Goal: Task Accomplishment & Management: Manage account settings

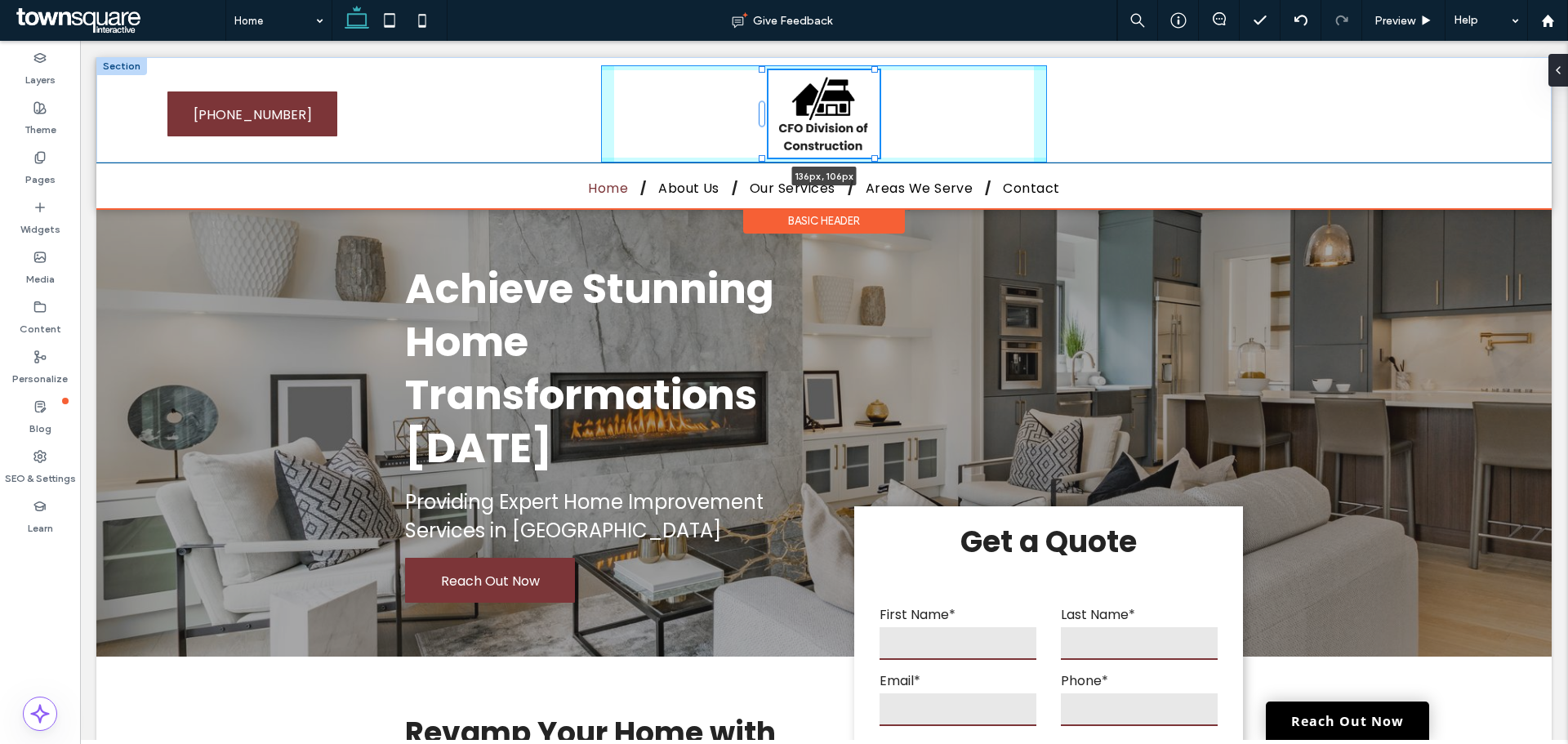
drag, startPoint x: 860, startPoint y: 71, endPoint x: 877, endPoint y: 70, distance: 17.0
click at [885, 70] on div "136px , 106px [PHONE_NUMBER] [PHONE_NUMBER]" at bounding box center [824, 109] width 1455 height 105
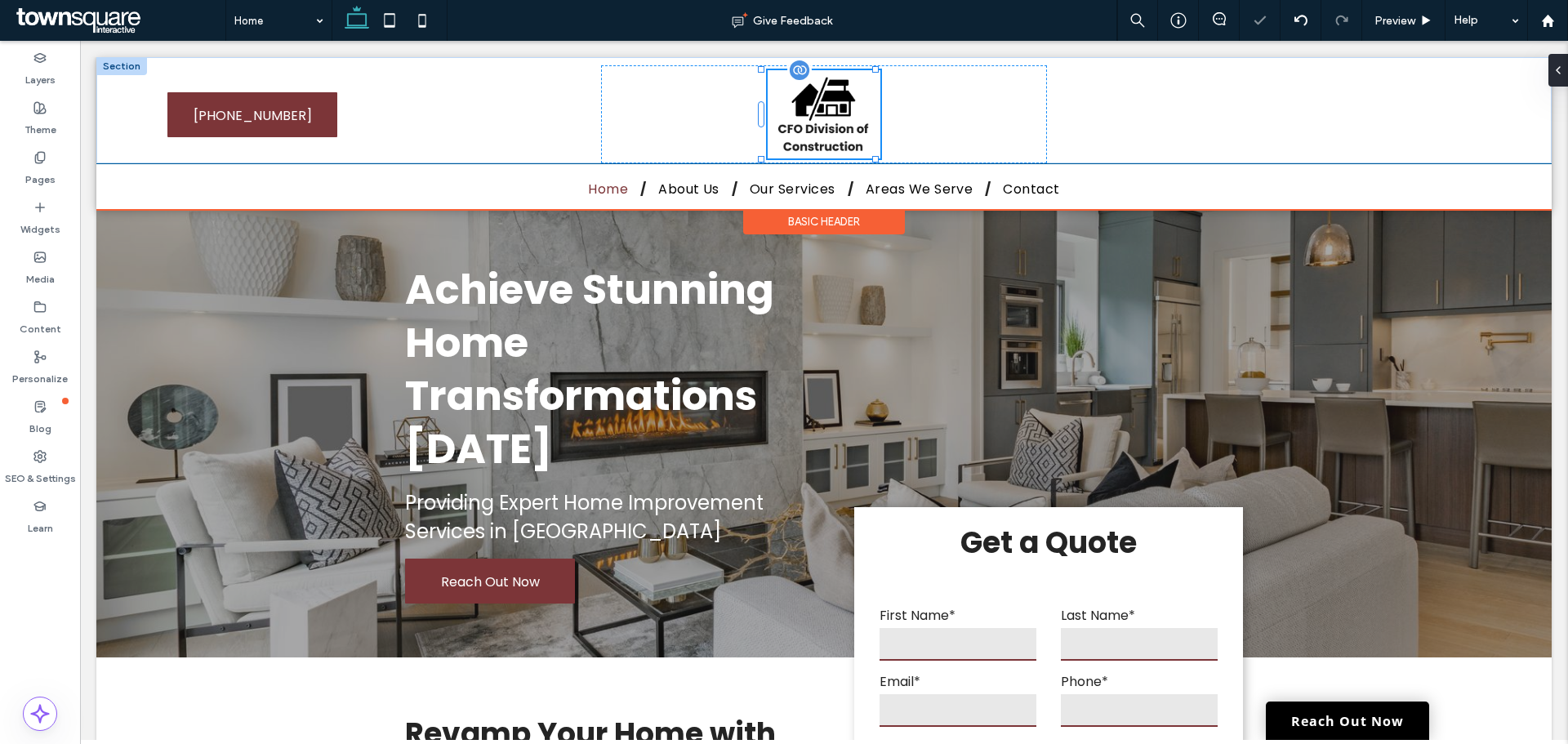
type input "***"
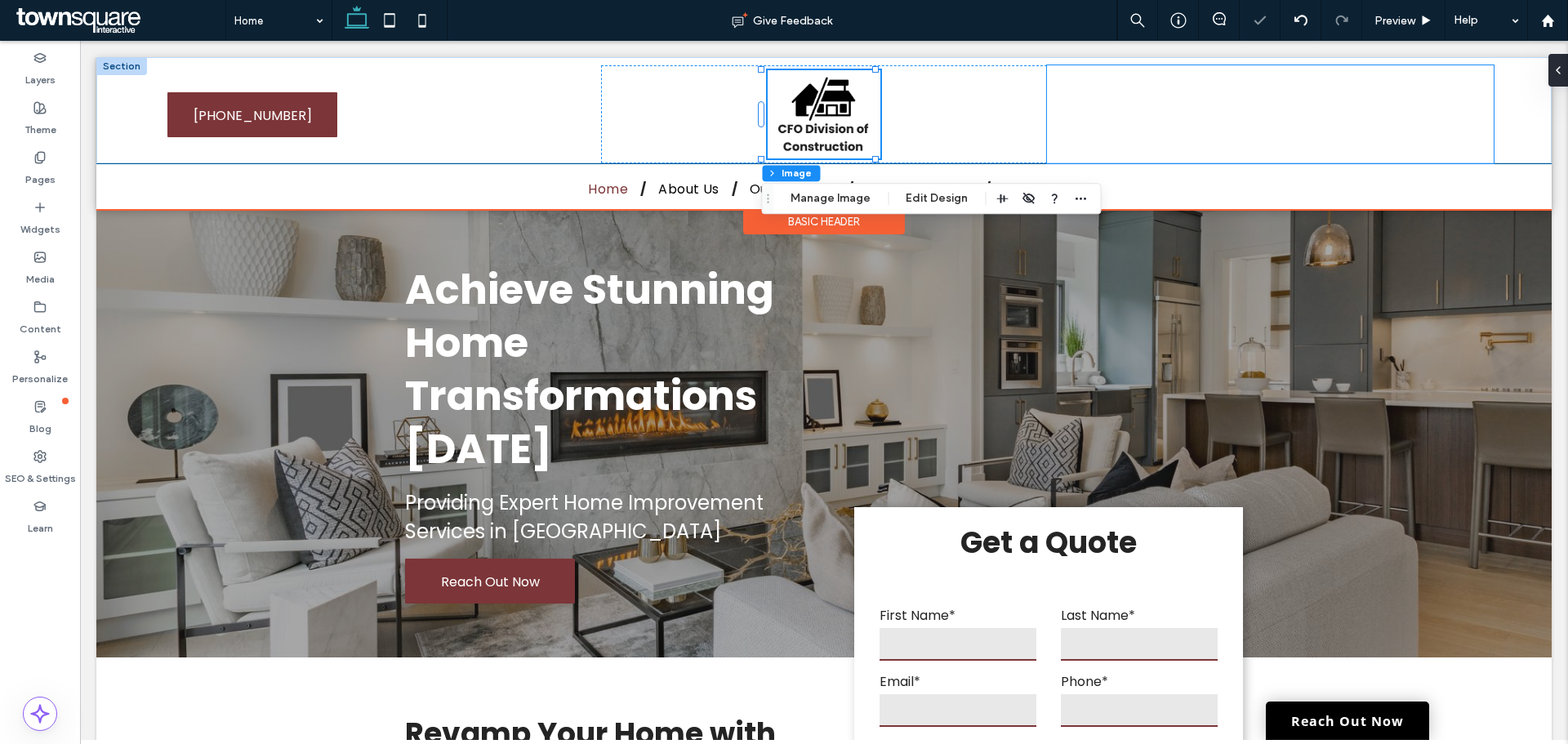
click at [1348, 135] on div at bounding box center [1270, 114] width 446 height 98
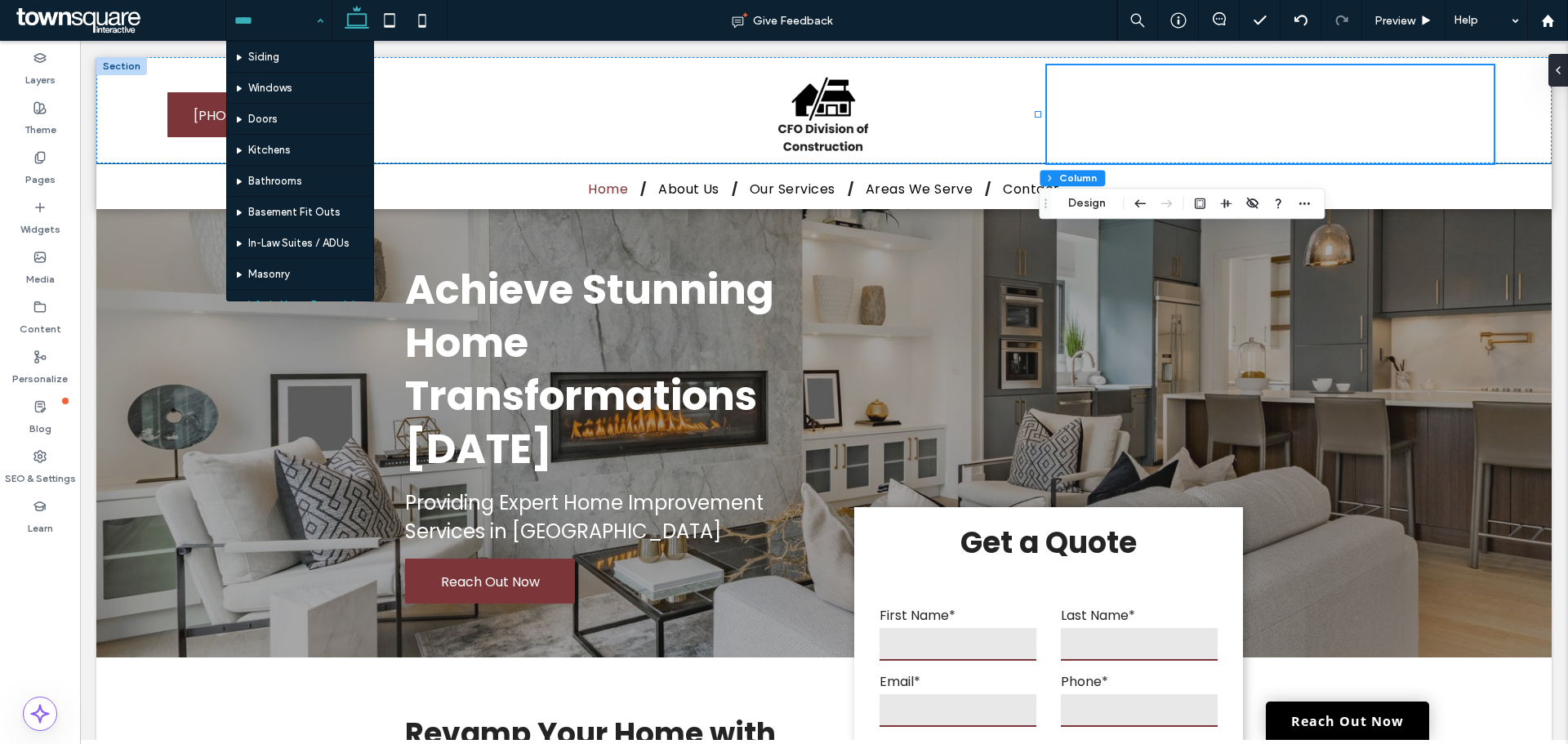
scroll to position [203, 0]
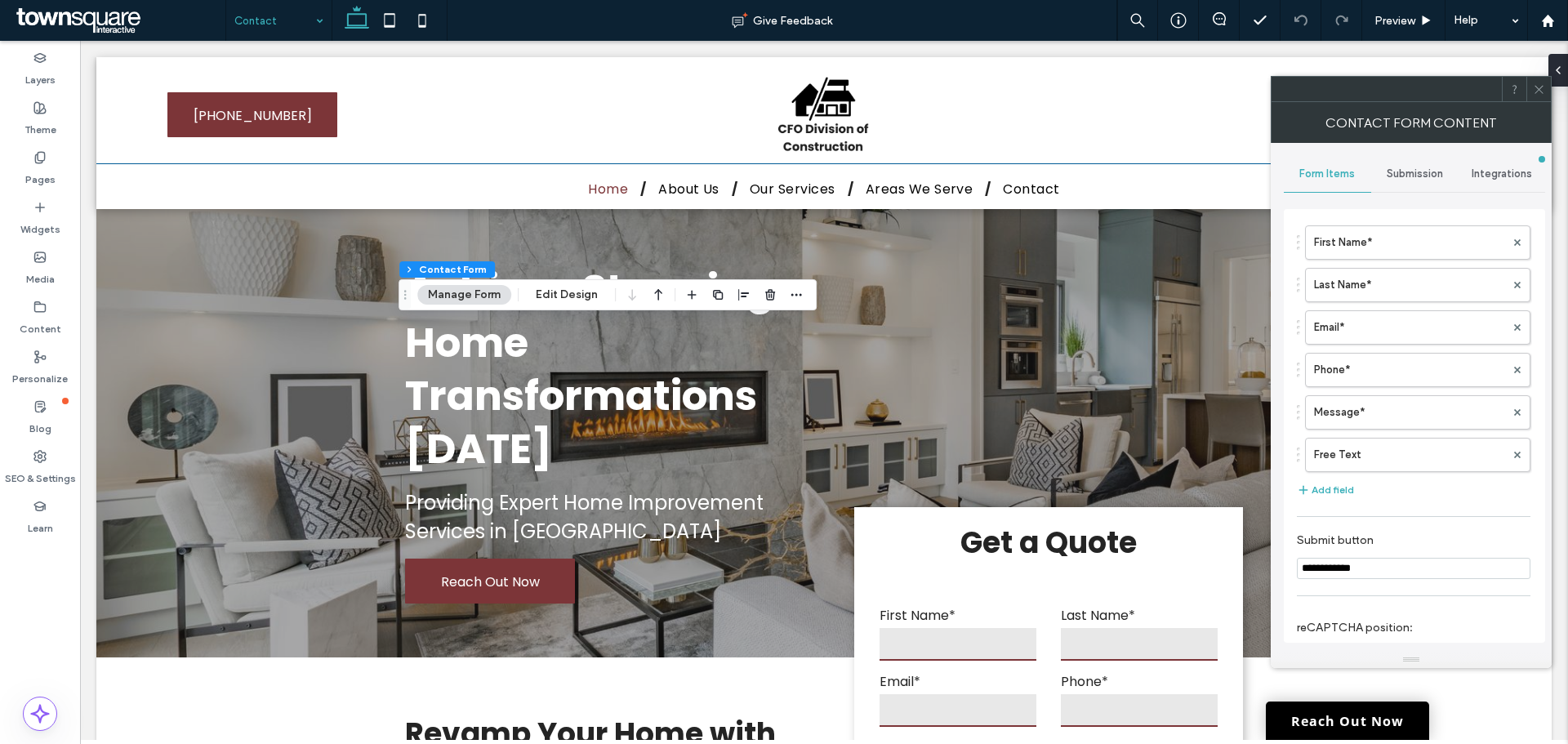
type input "**********"
click at [1396, 171] on span "Submission" at bounding box center [1415, 174] width 56 height 13
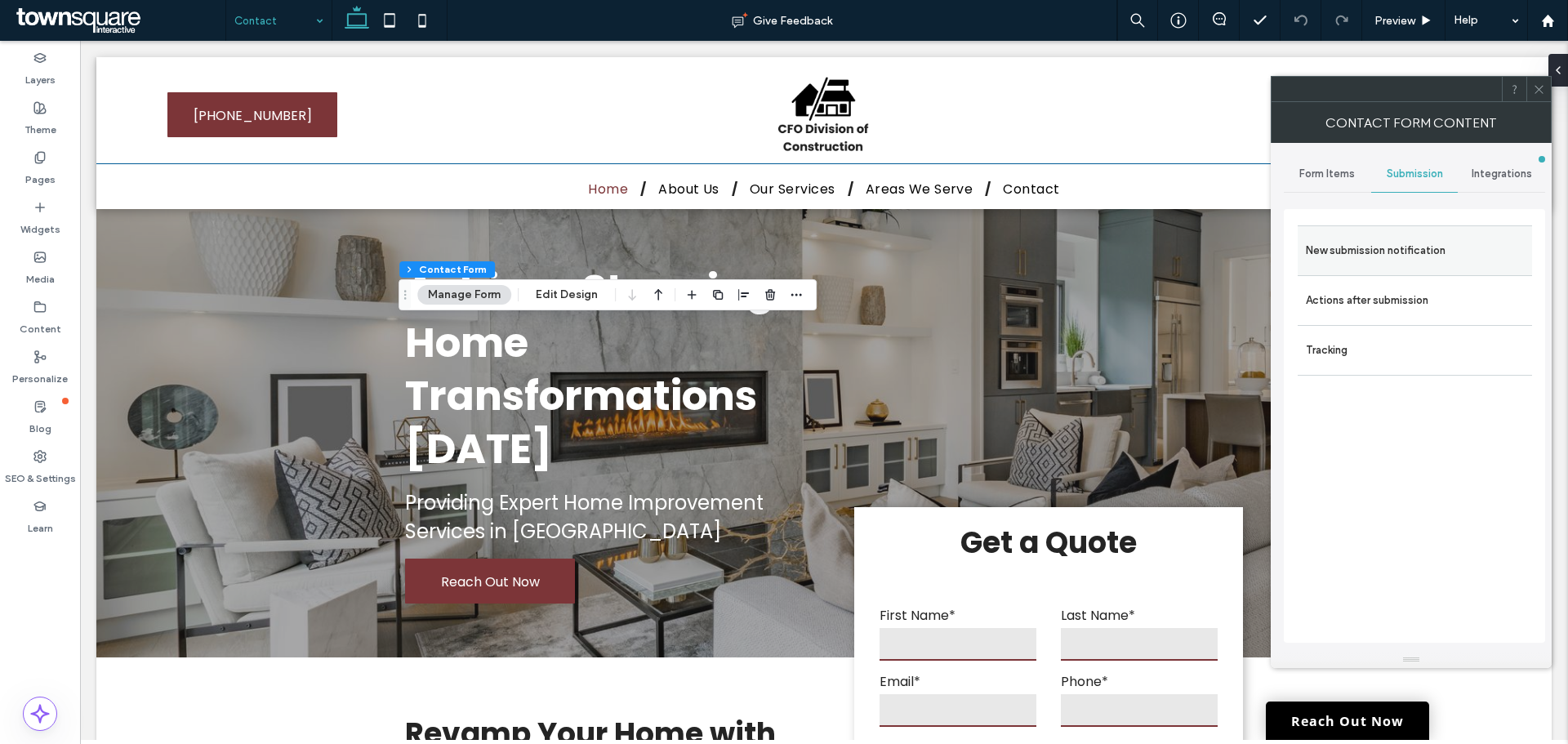
click at [1396, 236] on label "New submission notification" at bounding box center [1415, 251] width 218 height 33
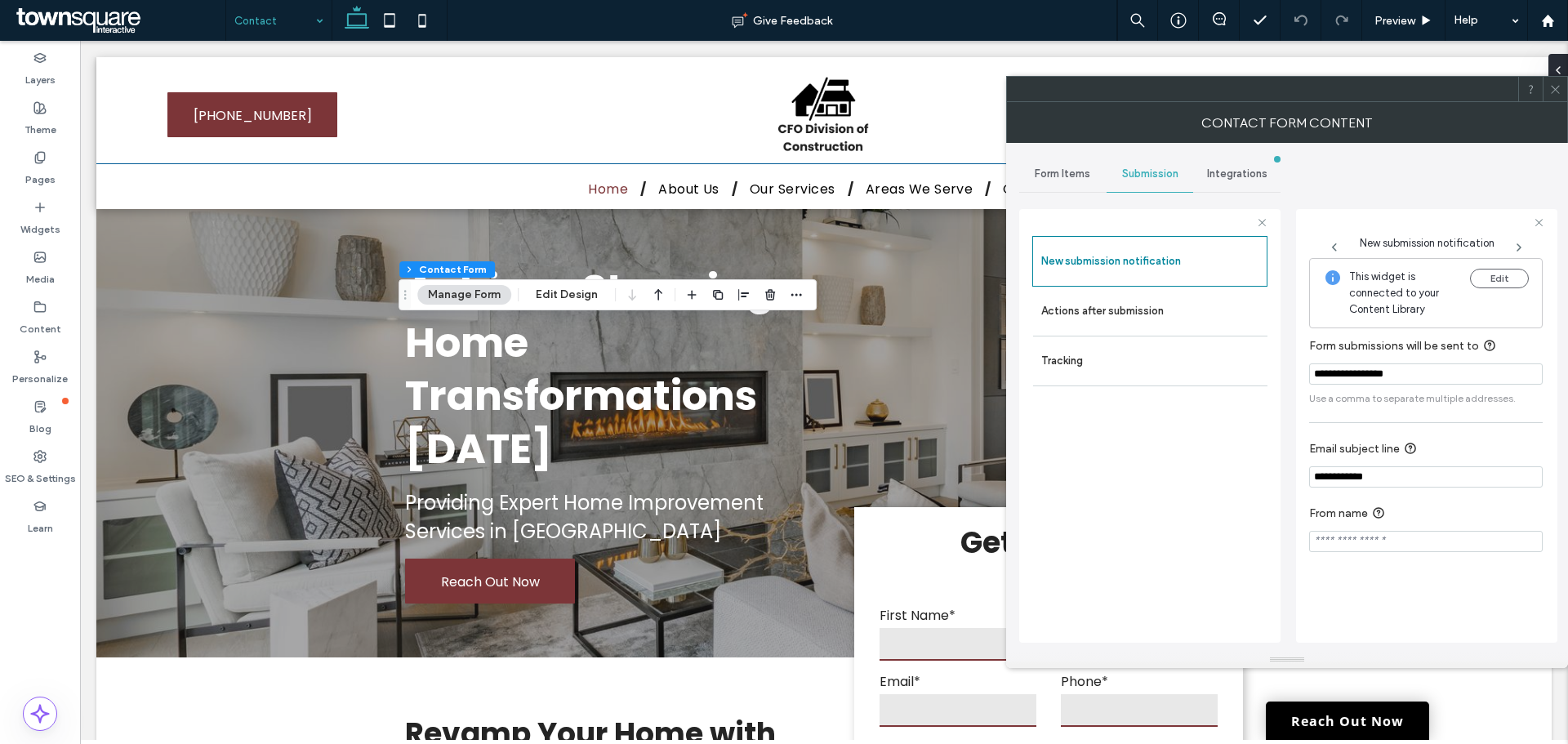
click at [1559, 87] on icon at bounding box center [1555, 89] width 13 height 13
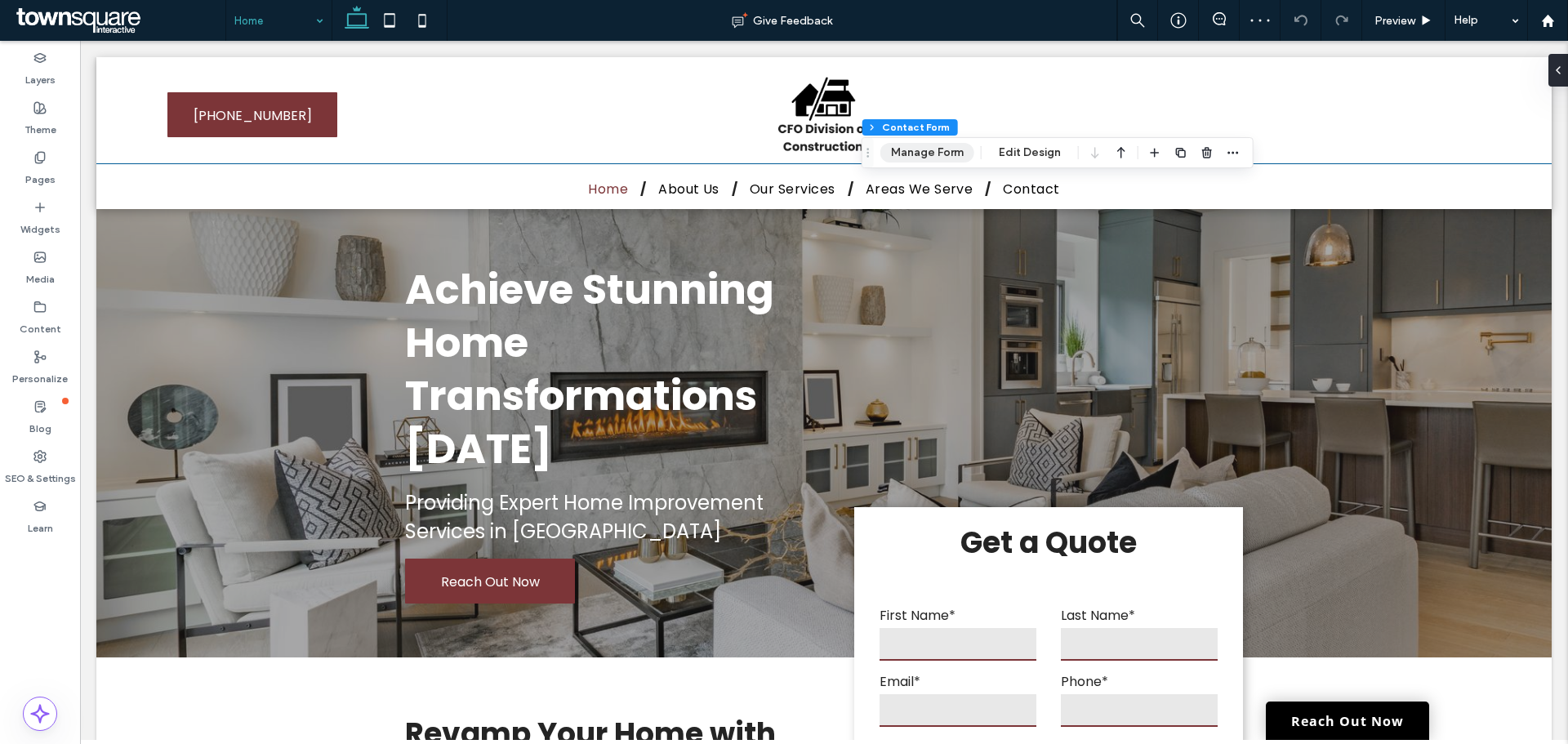
click at [921, 159] on button "Manage Form" at bounding box center [928, 152] width 94 height 19
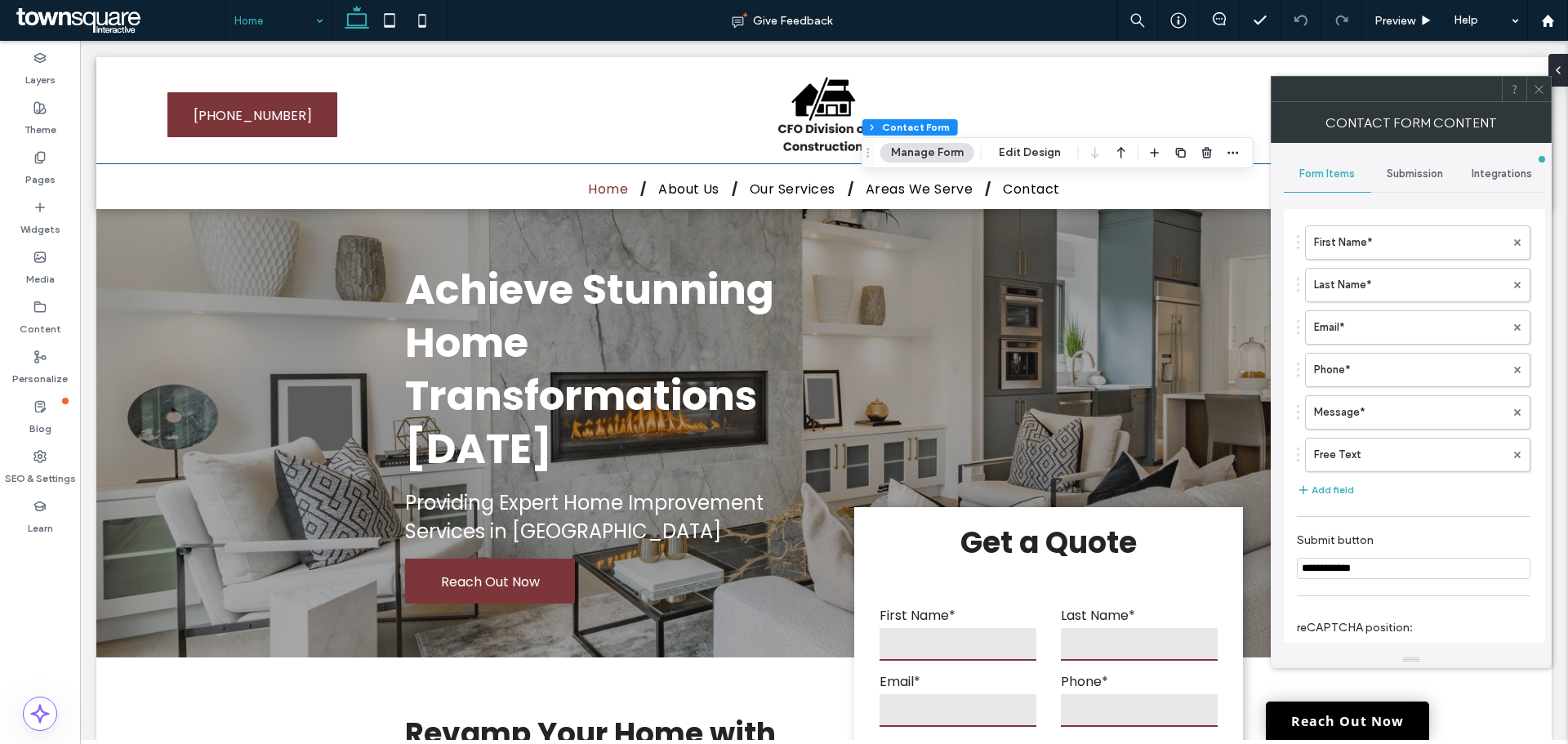
click at [1417, 176] on span "Submission" at bounding box center [1415, 174] width 56 height 13
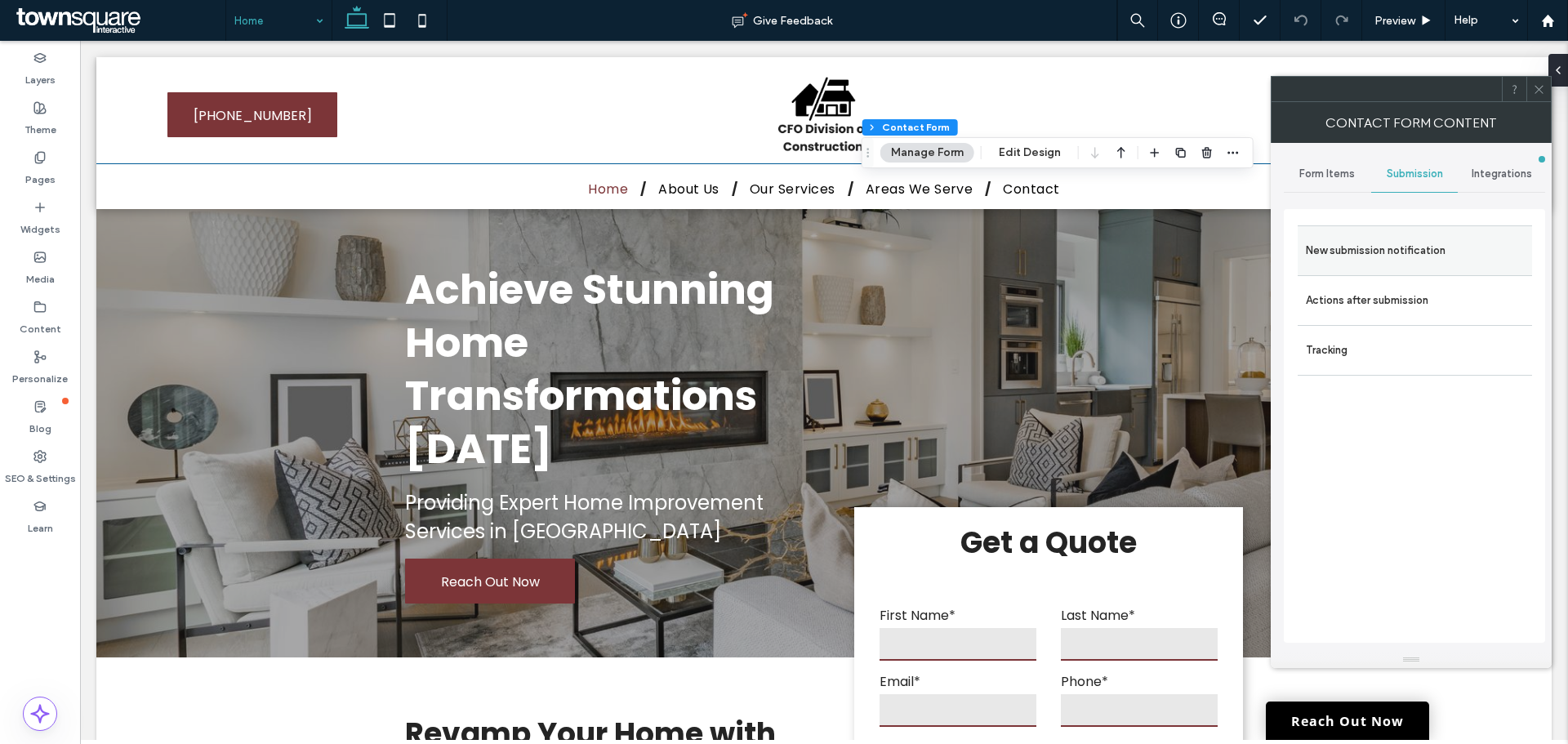
click at [1390, 253] on label "New submission notification" at bounding box center [1415, 251] width 218 height 33
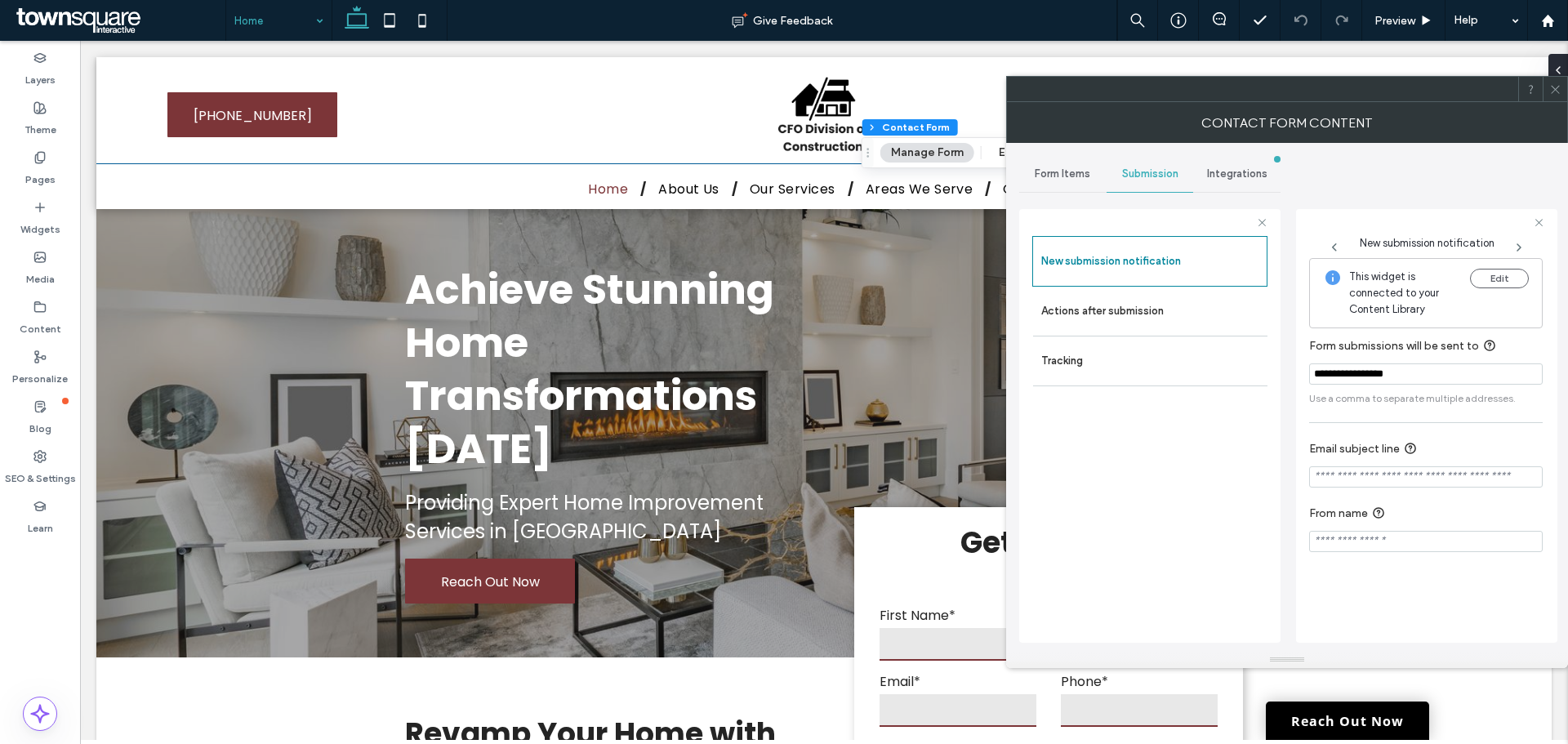
drag, startPoint x: 331, startPoint y: 8, endPoint x: 324, endPoint y: 15, distance: 9.9
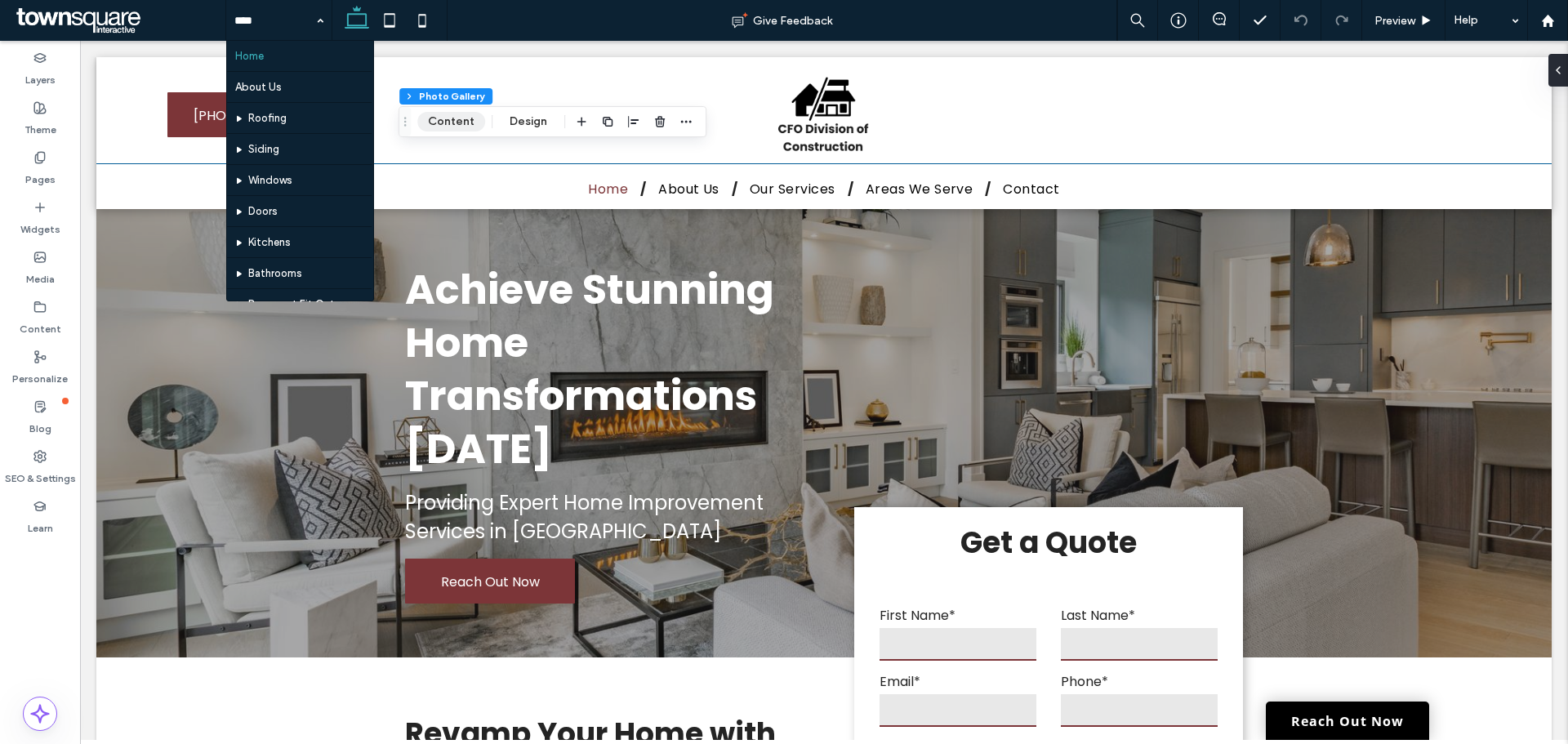
click at [458, 114] on button "Content" at bounding box center [451, 121] width 68 height 19
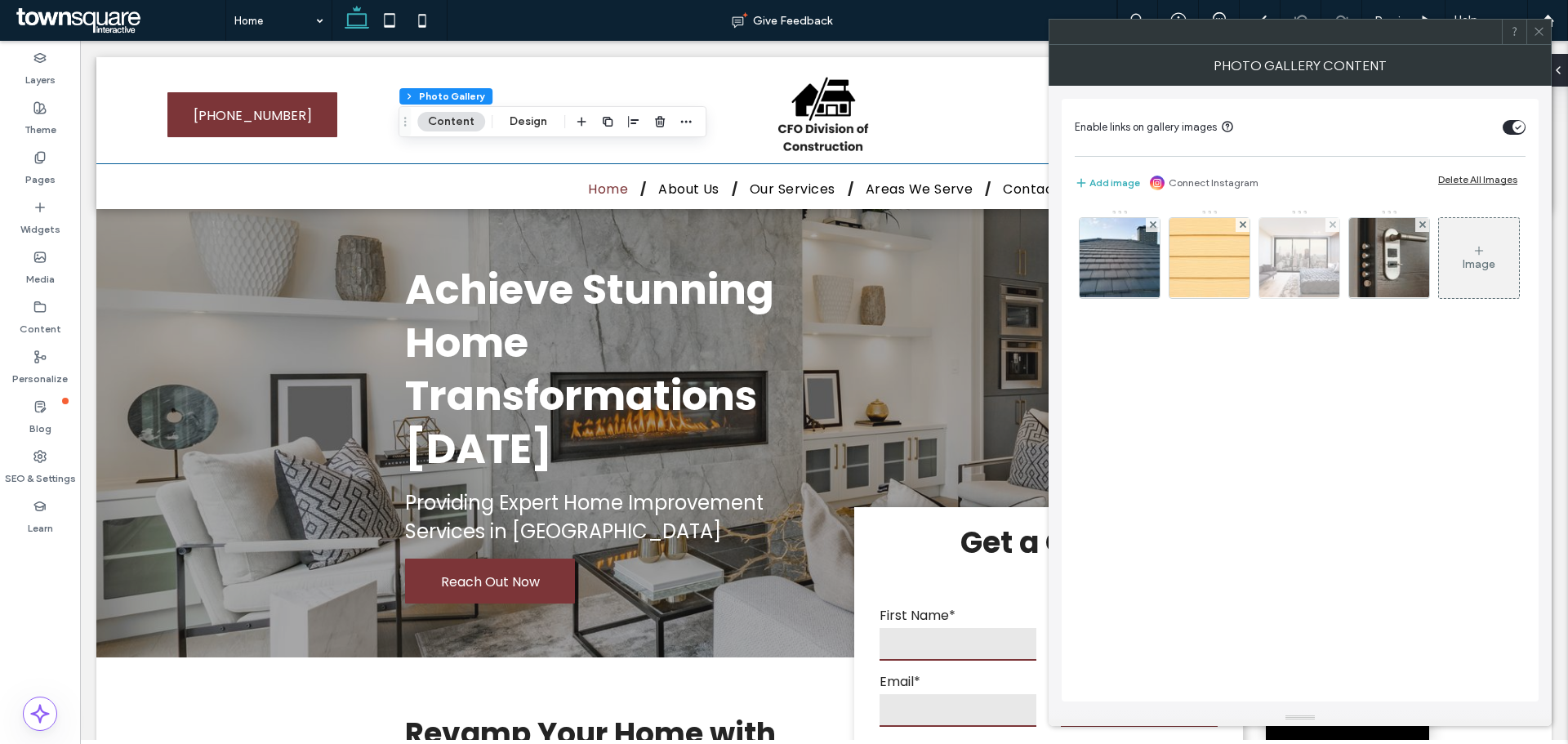
click at [1311, 252] on img at bounding box center [1300, 257] width 120 height 80
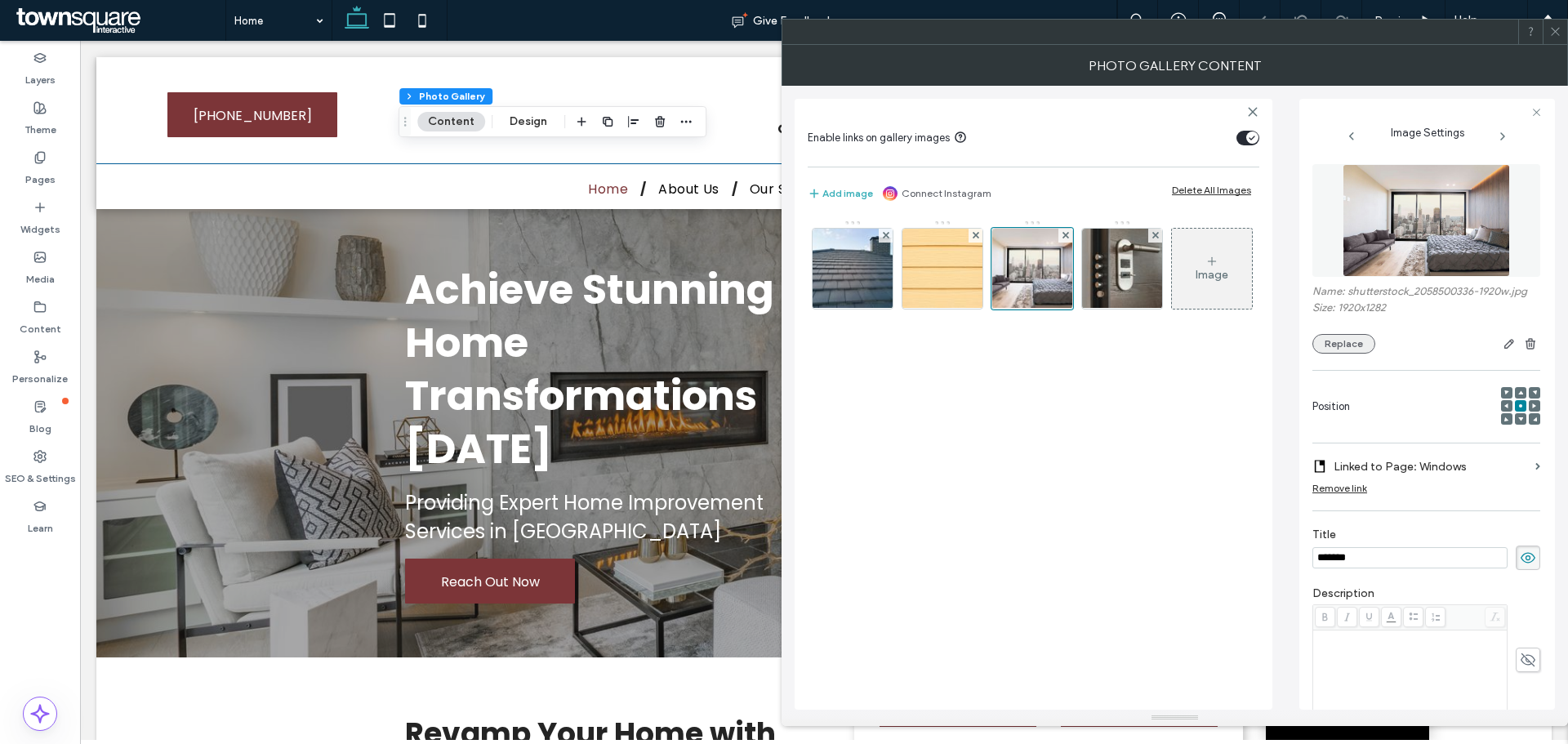
click at [1343, 340] on button "Replace" at bounding box center [1344, 343] width 63 height 19
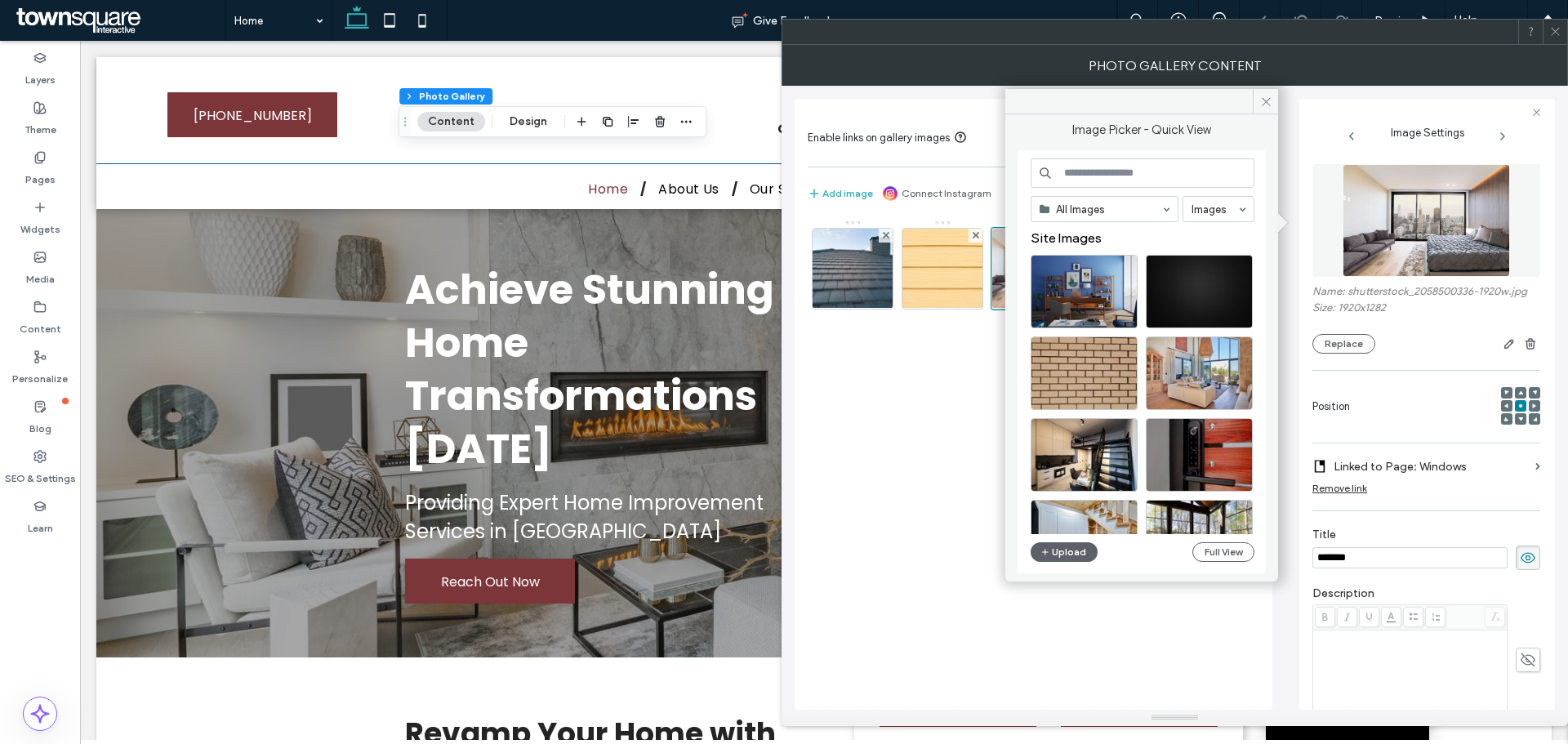
click at [1155, 171] on input at bounding box center [1142, 172] width 224 height 29
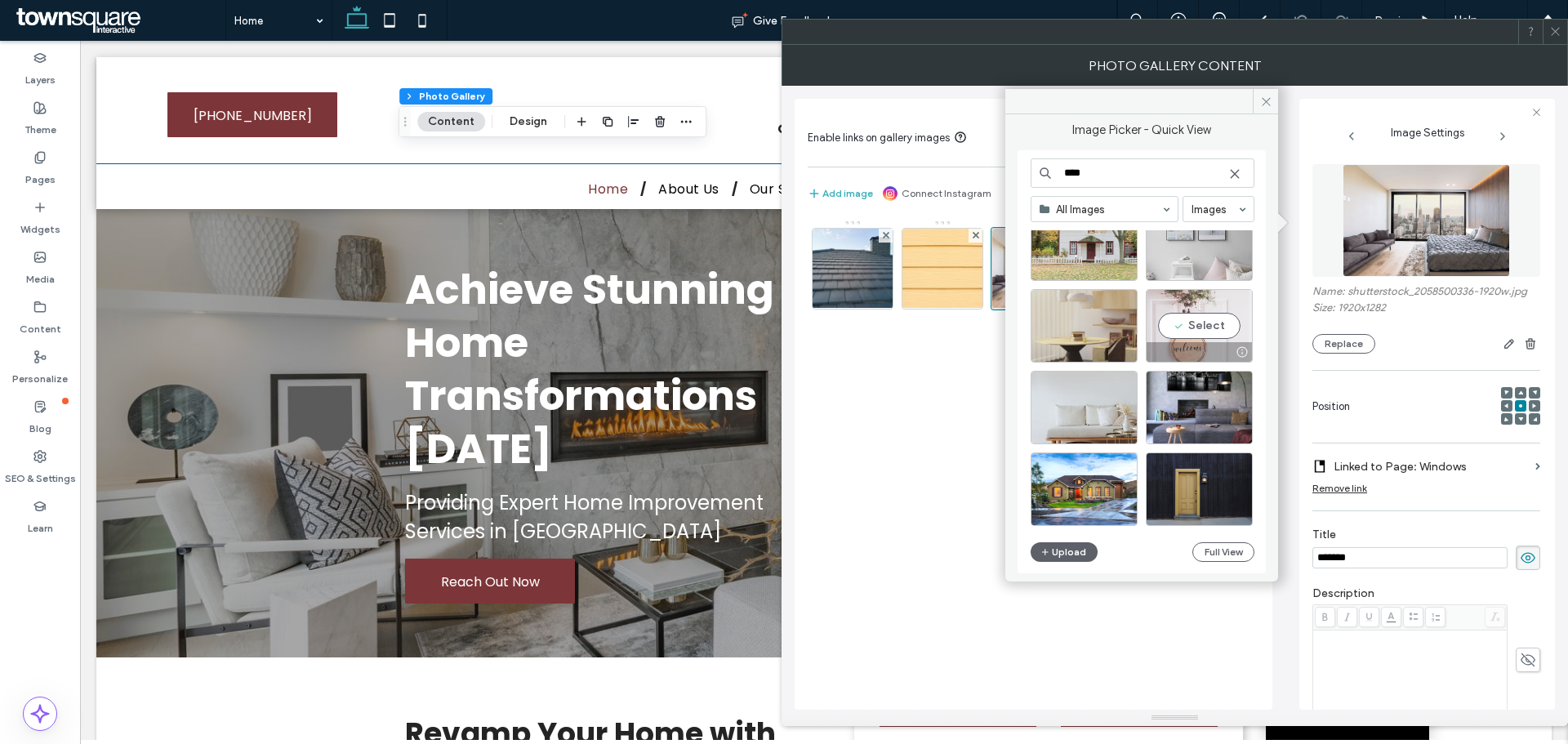
scroll to position [1353, 0]
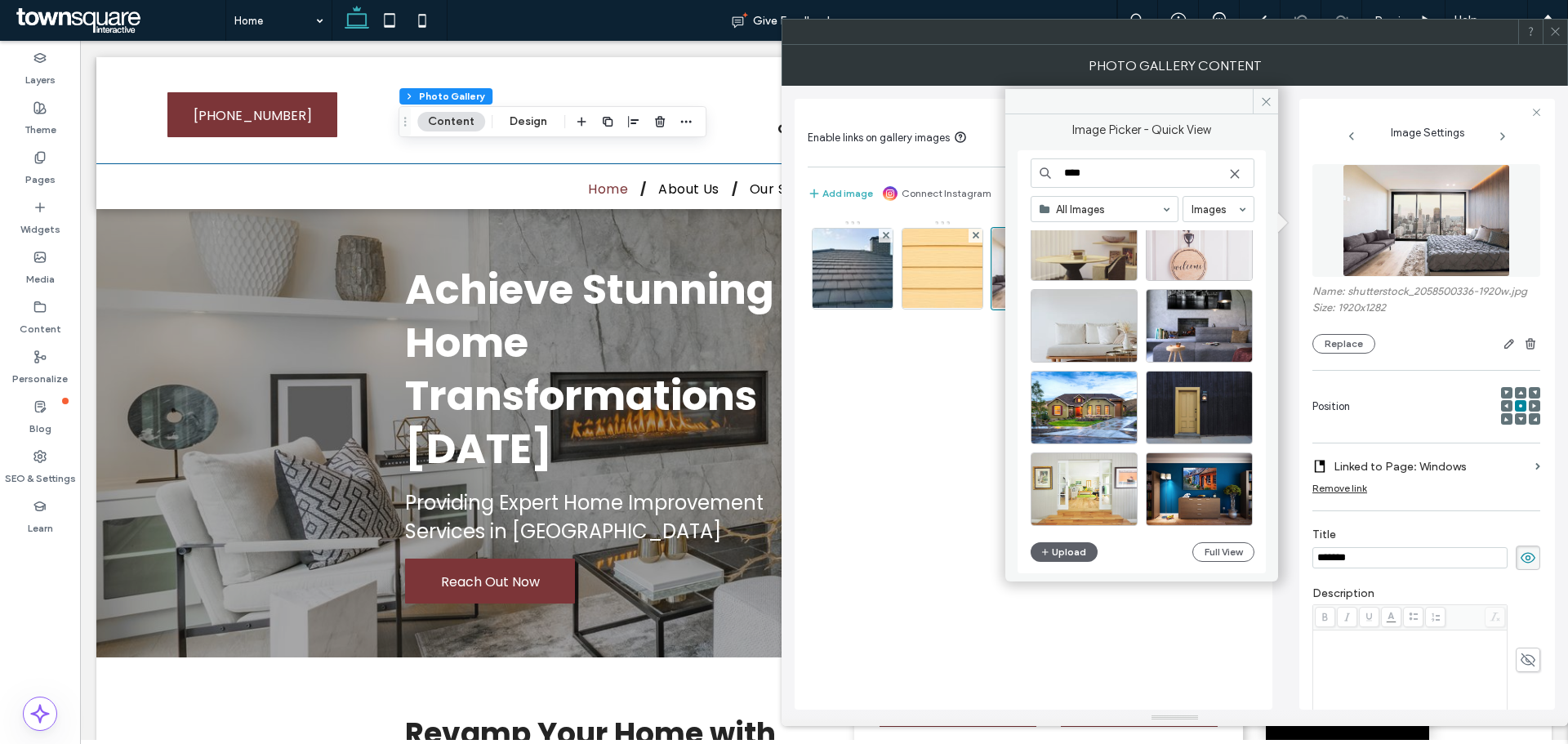
drag, startPoint x: 1130, startPoint y: 173, endPoint x: 978, endPoint y: 173, distance: 152.0
click at [978, 173] on div "Image Picker - Quick View **** All Images Images Upload Full View Photo Gallery…" at bounding box center [1174, 385] width 787 height 681
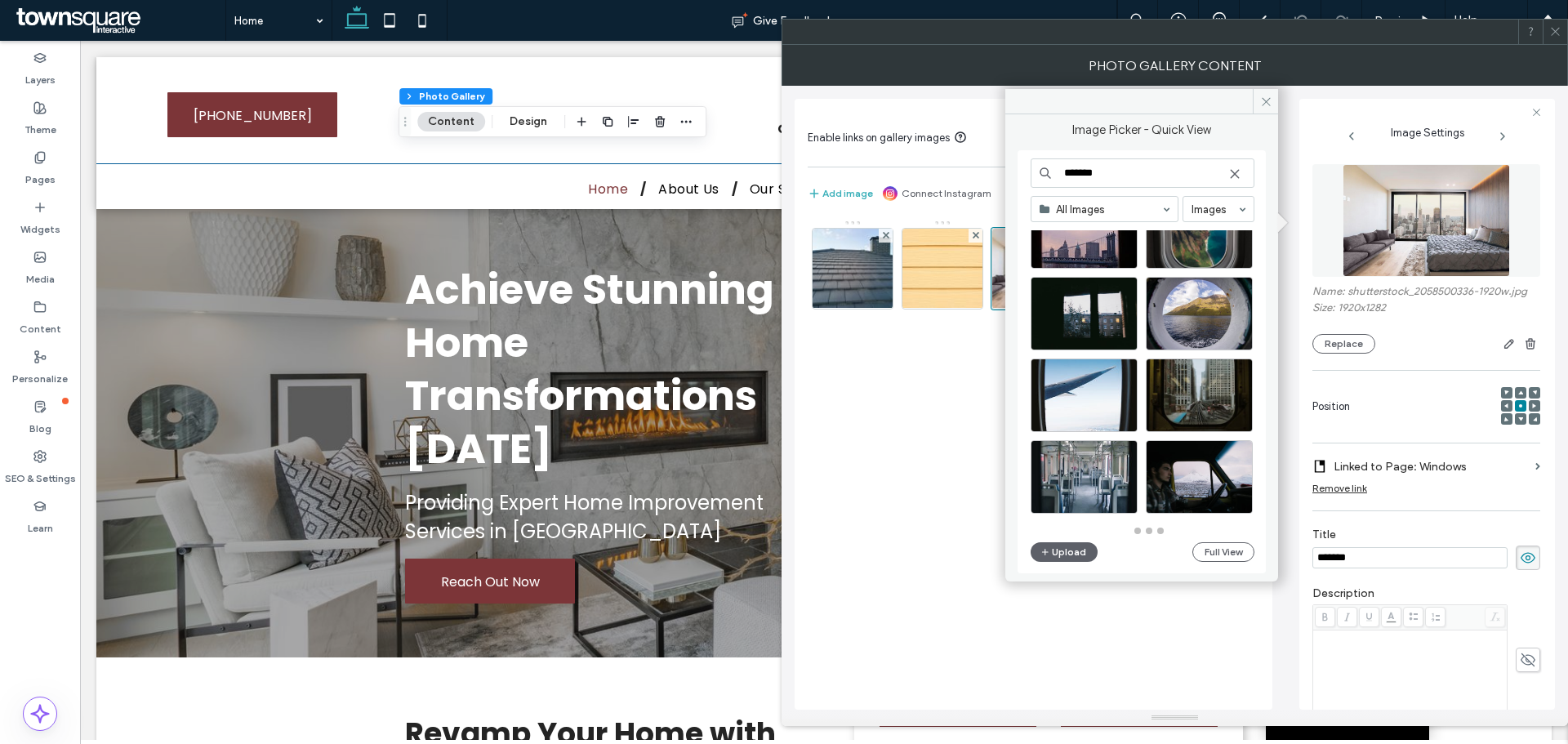
scroll to position [716, 0]
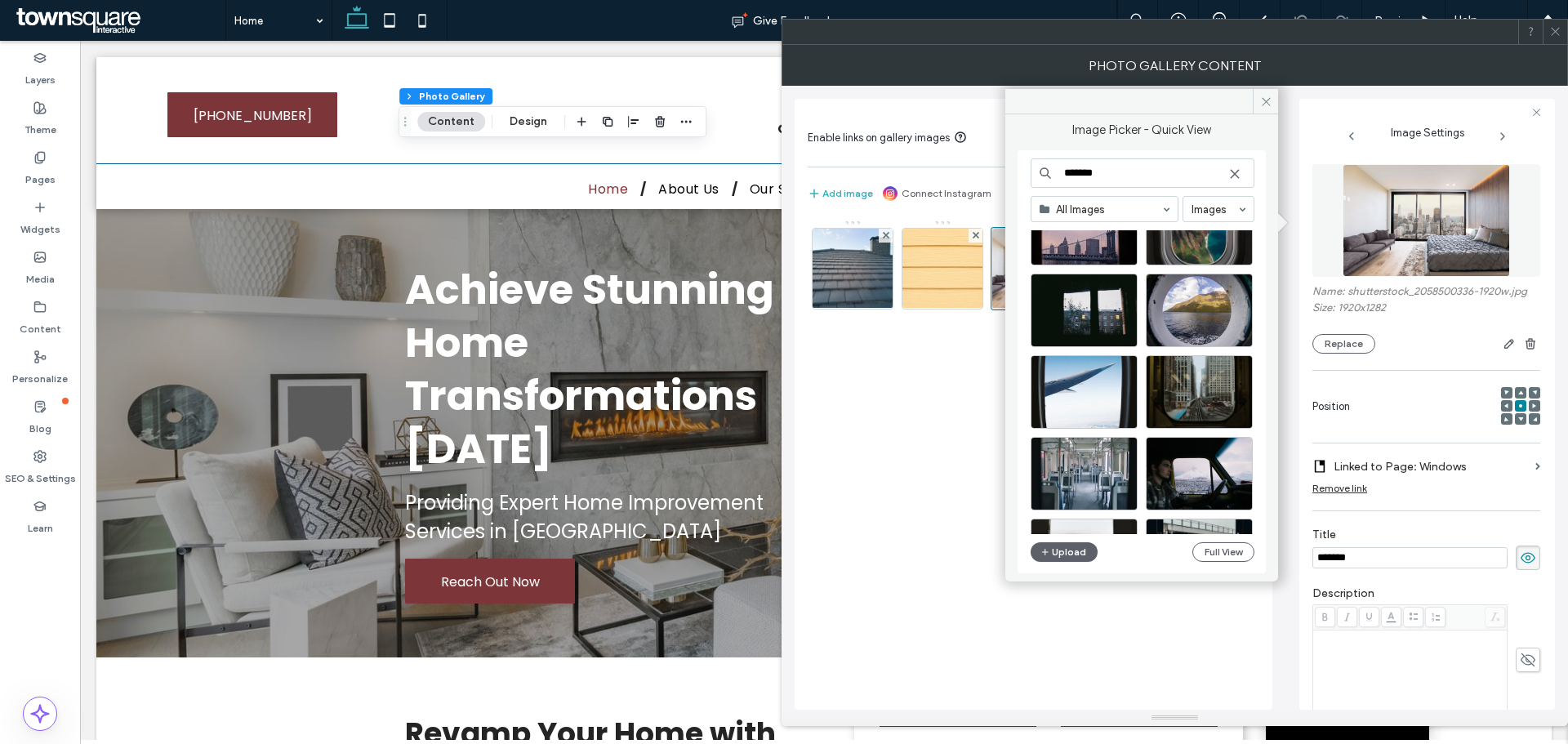
drag, startPoint x: 1129, startPoint y: 181, endPoint x: 869, endPoint y: 163, distance: 260.6
click at [868, 163] on div "Image Picker - Quick View ******* All Images Images Upload Full View Photo Gall…" at bounding box center [1174, 385] width 787 height 681
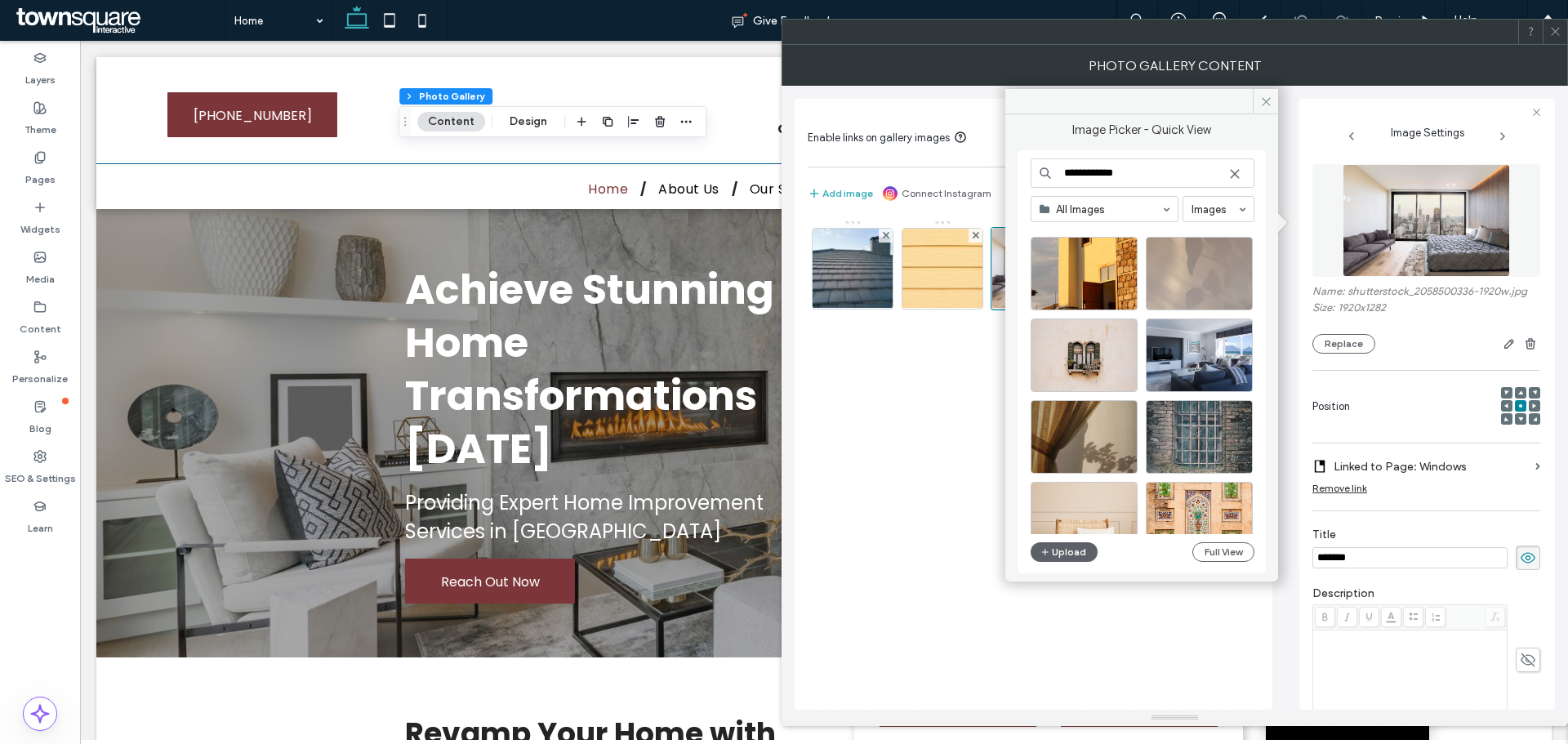
scroll to position [456, 0]
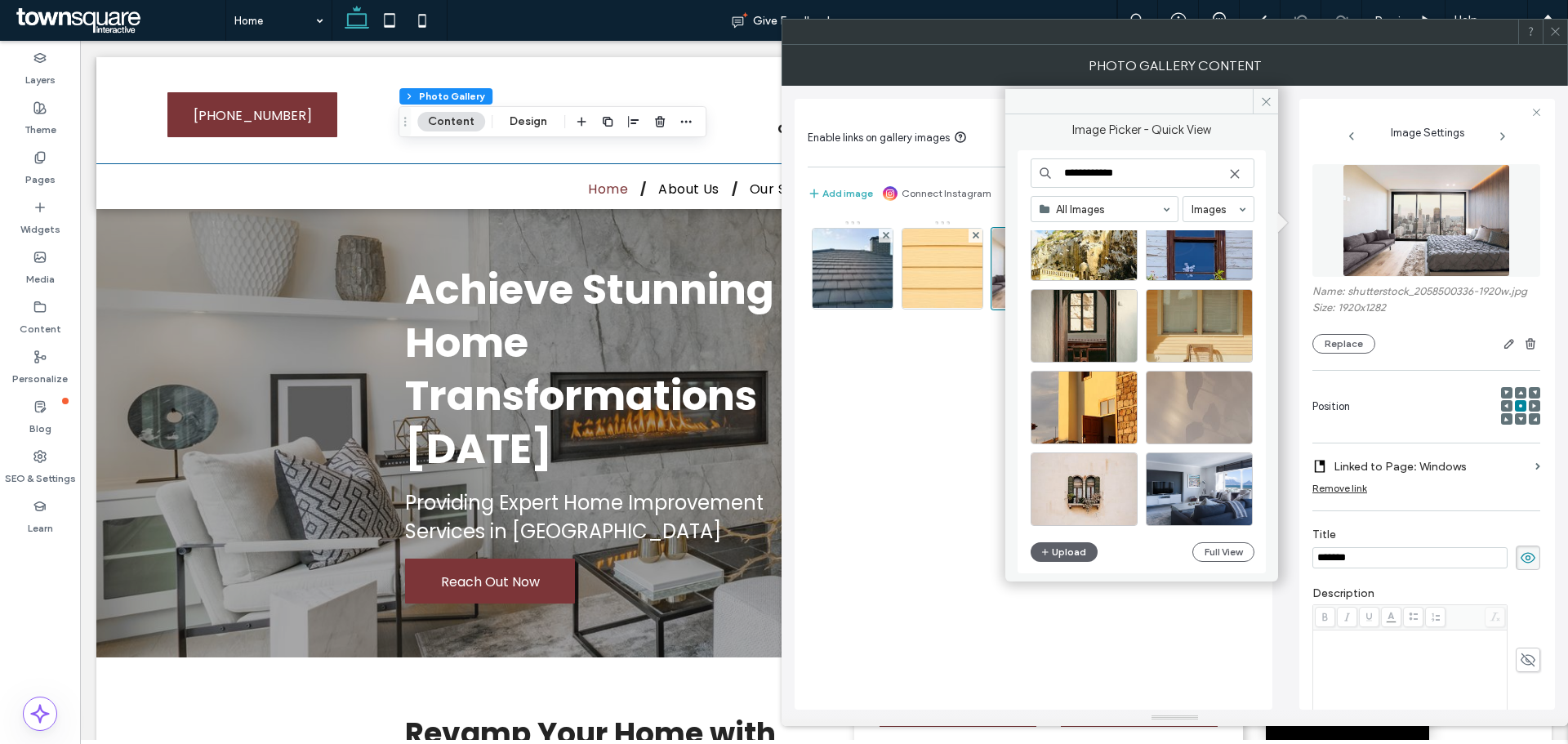
drag, startPoint x: 1116, startPoint y: 176, endPoint x: 961, endPoint y: 174, distance: 155.0
click at [961, 174] on div "**********" at bounding box center [1174, 385] width 787 height 681
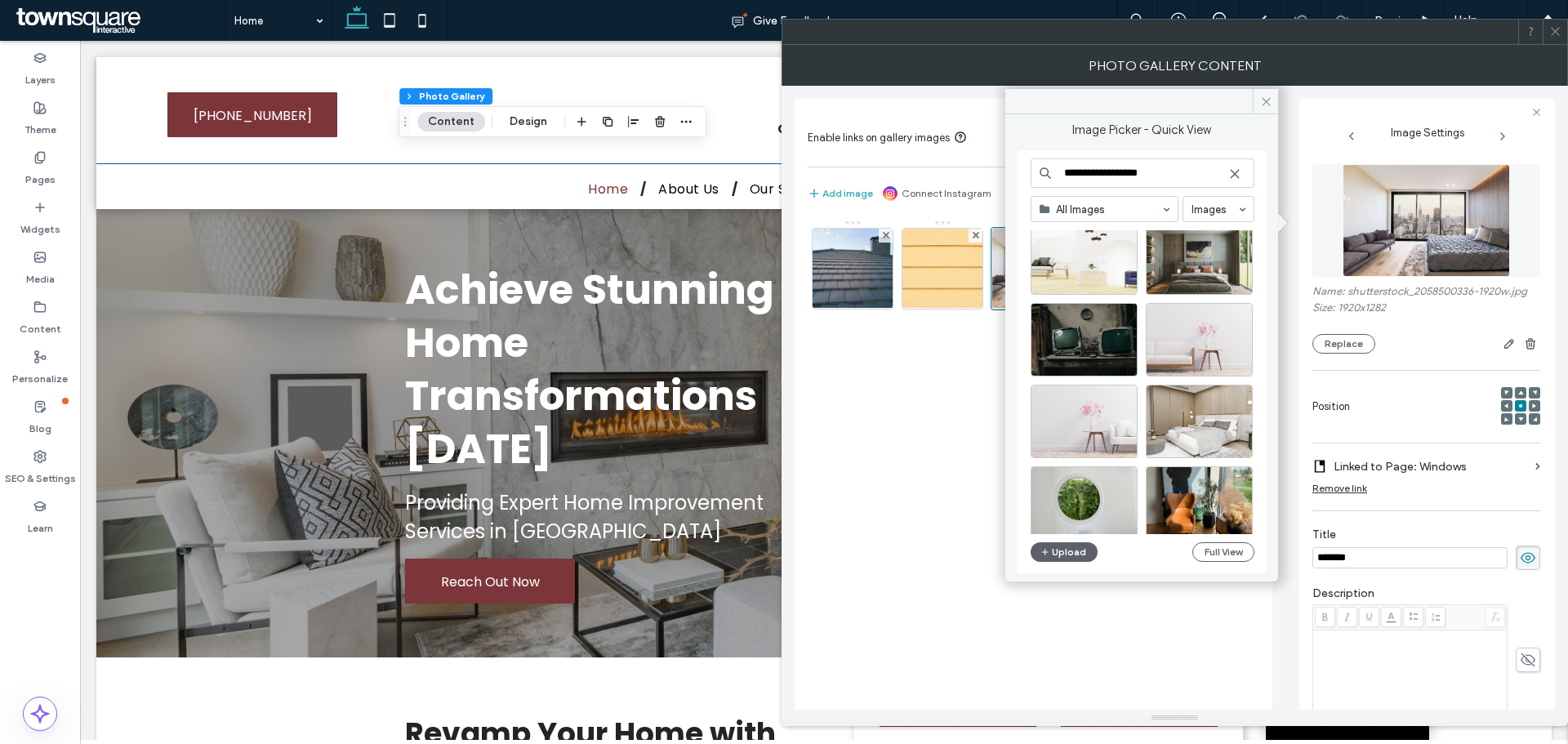
scroll to position [700, 0]
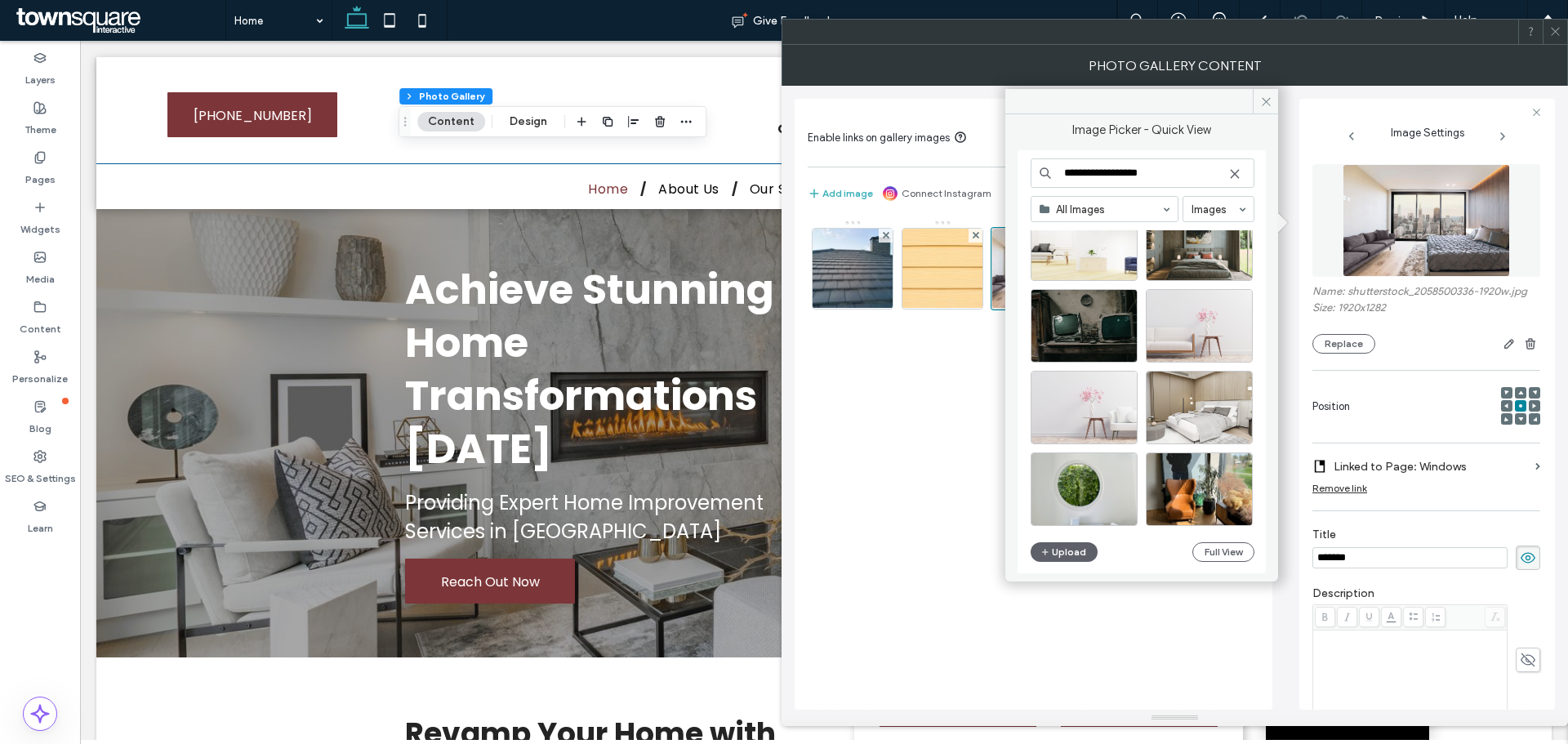
drag, startPoint x: 1171, startPoint y: 165, endPoint x: 908, endPoint y: 179, distance: 263.4
click at [908, 179] on div "**********" at bounding box center [1174, 385] width 787 height 681
type input "*"
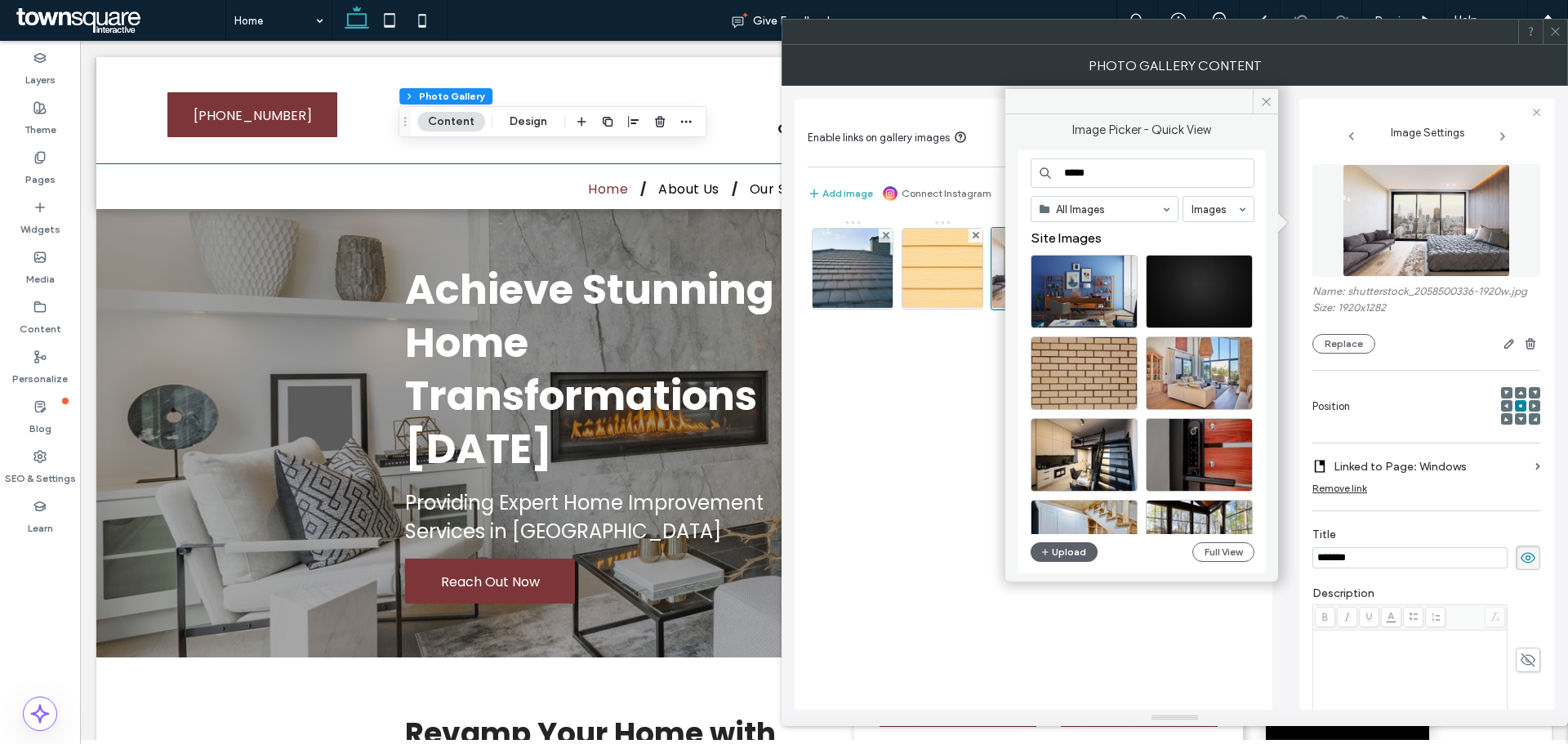
type input "*****"
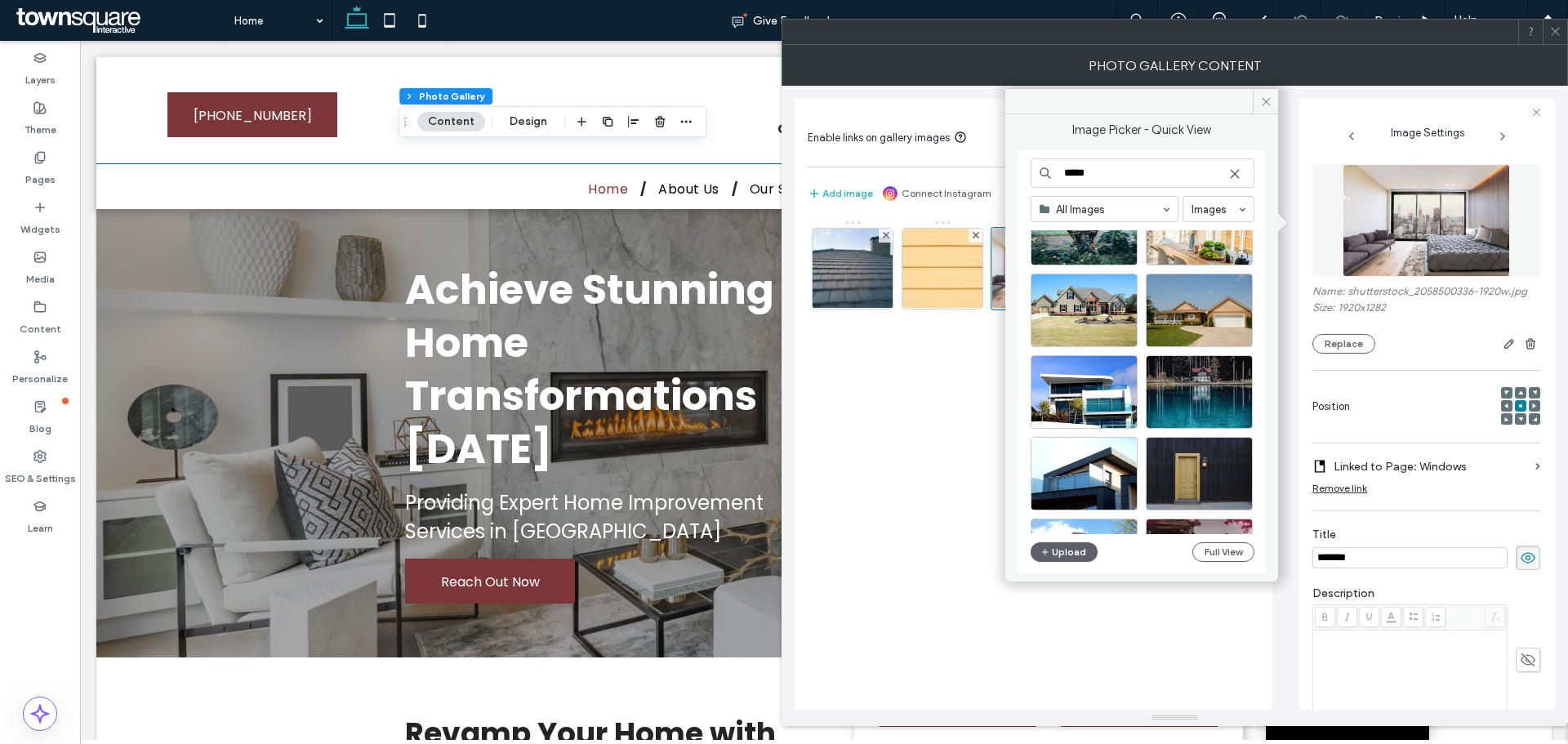
scroll to position [1565, 0]
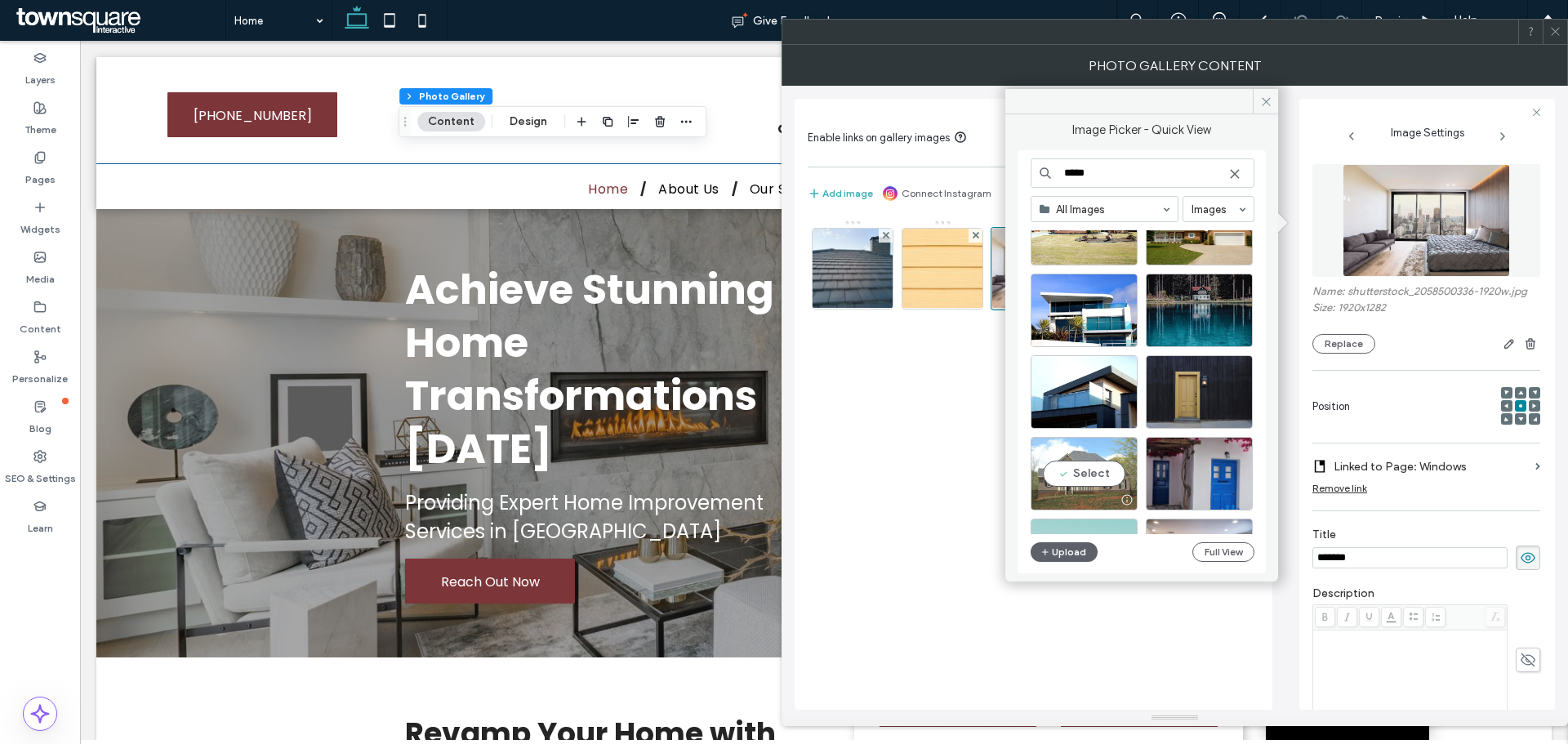
click at [1091, 471] on div "Select" at bounding box center [1083, 473] width 107 height 73
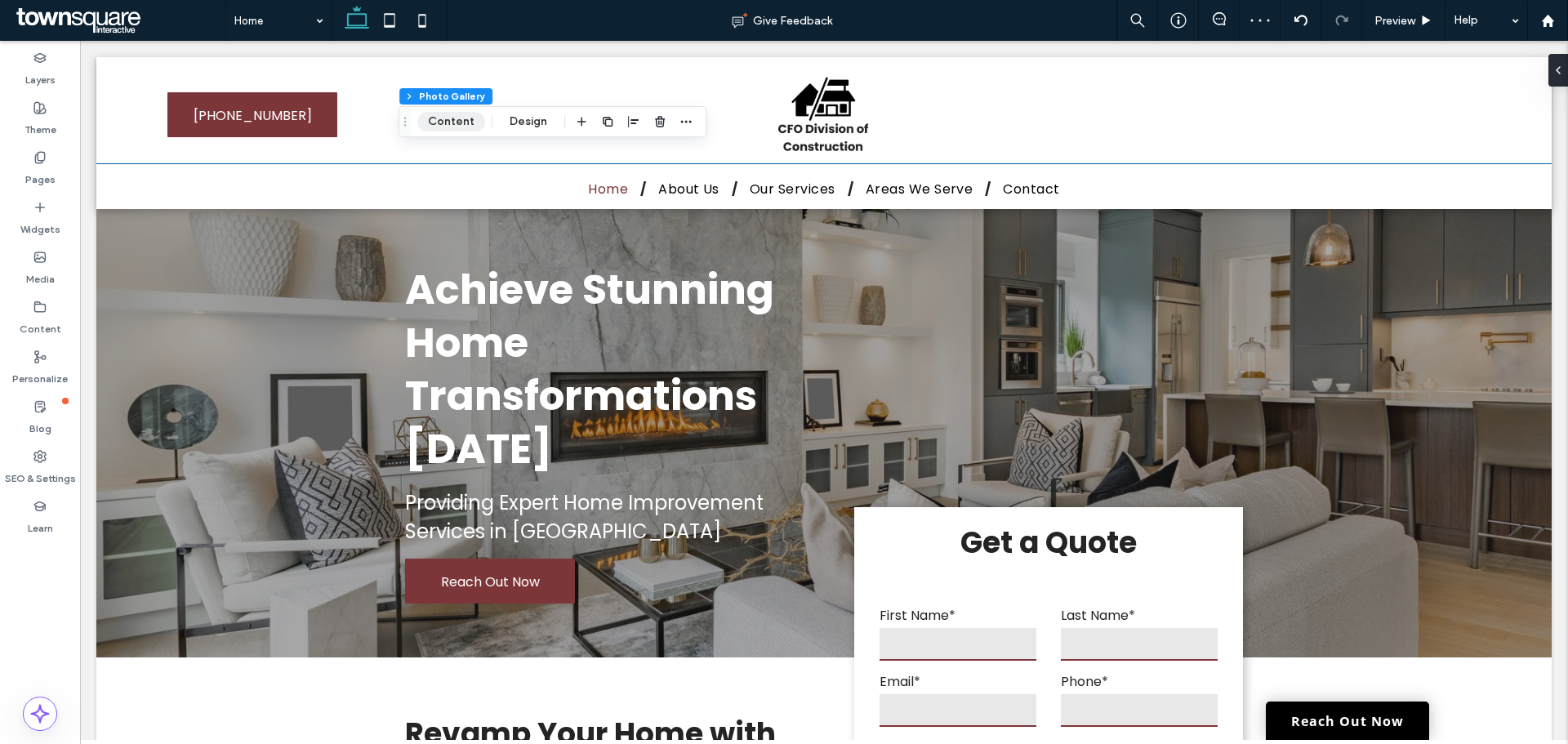
click at [440, 117] on button "Content" at bounding box center [451, 121] width 68 height 19
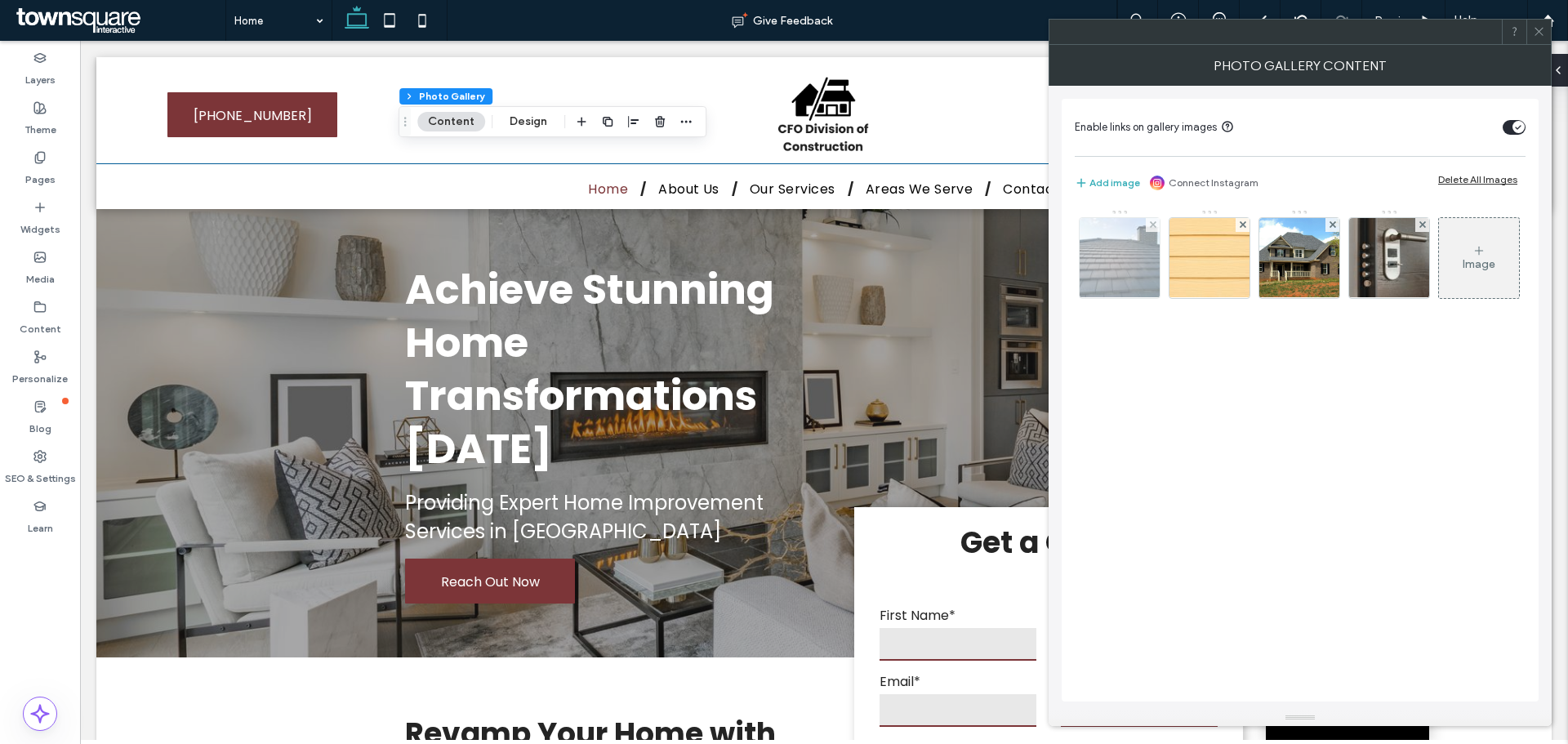
click at [1126, 274] on img at bounding box center [1120, 257] width 120 height 80
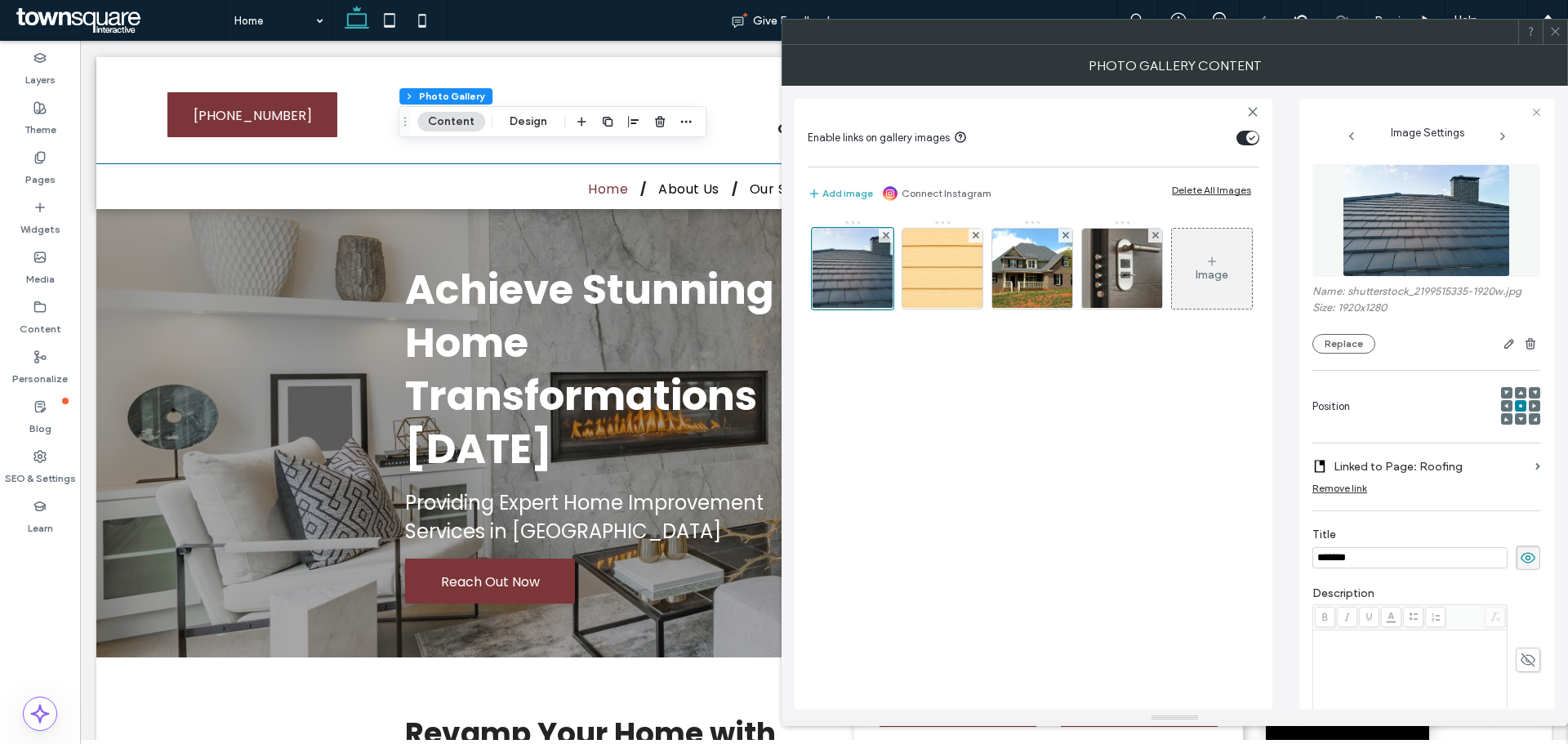
scroll to position [0, 0]
click at [1342, 342] on button "Replace" at bounding box center [1344, 343] width 63 height 19
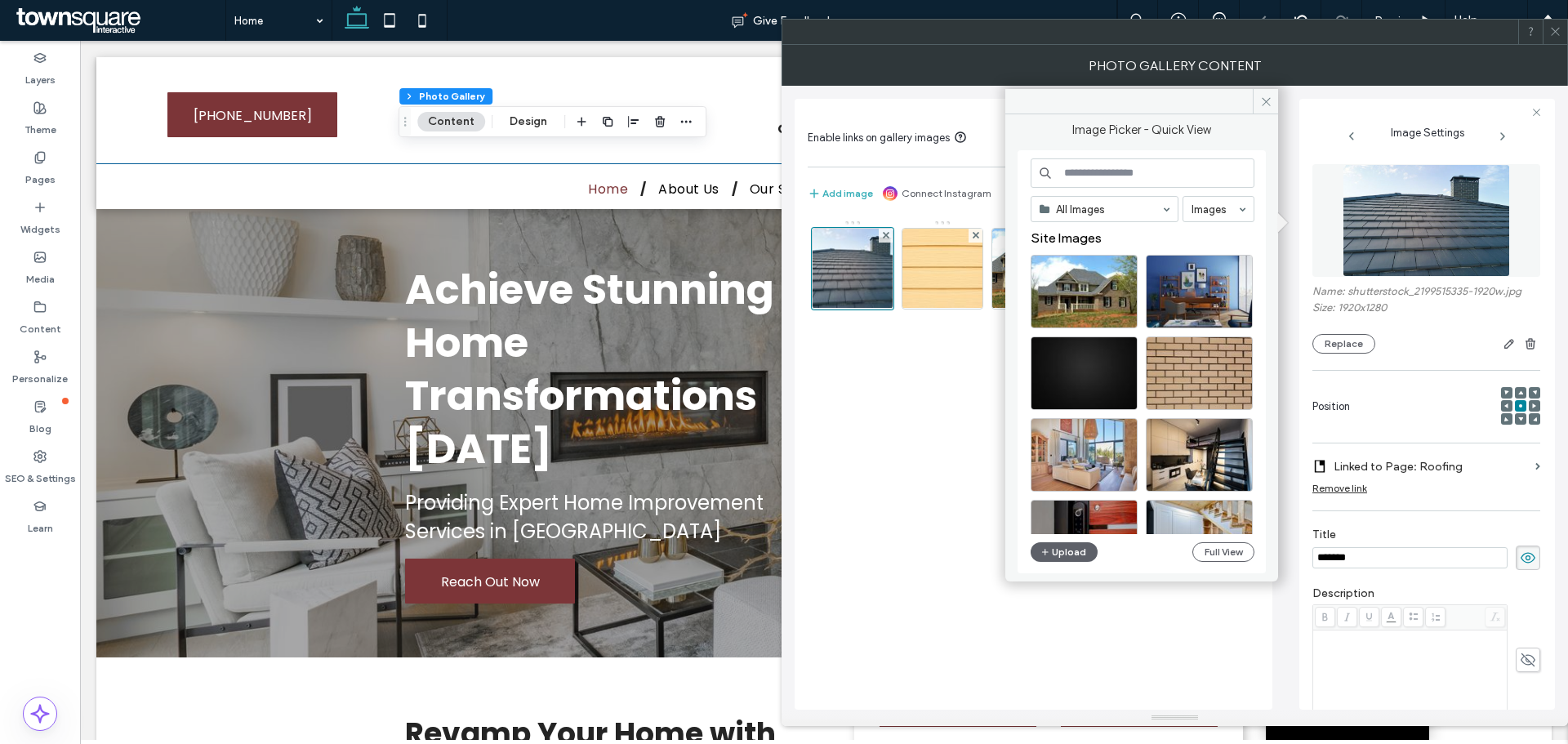
click at [1128, 156] on div "All Images Images Site Images Upload Full View" at bounding box center [1142, 361] width 248 height 423
click at [1129, 166] on input at bounding box center [1142, 172] width 224 height 29
type input "*****"
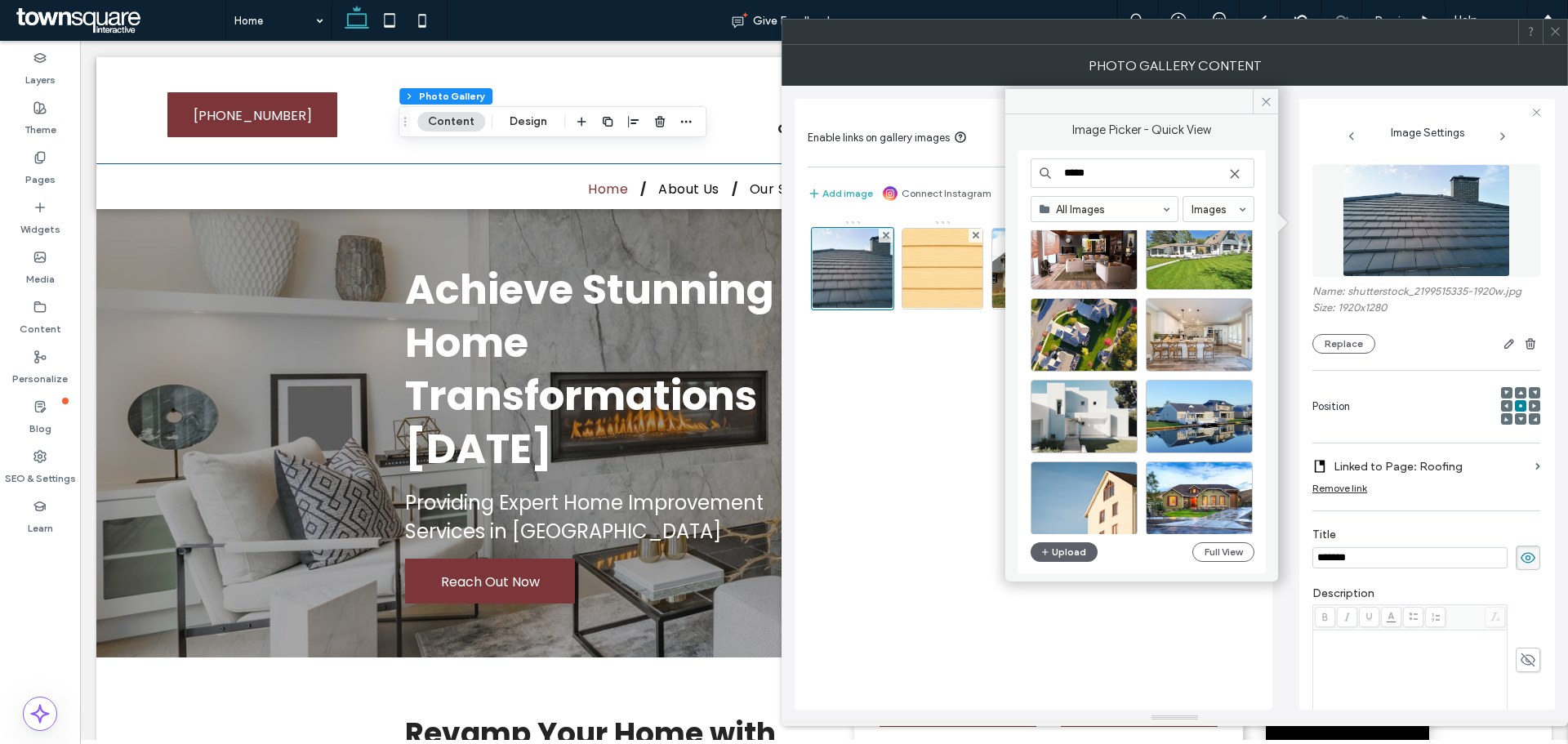
scroll to position [733, 0]
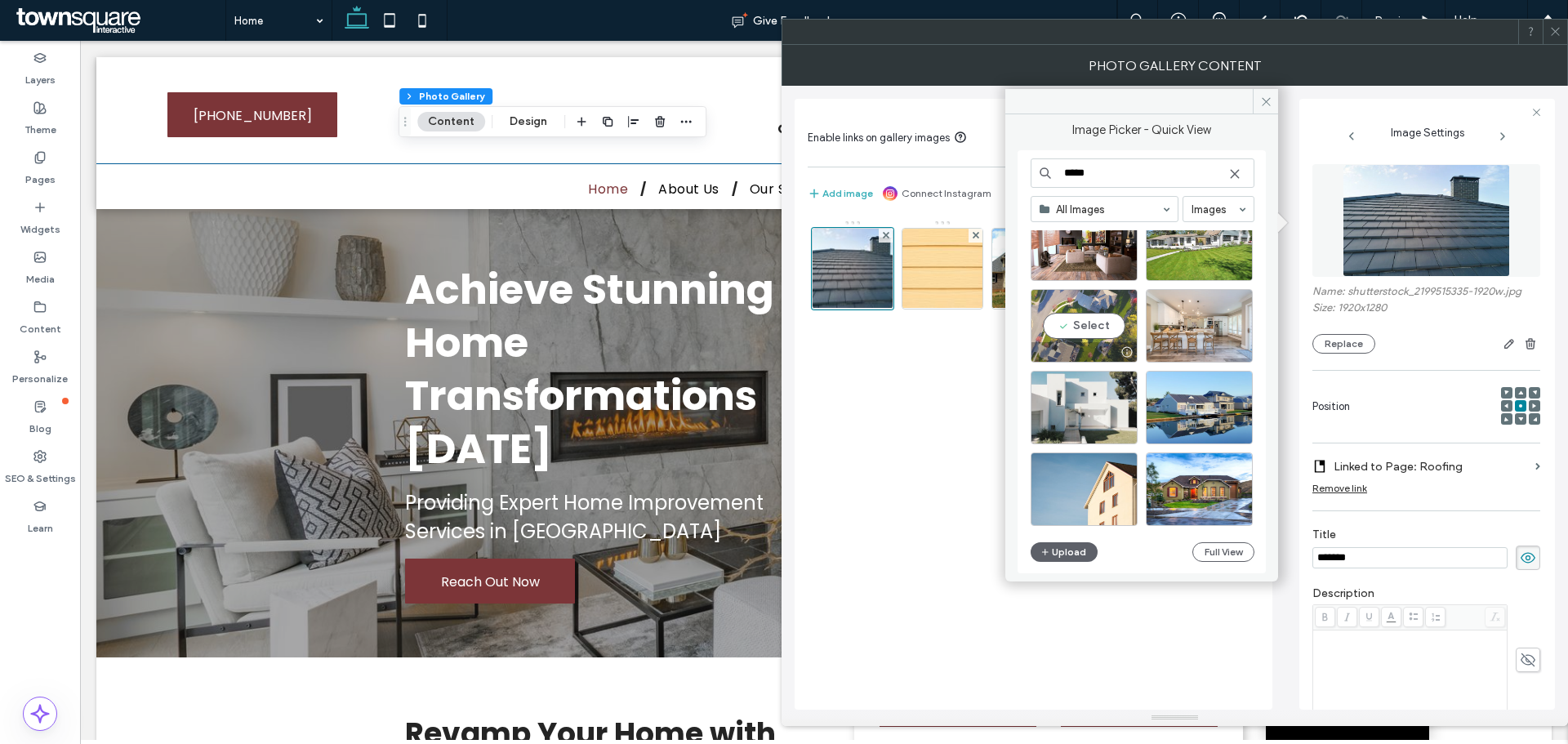
click at [1096, 321] on div "Select" at bounding box center [1083, 325] width 107 height 73
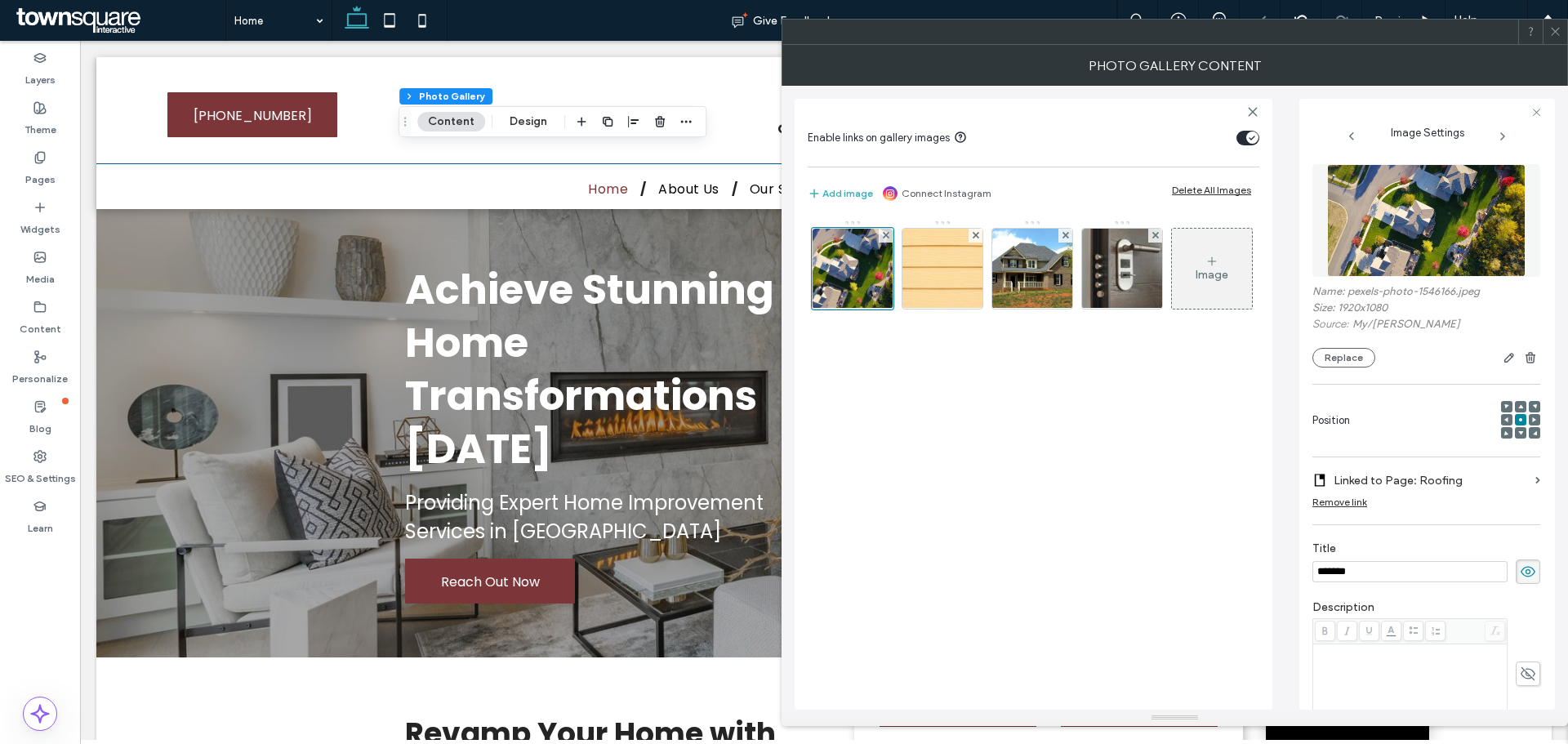
click at [1554, 29] on use at bounding box center [1555, 32] width 8 height 8
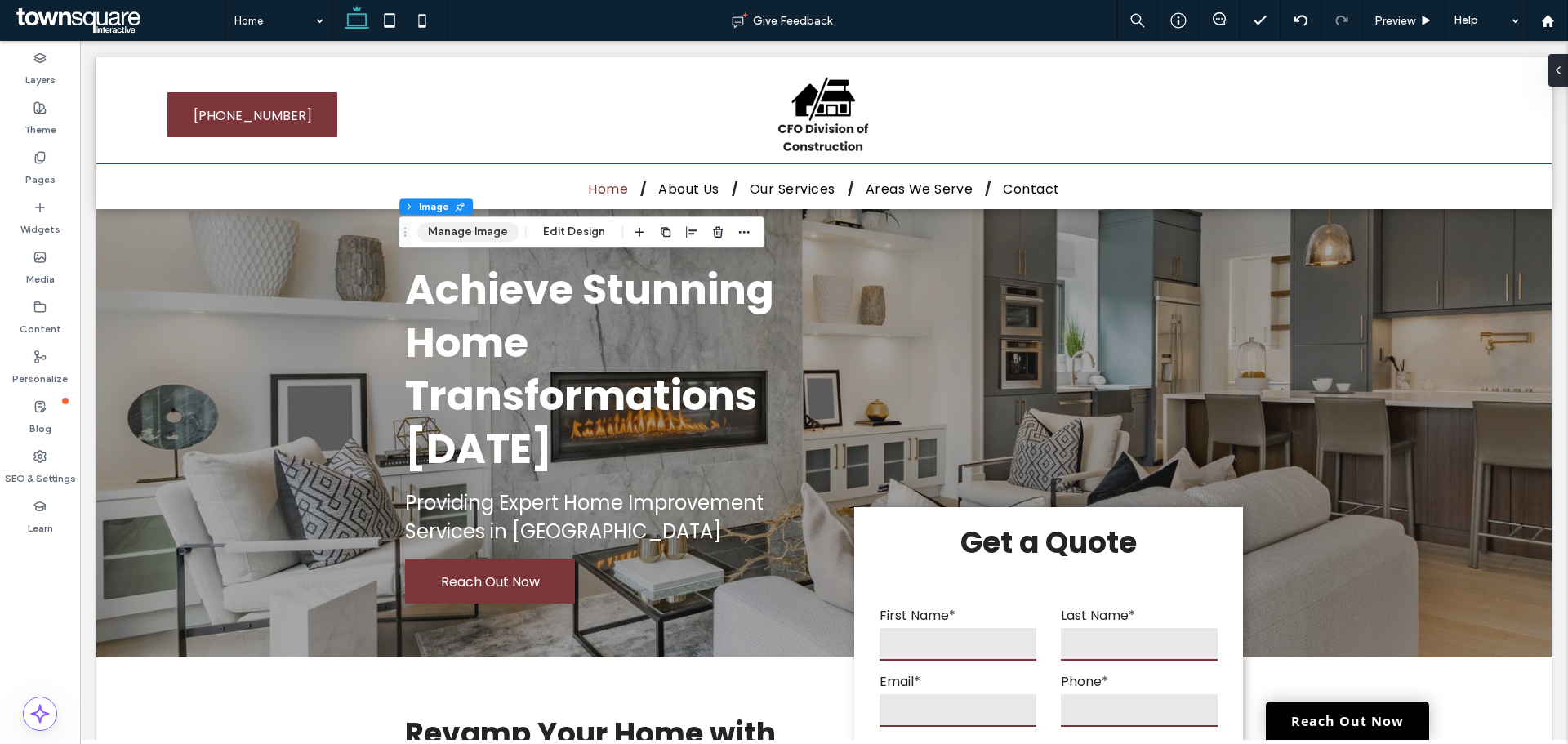
click at [475, 222] on div "Content 3 Column Image Manage Image Edit Design" at bounding box center [581, 231] width 366 height 31
click at [474, 233] on button "Manage Image" at bounding box center [468, 231] width 101 height 19
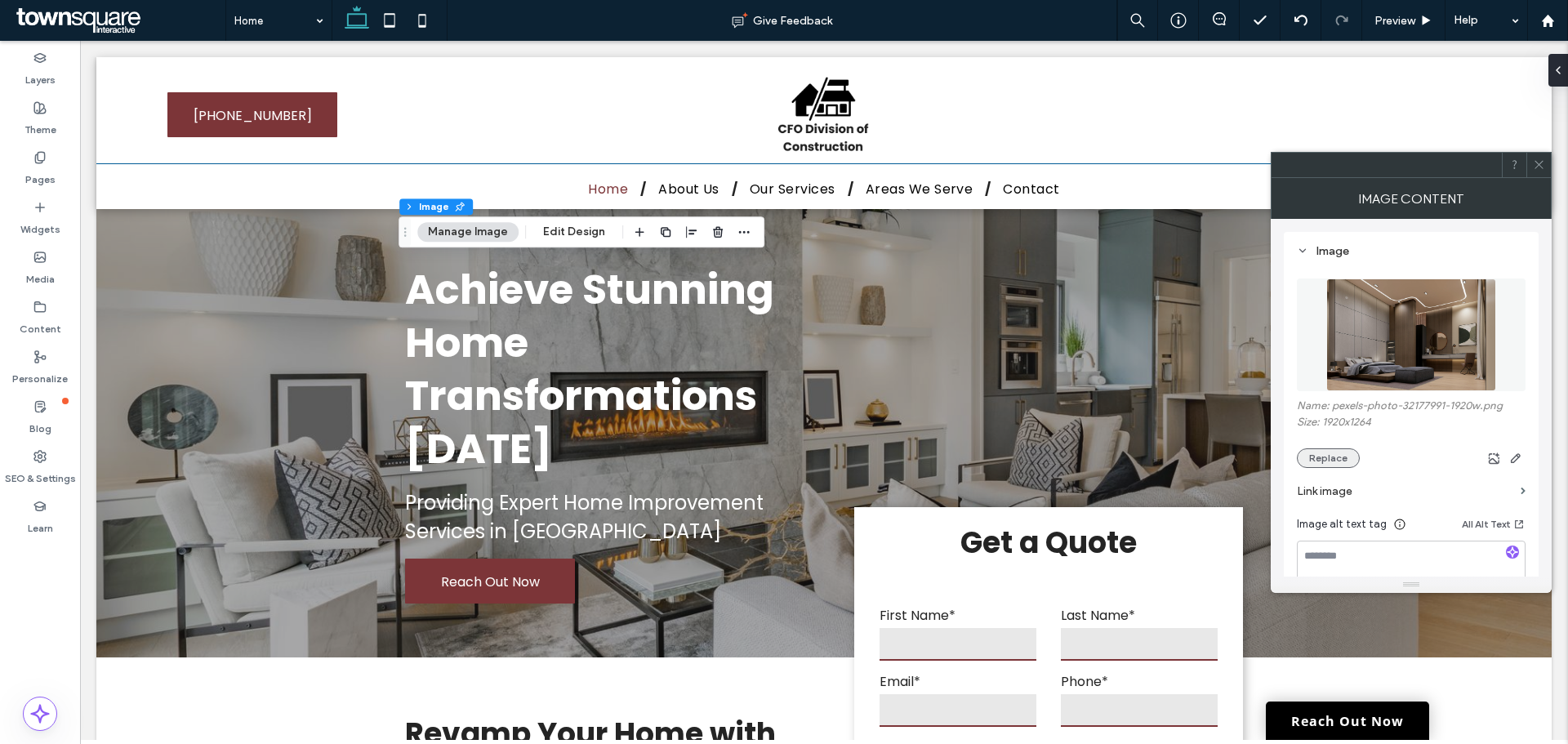
click at [1338, 451] on button "Replace" at bounding box center [1328, 457] width 63 height 19
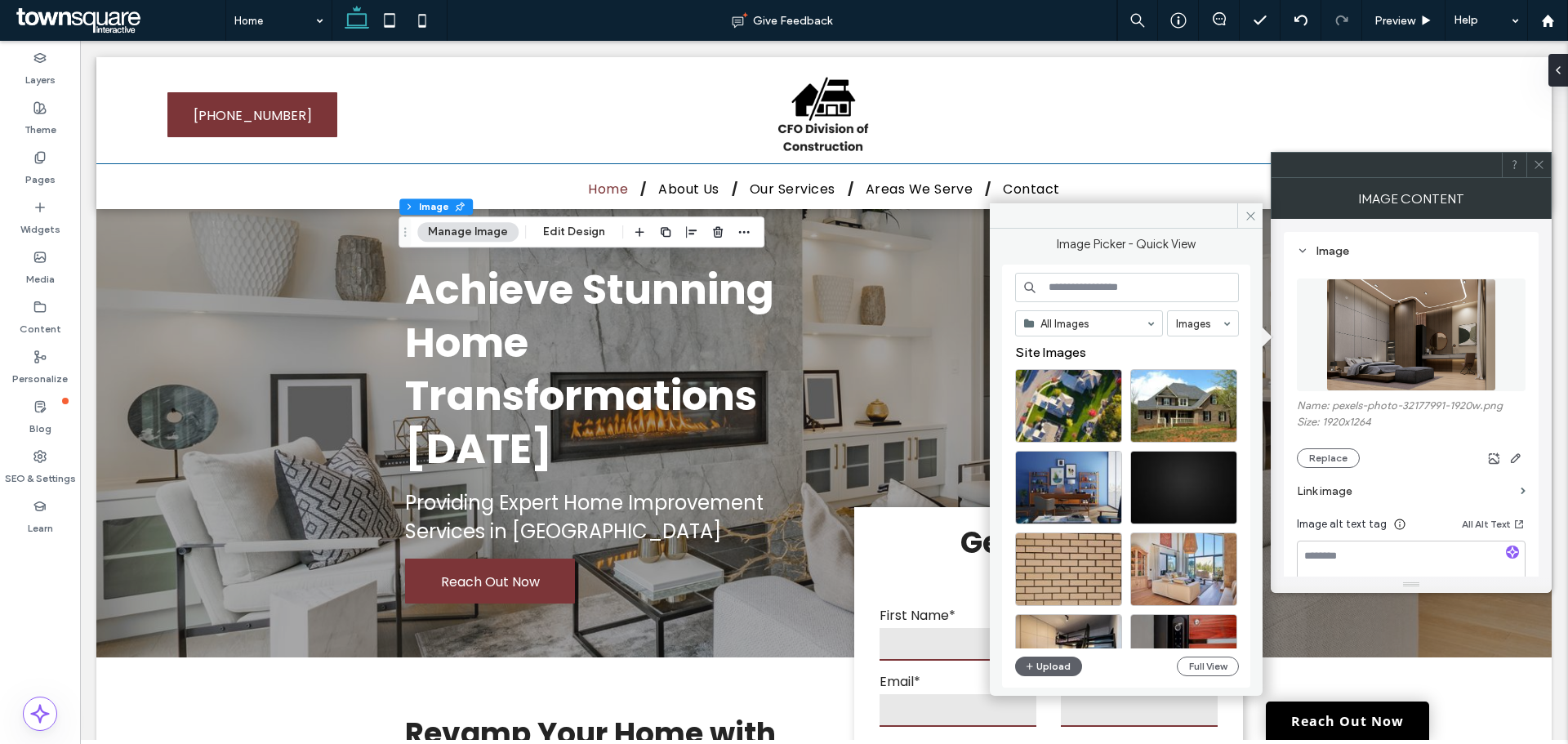
click at [1139, 293] on input at bounding box center [1127, 287] width 224 height 29
type input "**********"
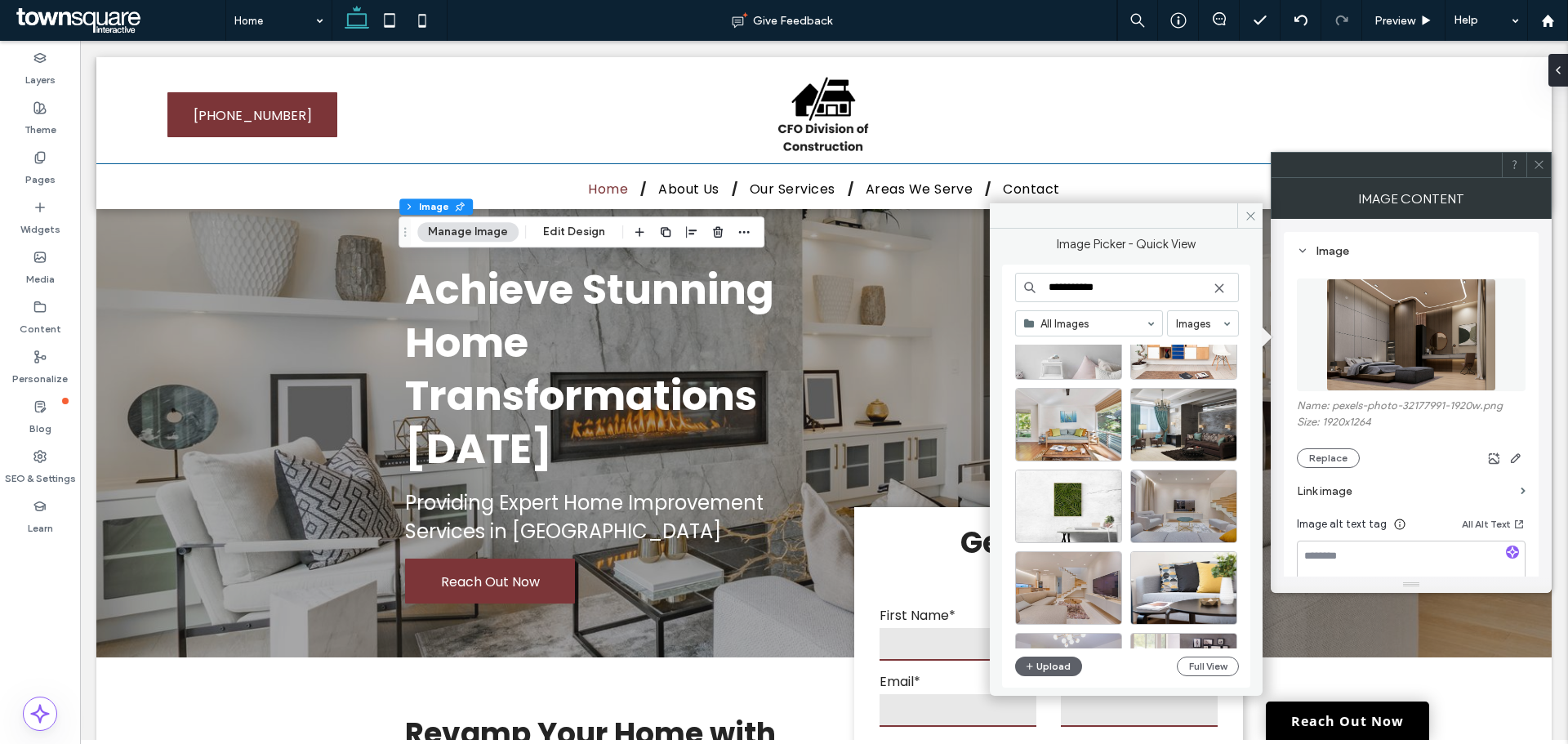
scroll to position [572, 0]
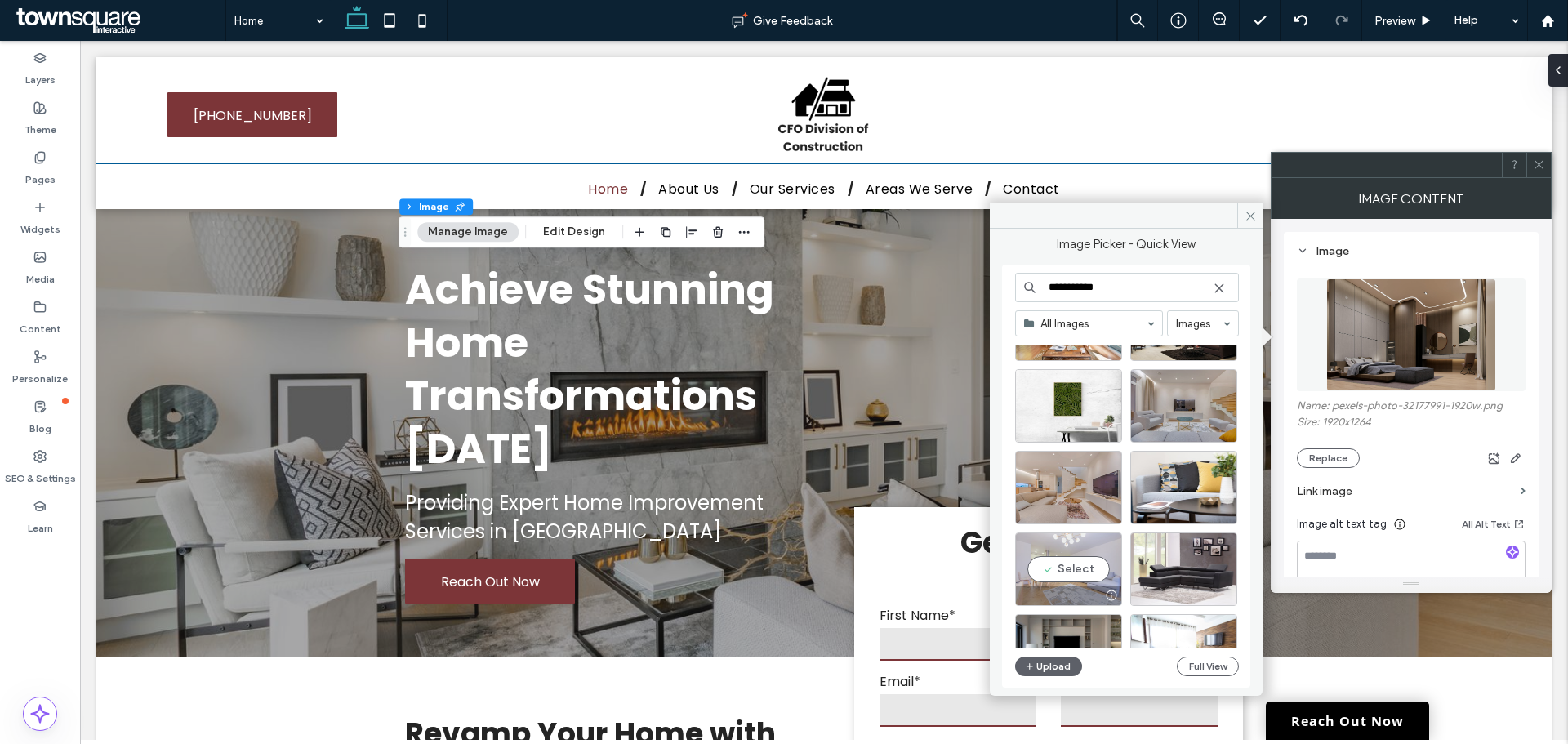
click at [1079, 567] on div "Select" at bounding box center [1068, 568] width 107 height 73
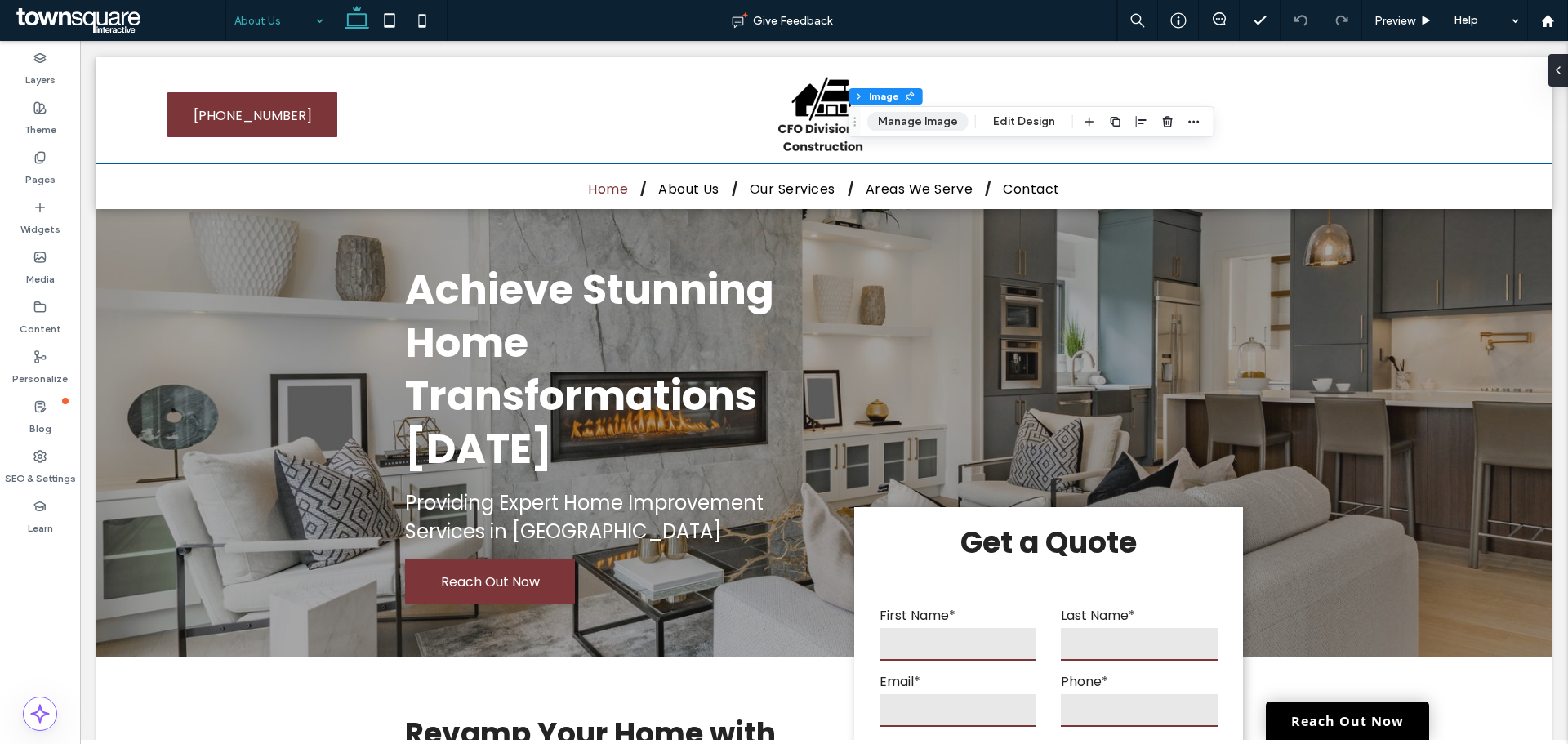
click at [910, 114] on button "Manage Image" at bounding box center [918, 121] width 101 height 19
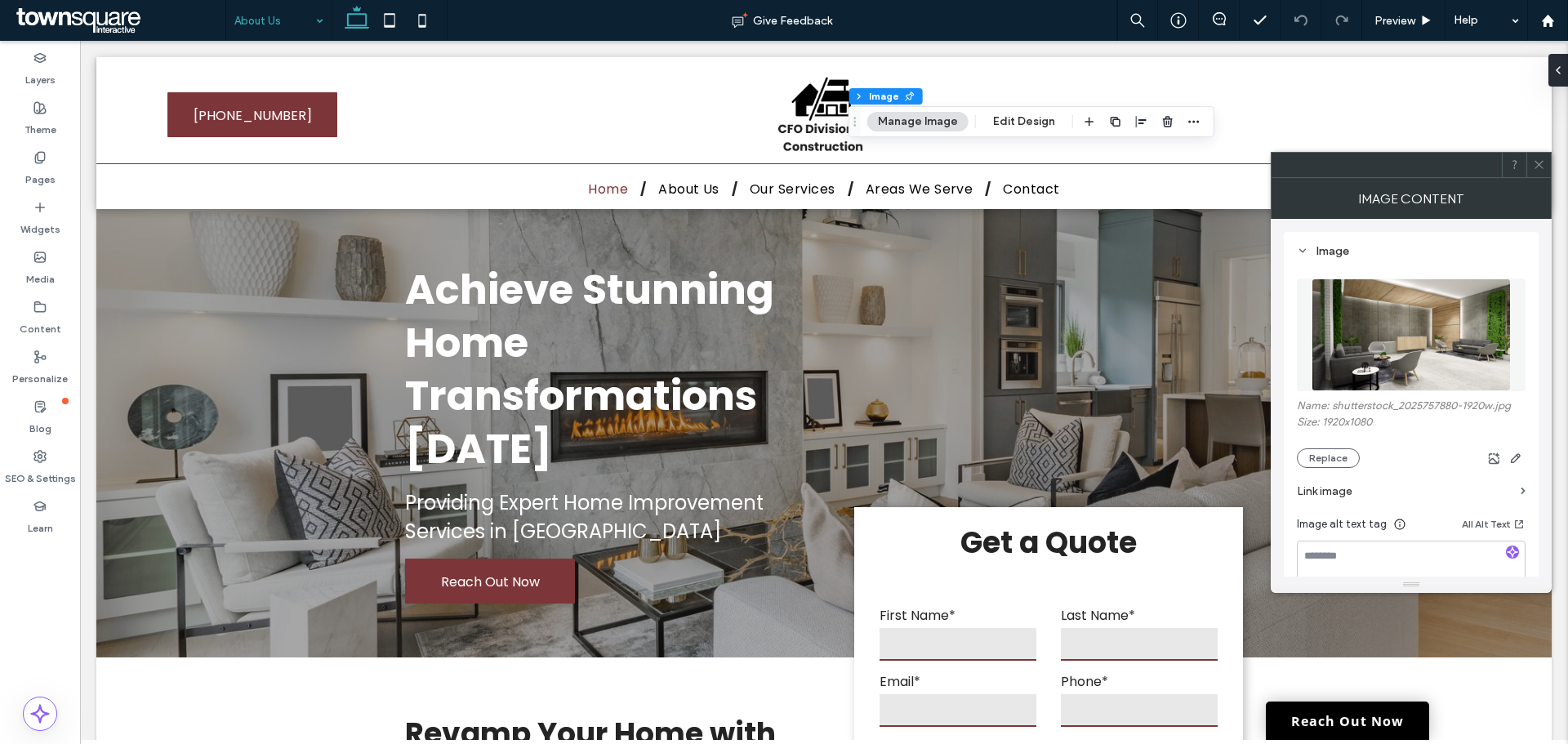
click at [1316, 444] on div "Name: shutterstock_2025757880-1920w.jpg Size: 1920x1080 Replace" at bounding box center [1412, 434] width 229 height 69
click at [1332, 458] on button "Replace" at bounding box center [1328, 457] width 63 height 19
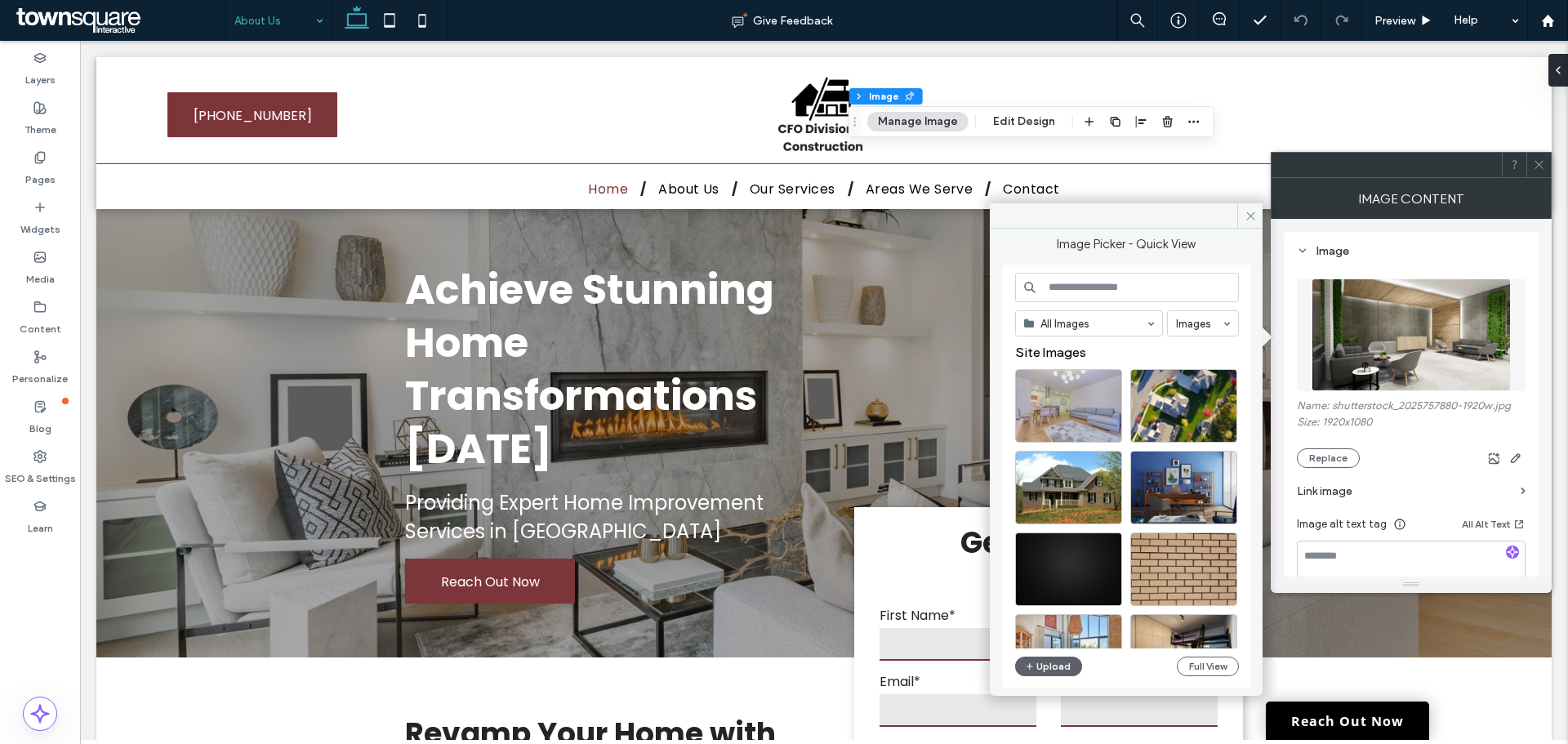
click at [1147, 289] on input at bounding box center [1127, 287] width 224 height 29
type input "****"
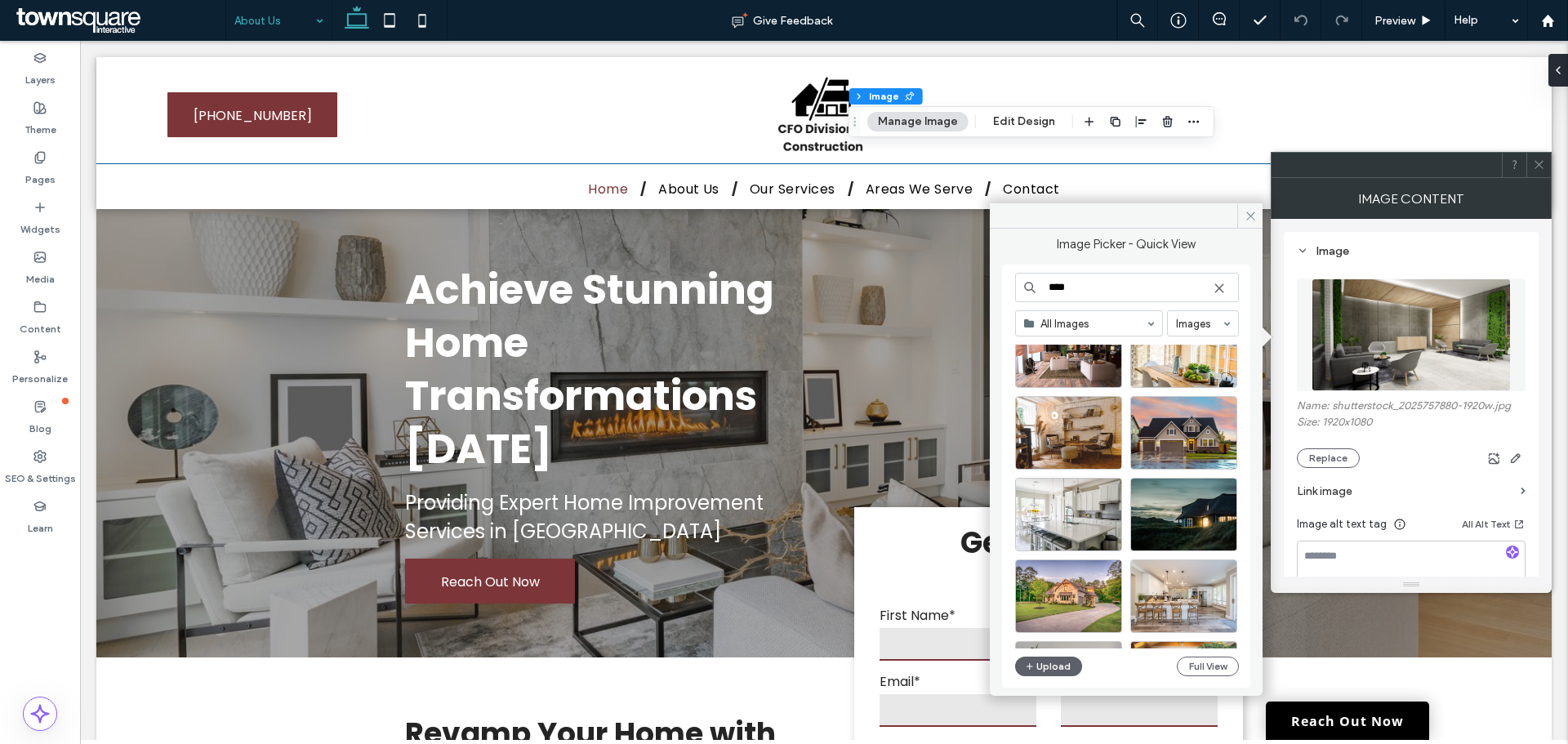
scroll to position [326, 0]
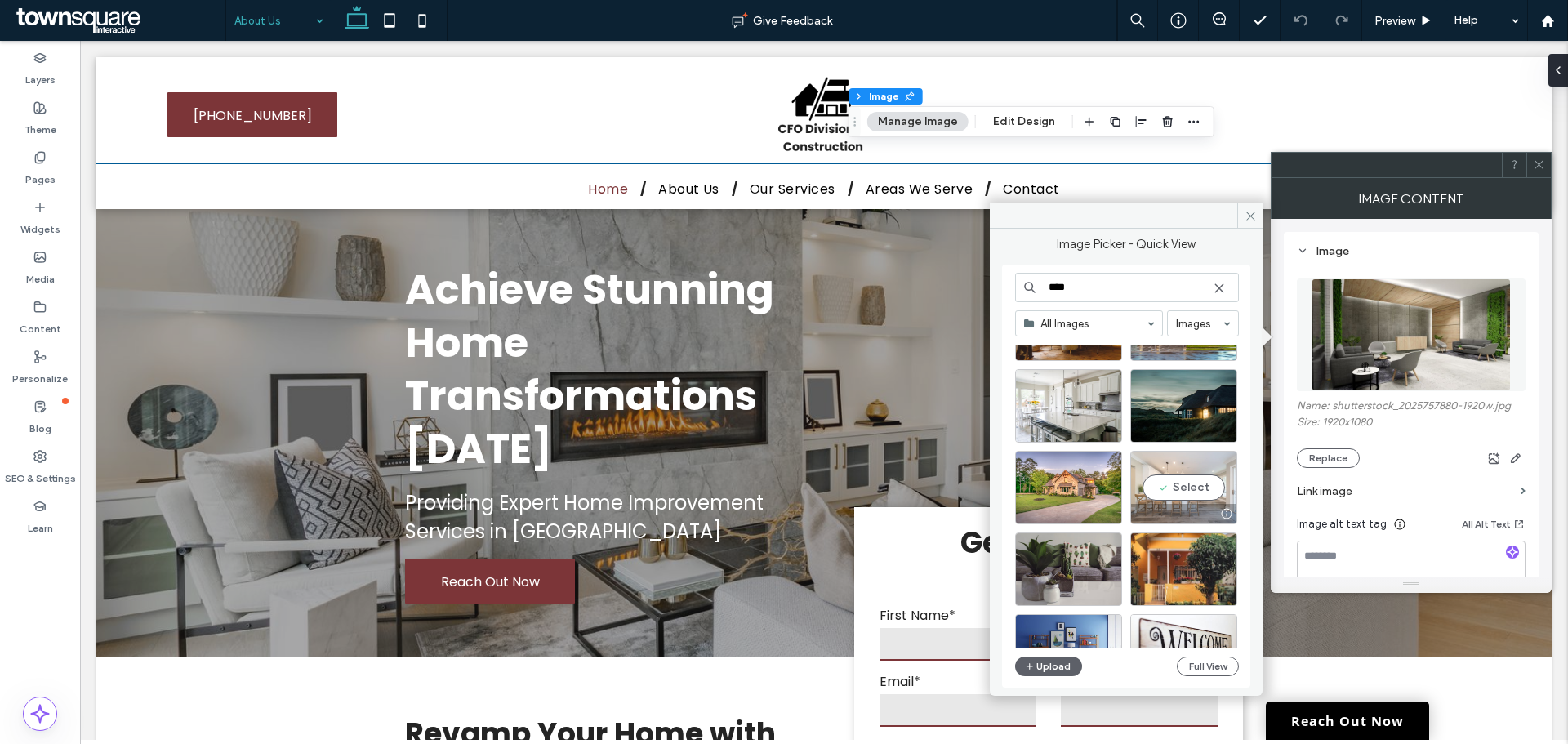
click at [1211, 485] on div "Select" at bounding box center [1184, 487] width 107 height 73
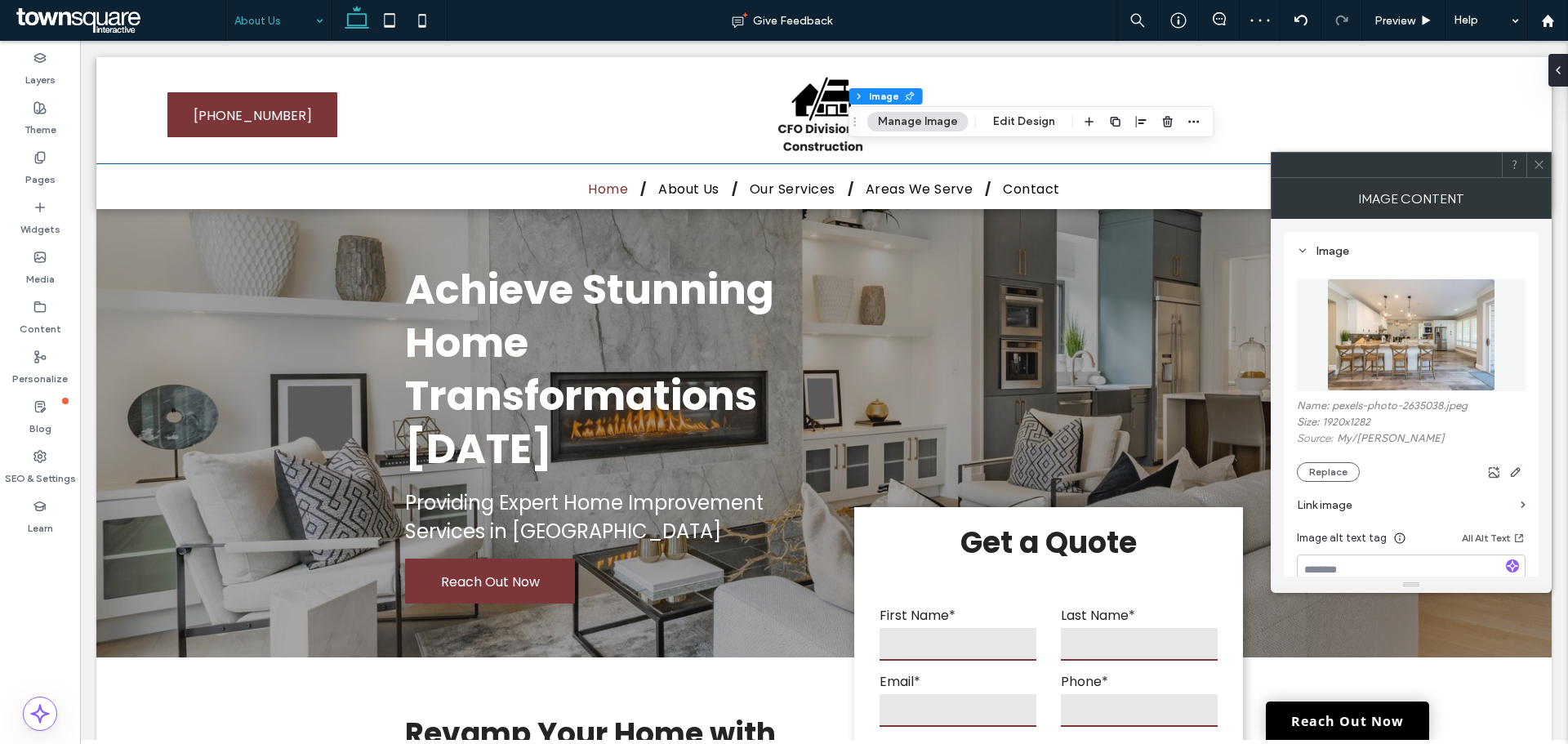
click at [1542, 161] on use at bounding box center [1539, 165] width 8 height 8
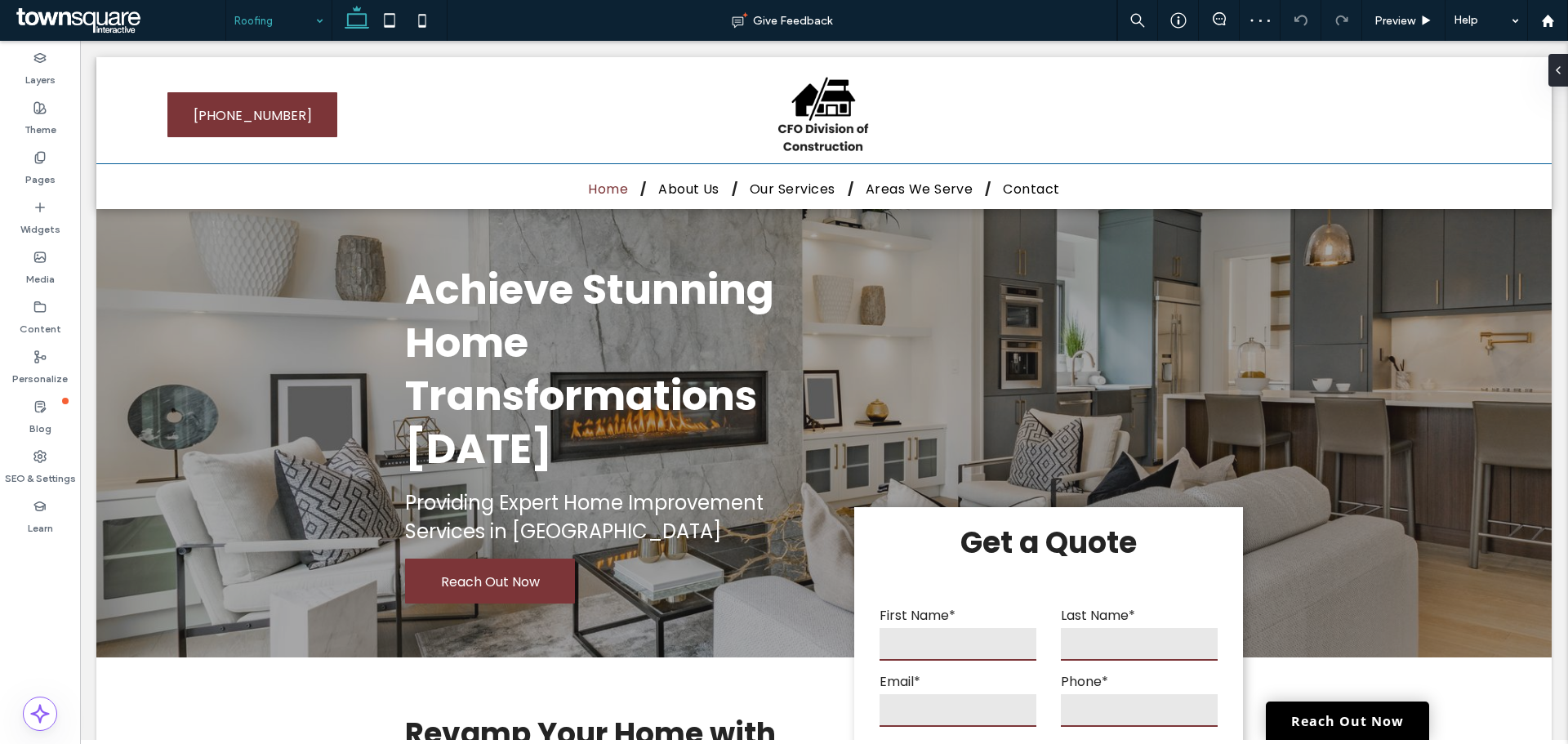
click at [298, 16] on input at bounding box center [275, 20] width 81 height 41
click at [268, 29] on input at bounding box center [275, 20] width 81 height 41
click at [908, 127] on button "Manage Image" at bounding box center [918, 121] width 101 height 19
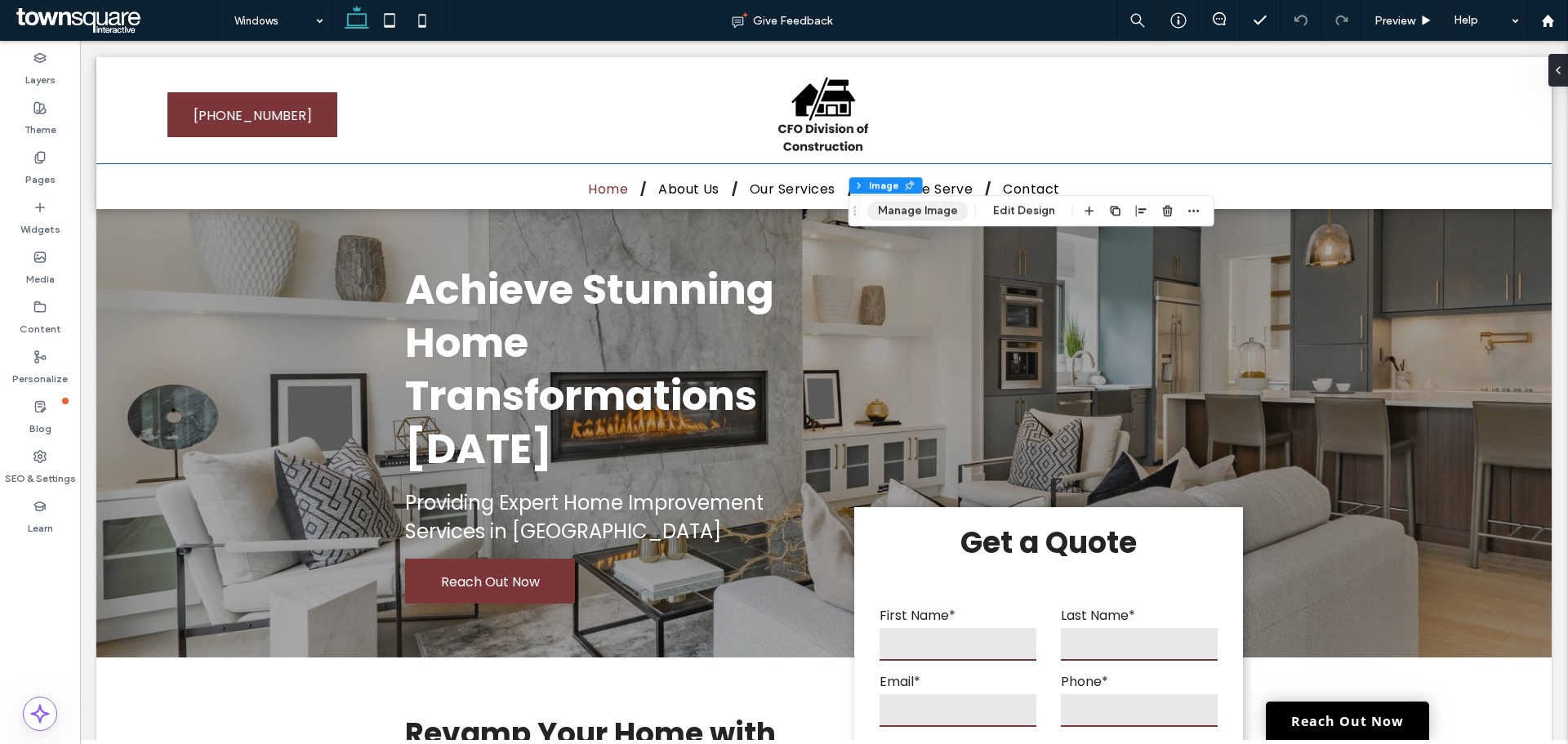
drag, startPoint x: 930, startPoint y: 217, endPoint x: 1009, endPoint y: 212, distance: 79.2
click at [932, 217] on button "Manage Image" at bounding box center [918, 210] width 101 height 19
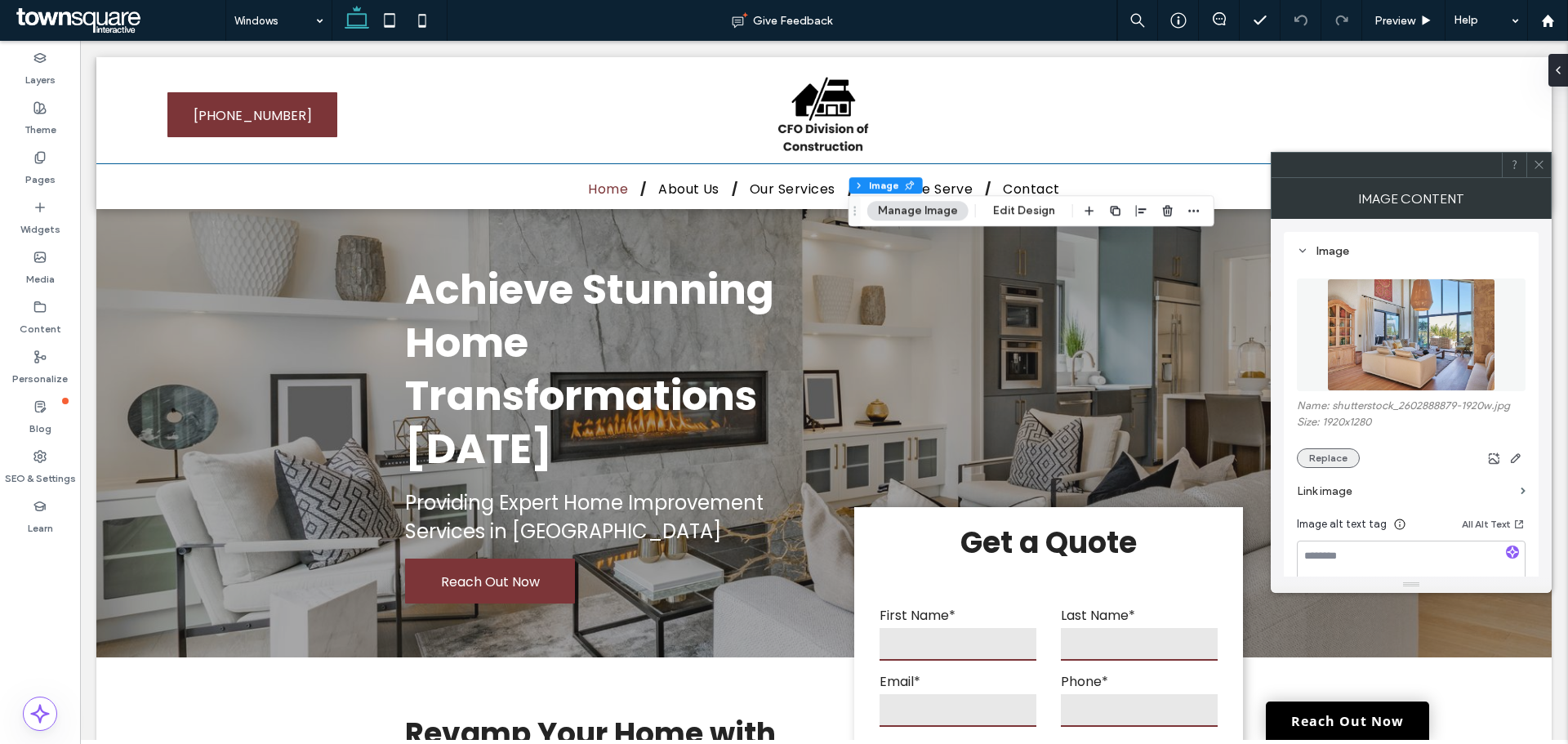
click at [1329, 451] on button "Replace" at bounding box center [1328, 457] width 63 height 19
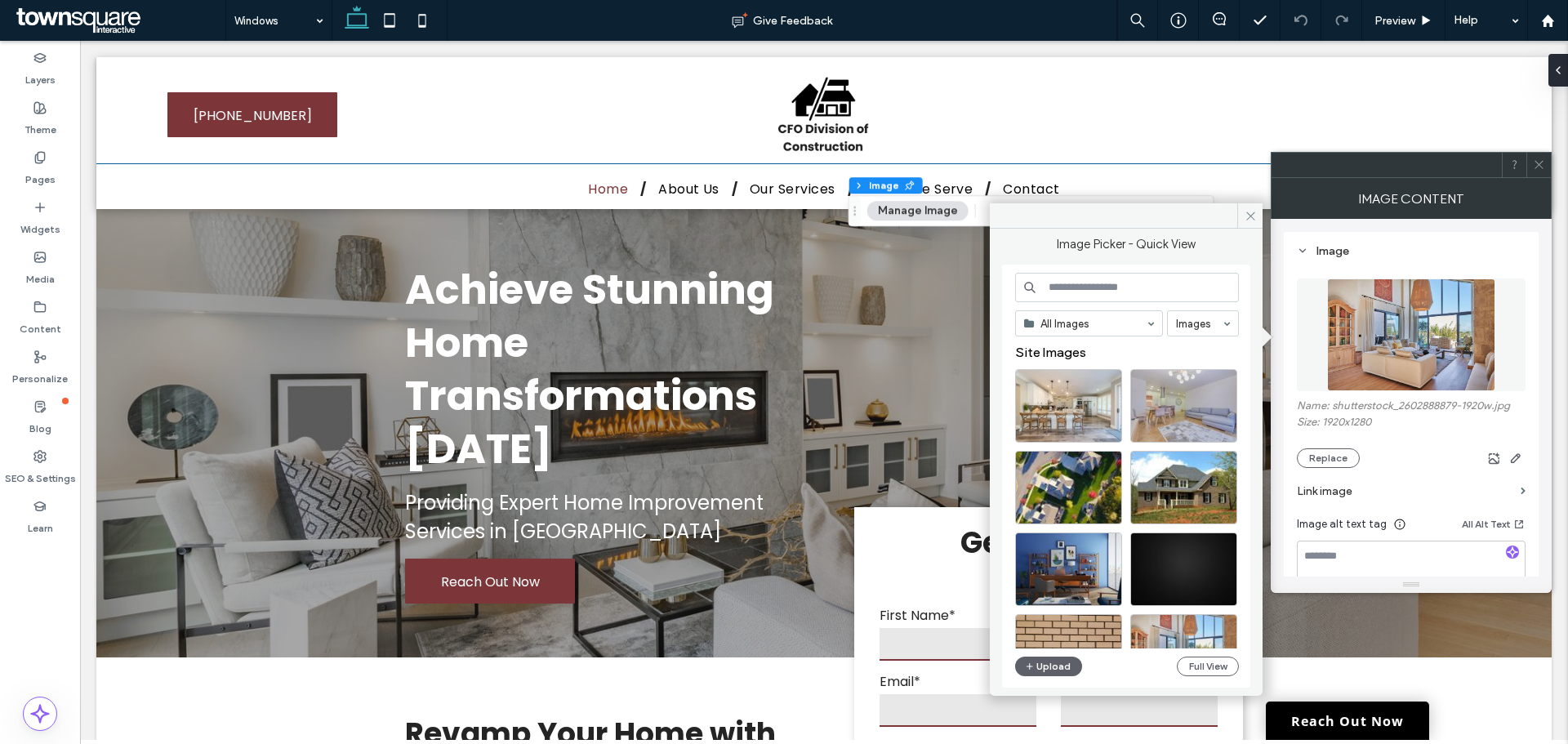
drag, startPoint x: 1082, startPoint y: 281, endPoint x: 1093, endPoint y: 283, distance: 11.2
click at [1083, 281] on input at bounding box center [1127, 287] width 224 height 29
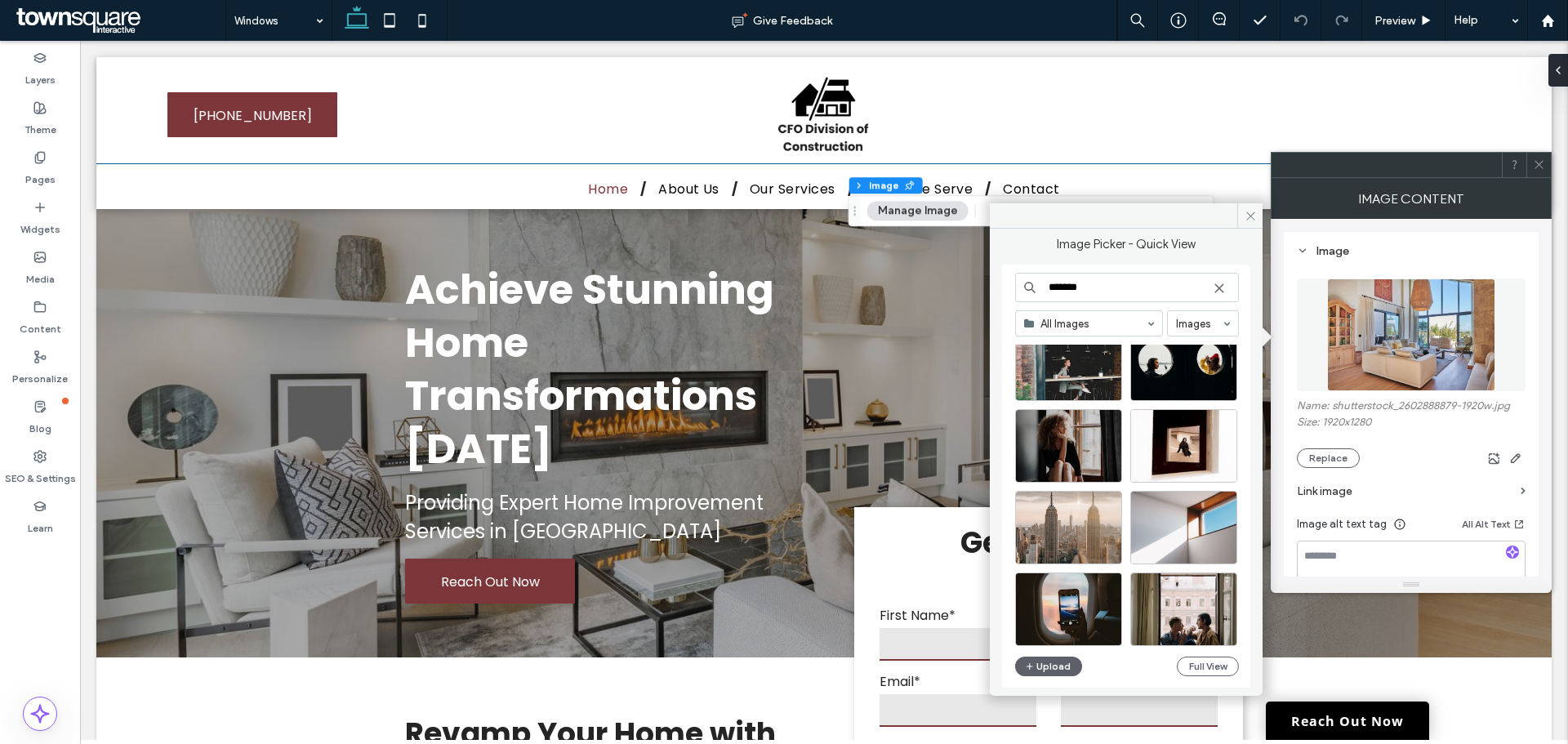
scroll to position [245, 0]
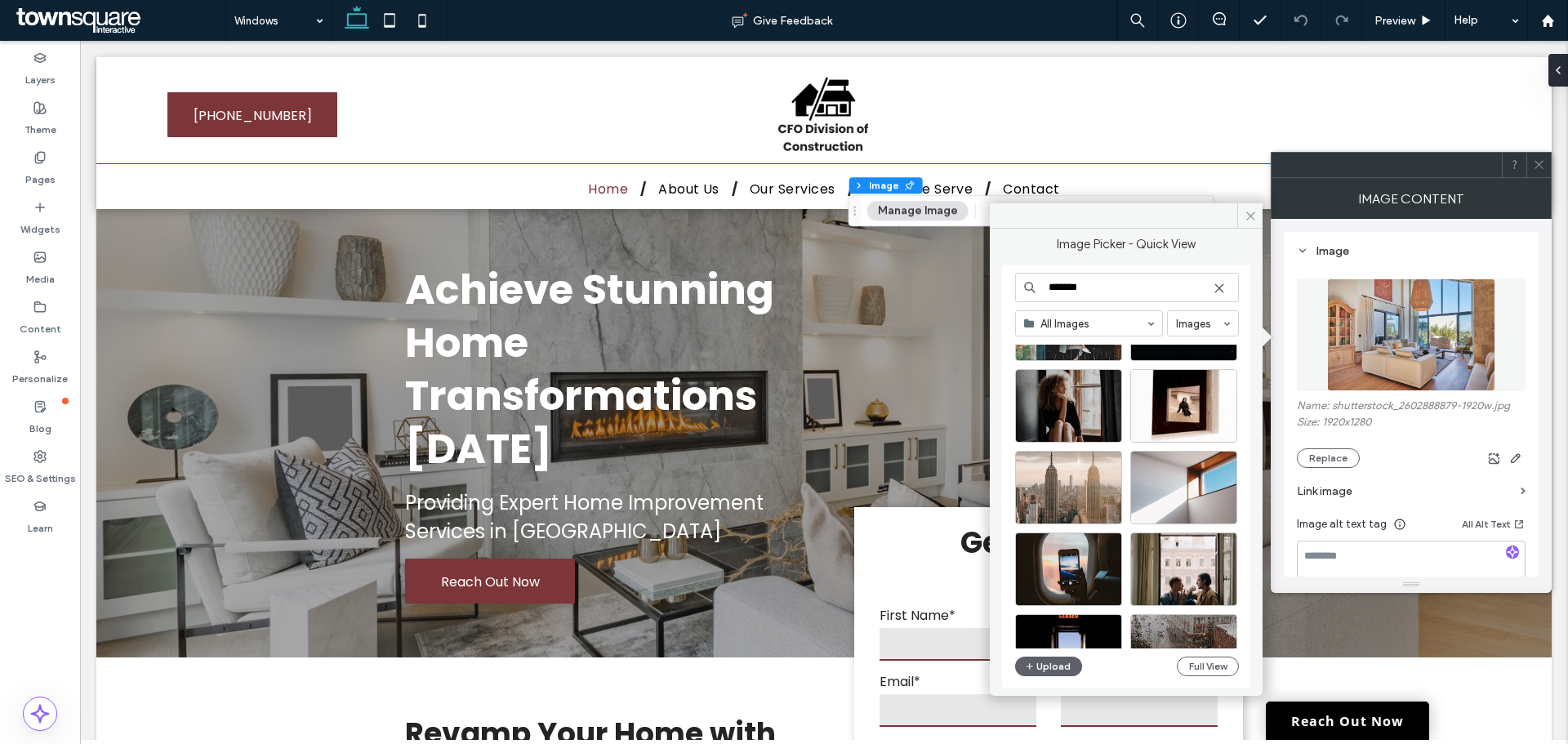
drag, startPoint x: 1125, startPoint y: 282, endPoint x: 1131, endPoint y: 290, distance: 10.0
click at [1125, 285] on input "*******" at bounding box center [1127, 287] width 224 height 29
type input "**********"
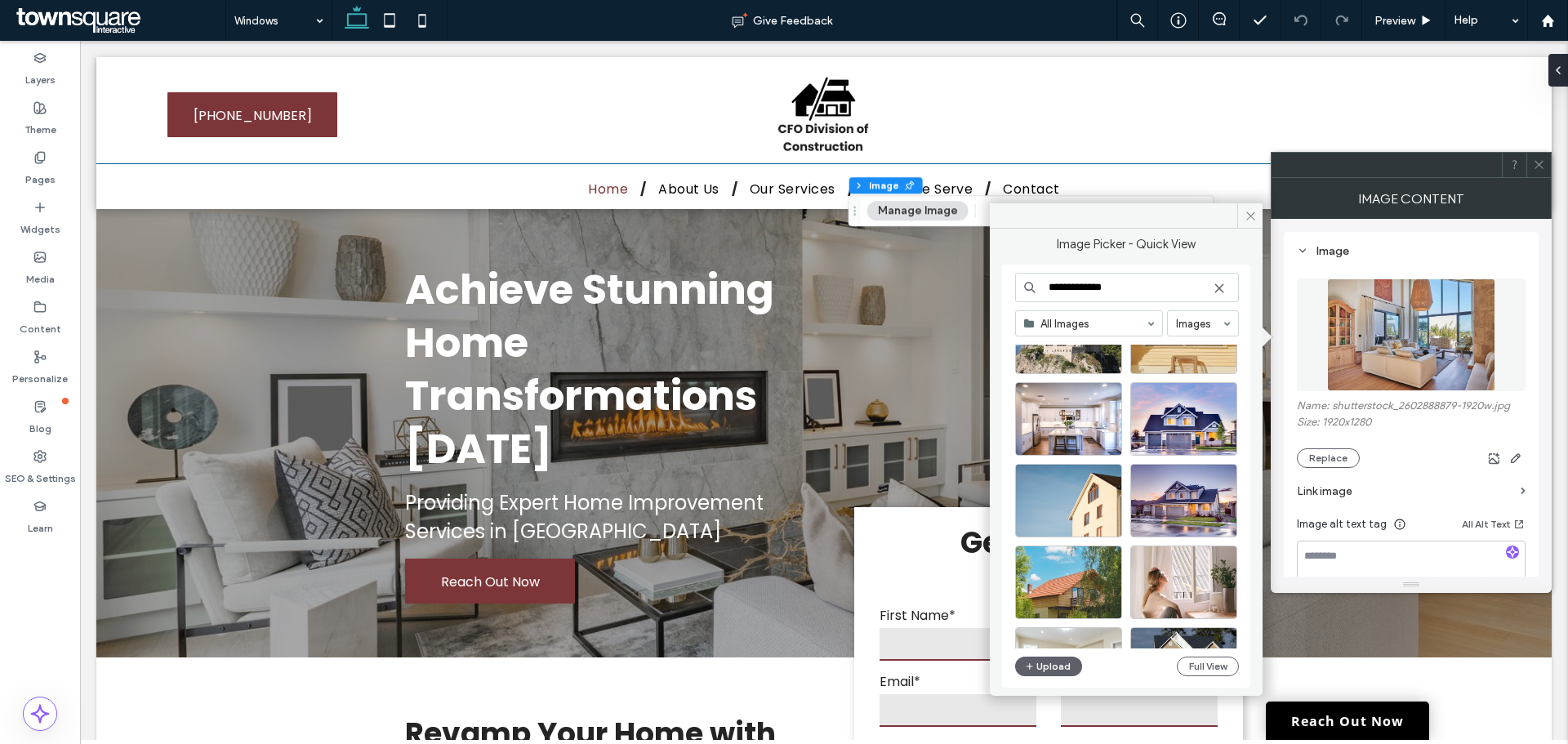
scroll to position [490, 0]
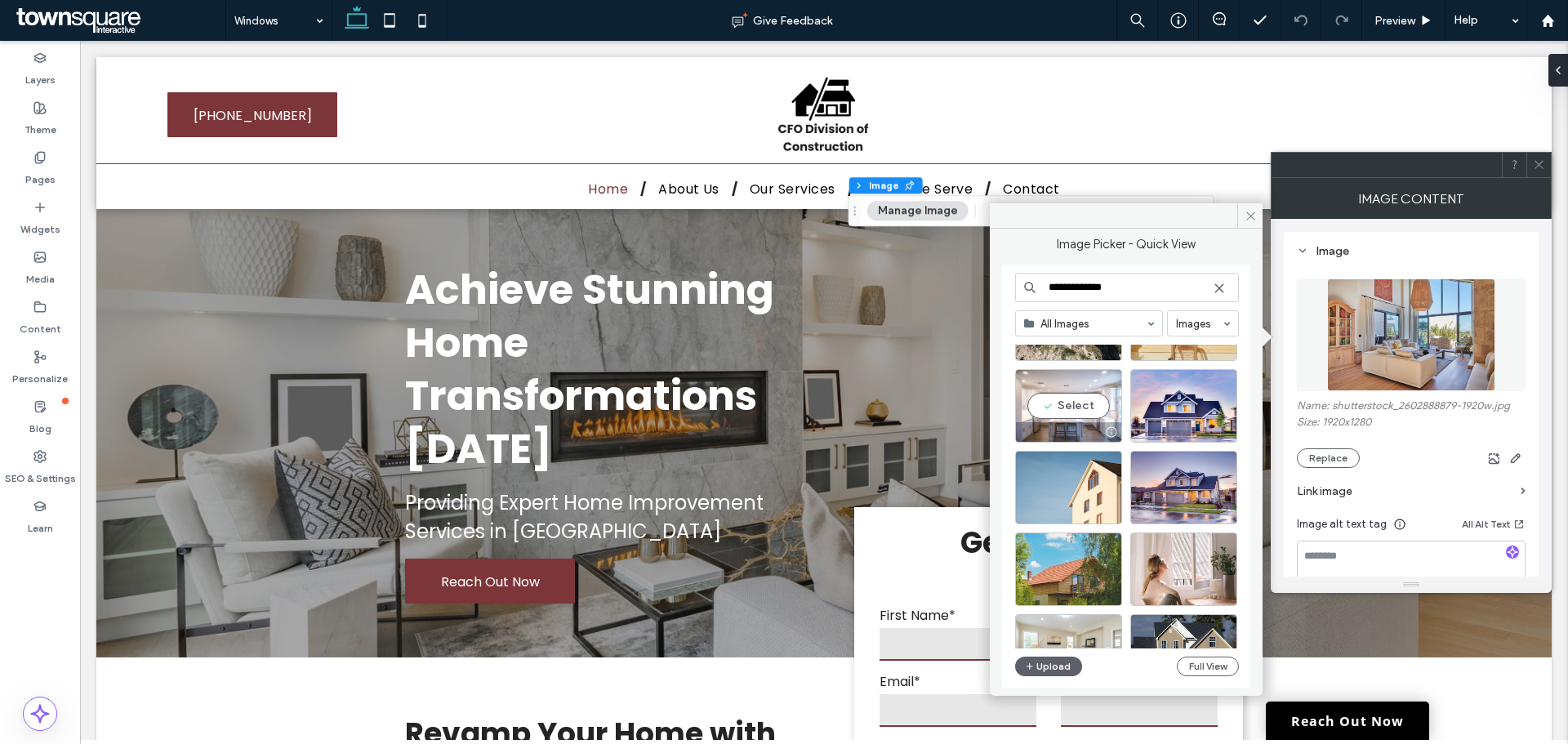
click at [1082, 406] on div "Select" at bounding box center [1068, 405] width 107 height 73
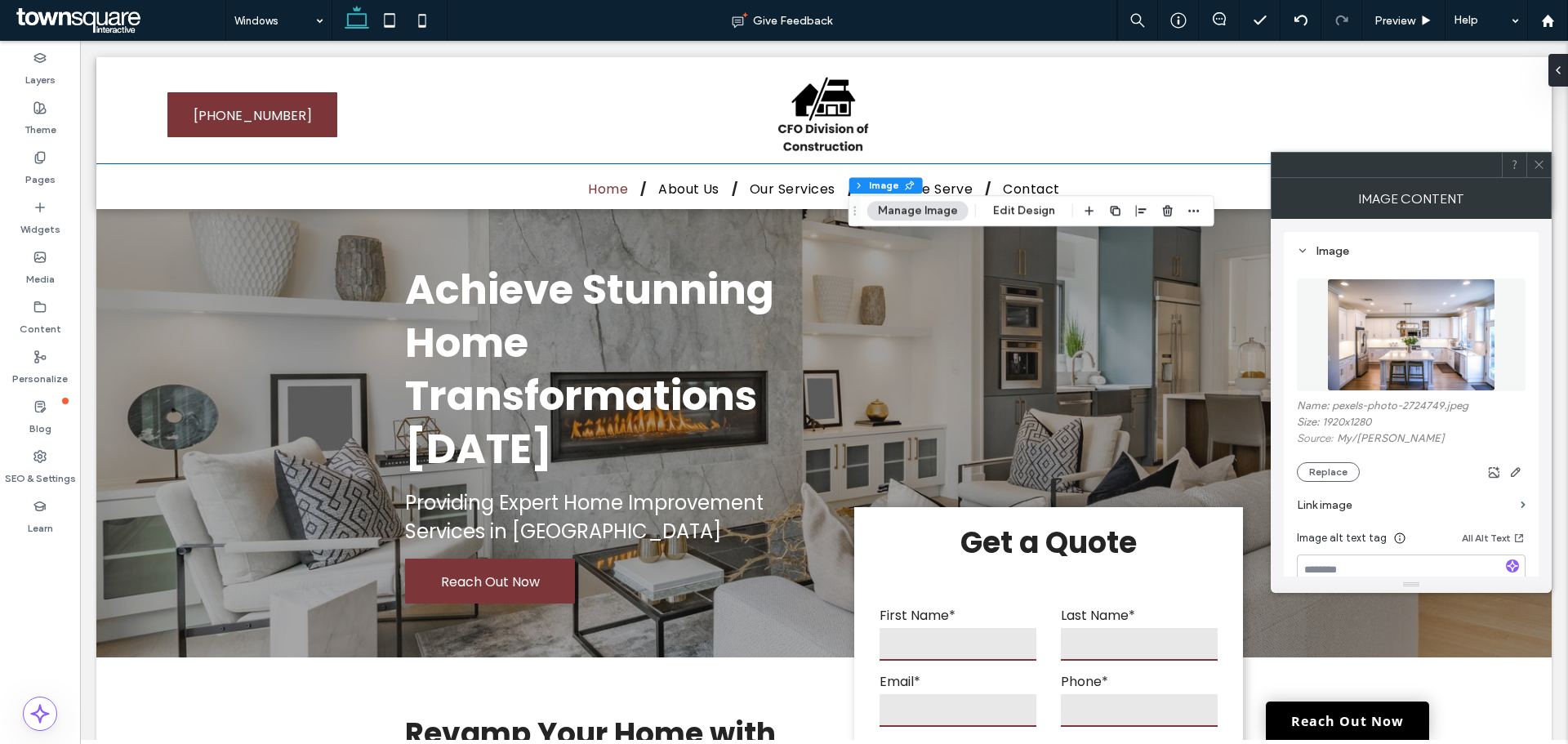
click at [1540, 164] on icon at bounding box center [1539, 164] width 13 height 13
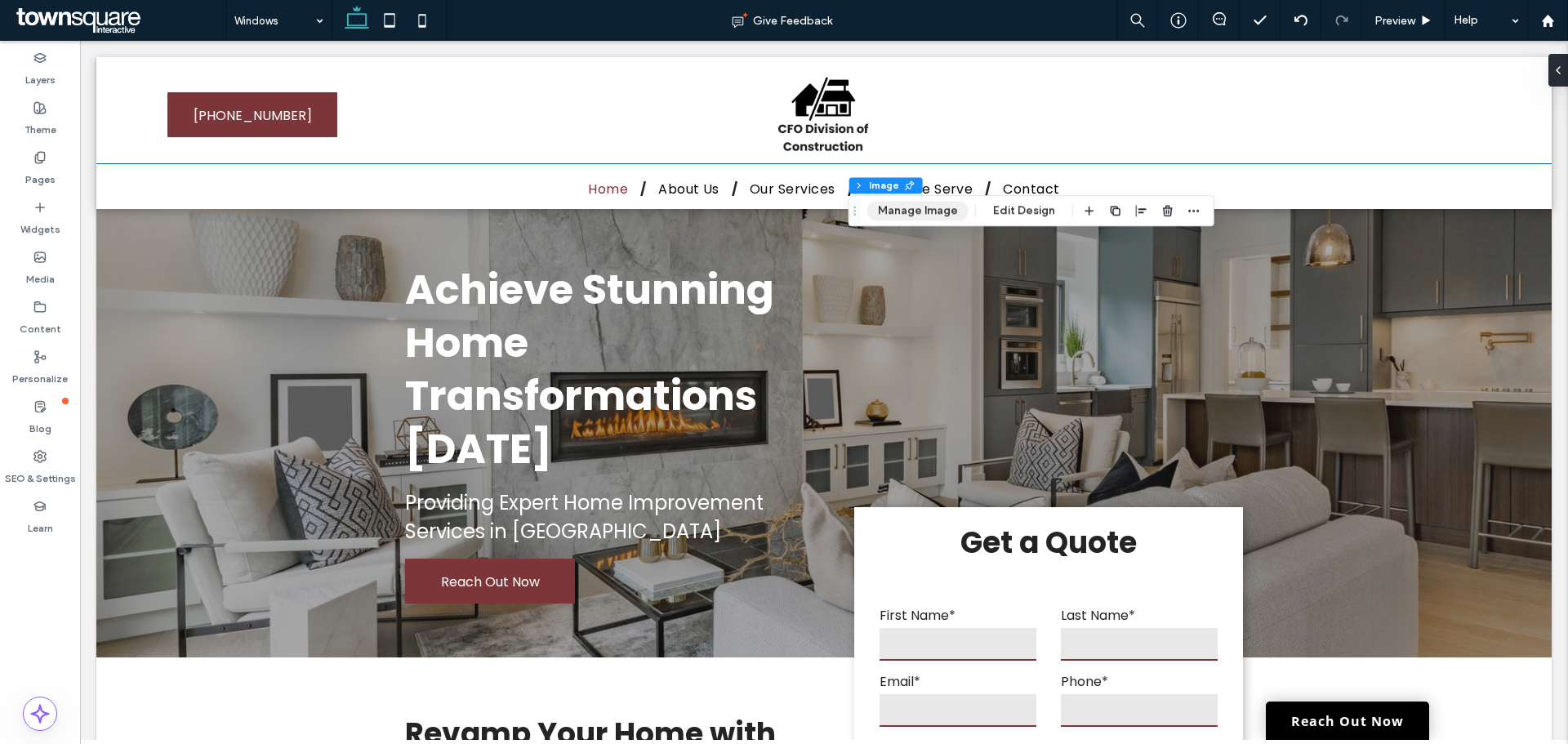
click at [946, 214] on button "Manage Image" at bounding box center [918, 210] width 101 height 19
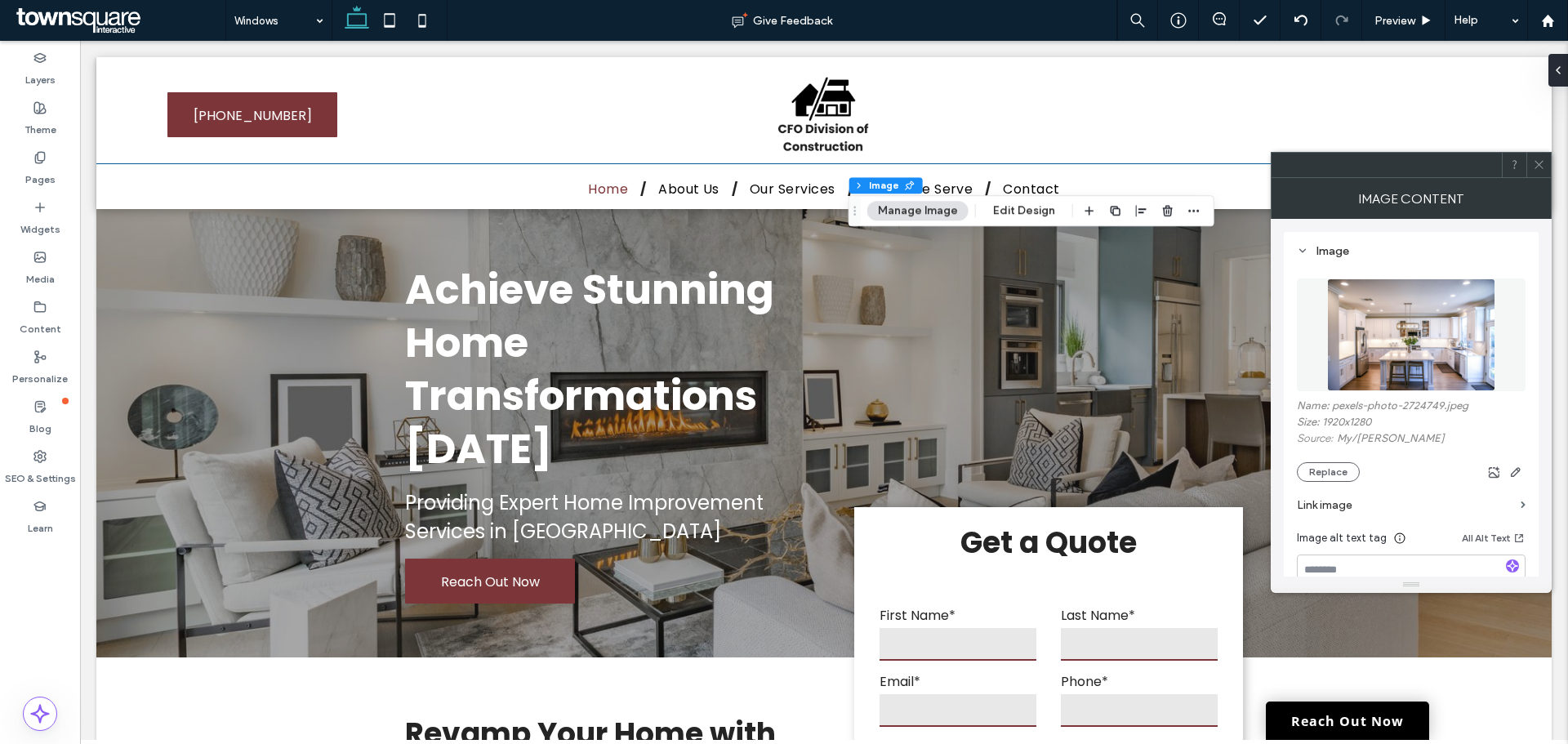
scroll to position [82, 0]
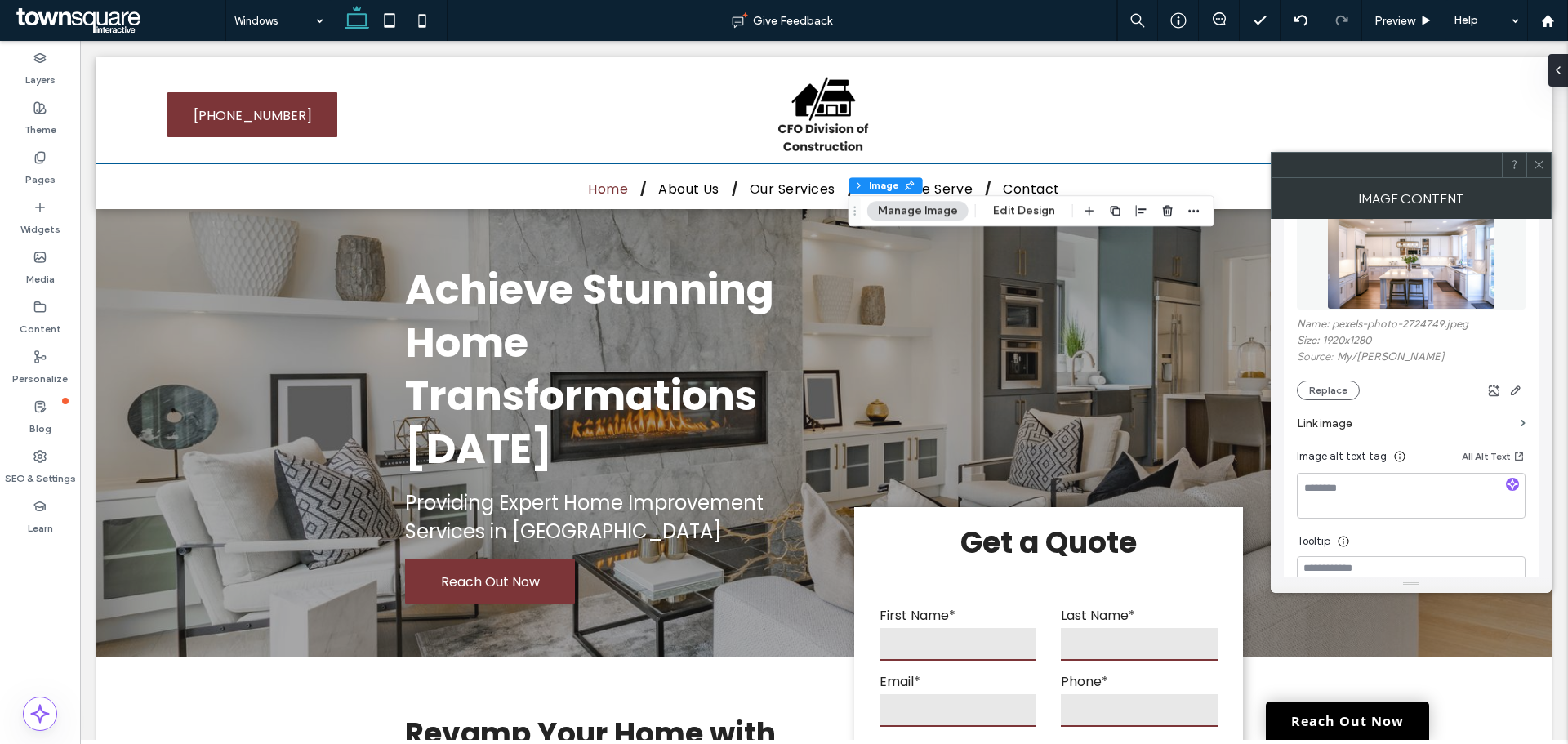
click at [1543, 161] on icon at bounding box center [1539, 164] width 13 height 13
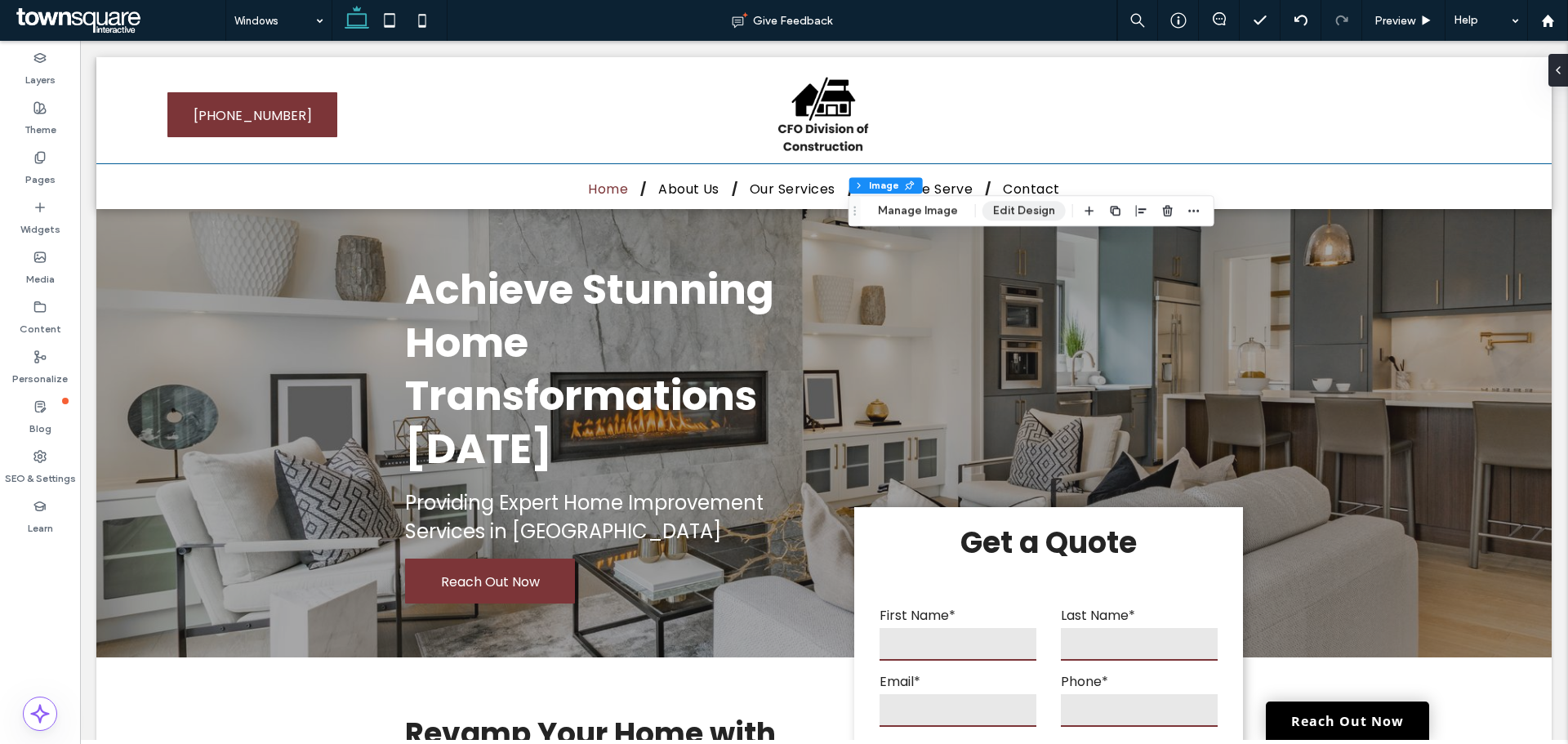
click at [1041, 206] on button "Edit Design" at bounding box center [1024, 210] width 83 height 19
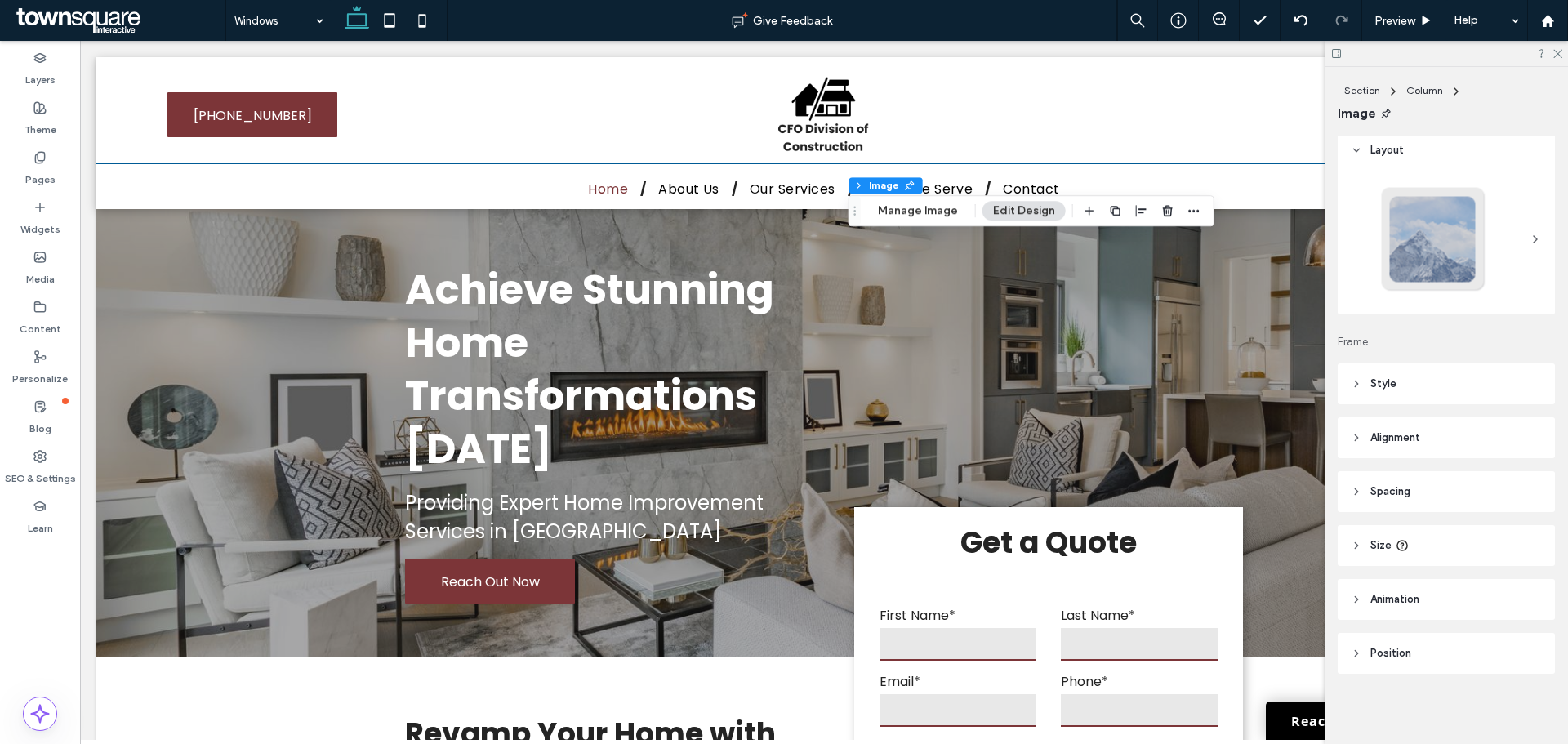
scroll to position [8, 0]
click at [1441, 384] on header "Style" at bounding box center [1447, 382] width 217 height 41
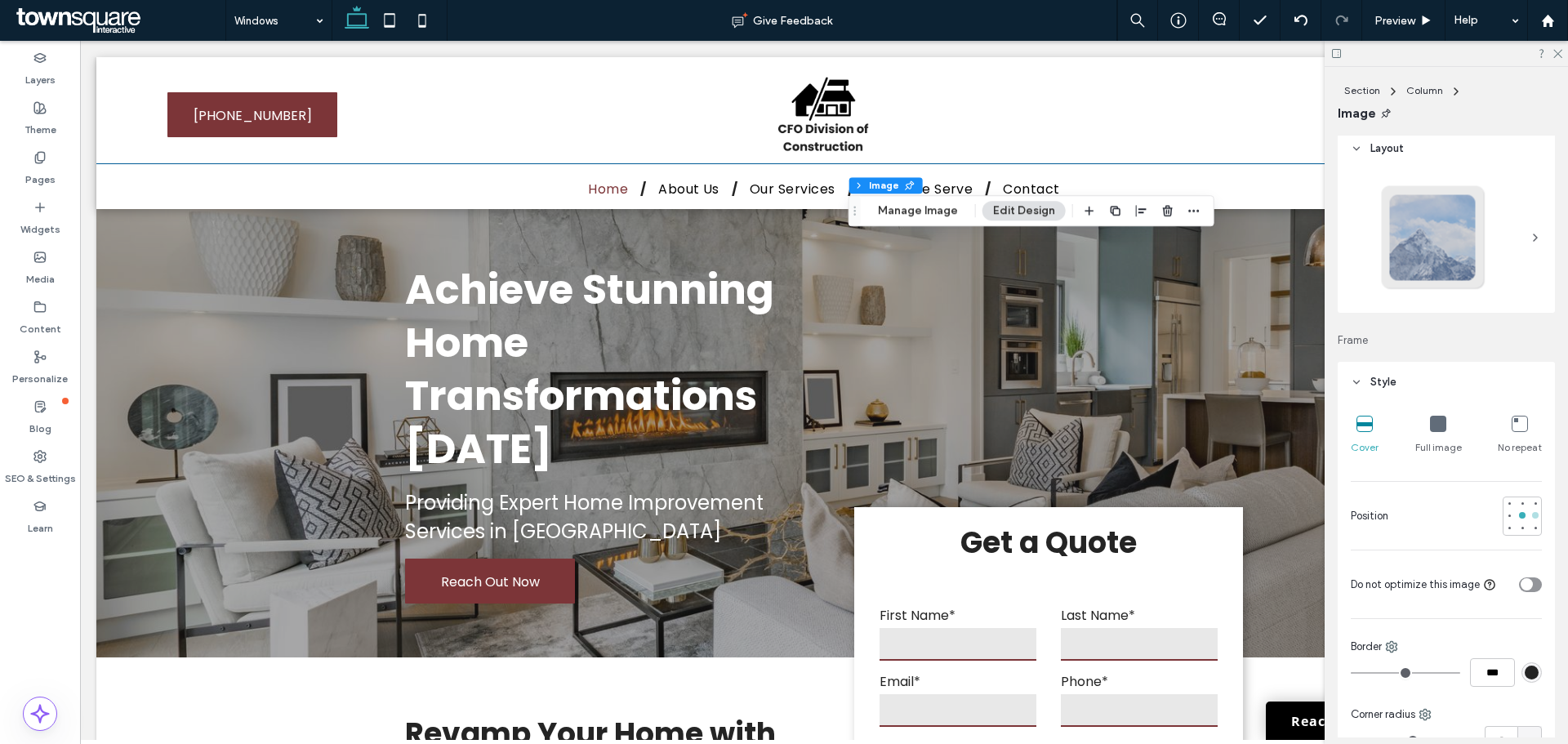
click at [1533, 514] on div at bounding box center [1536, 515] width 7 height 7
drag, startPoint x: 232, startPoint y: 12, endPoint x: 253, endPoint y: 21, distance: 22.8
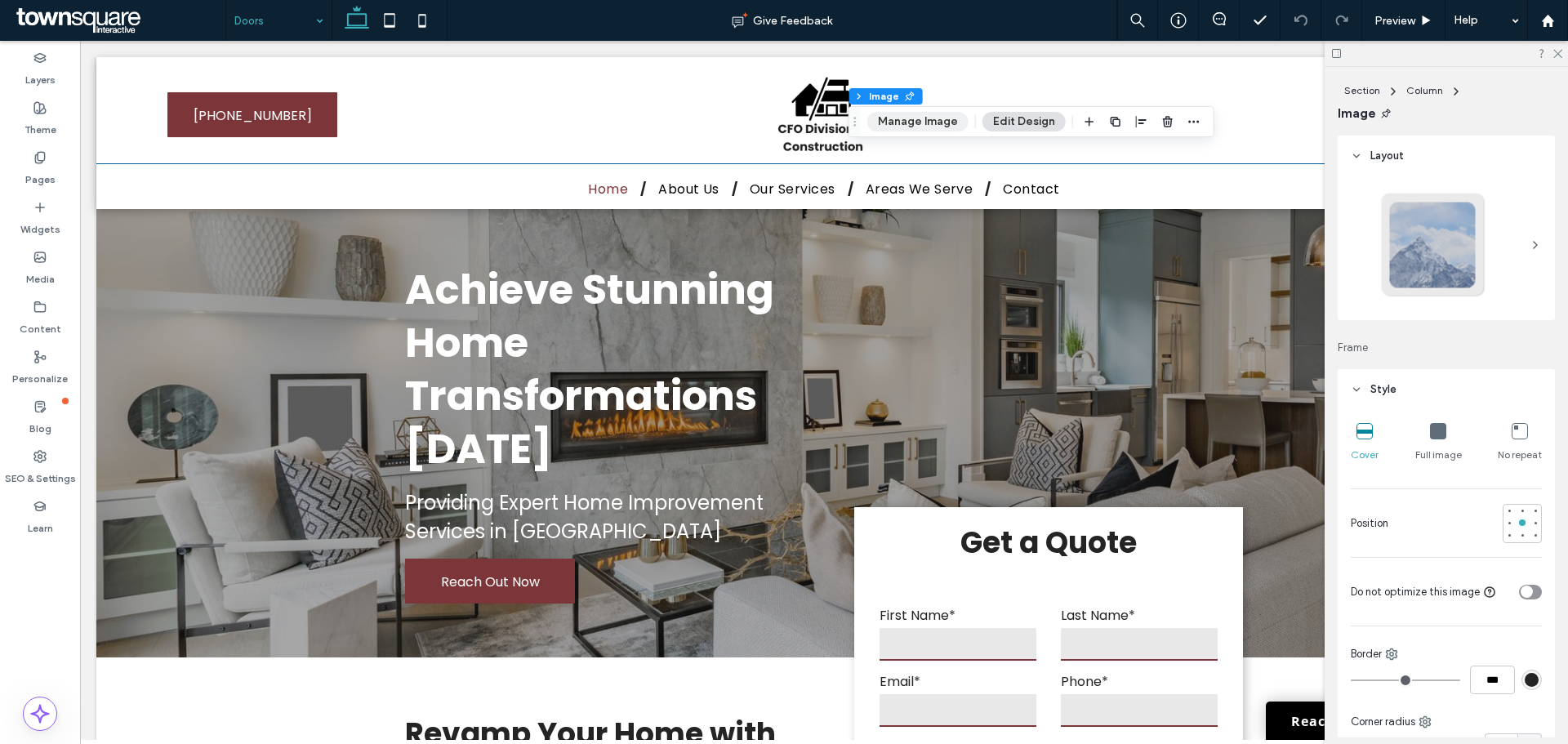
click at [905, 117] on button "Manage Image" at bounding box center [918, 121] width 101 height 19
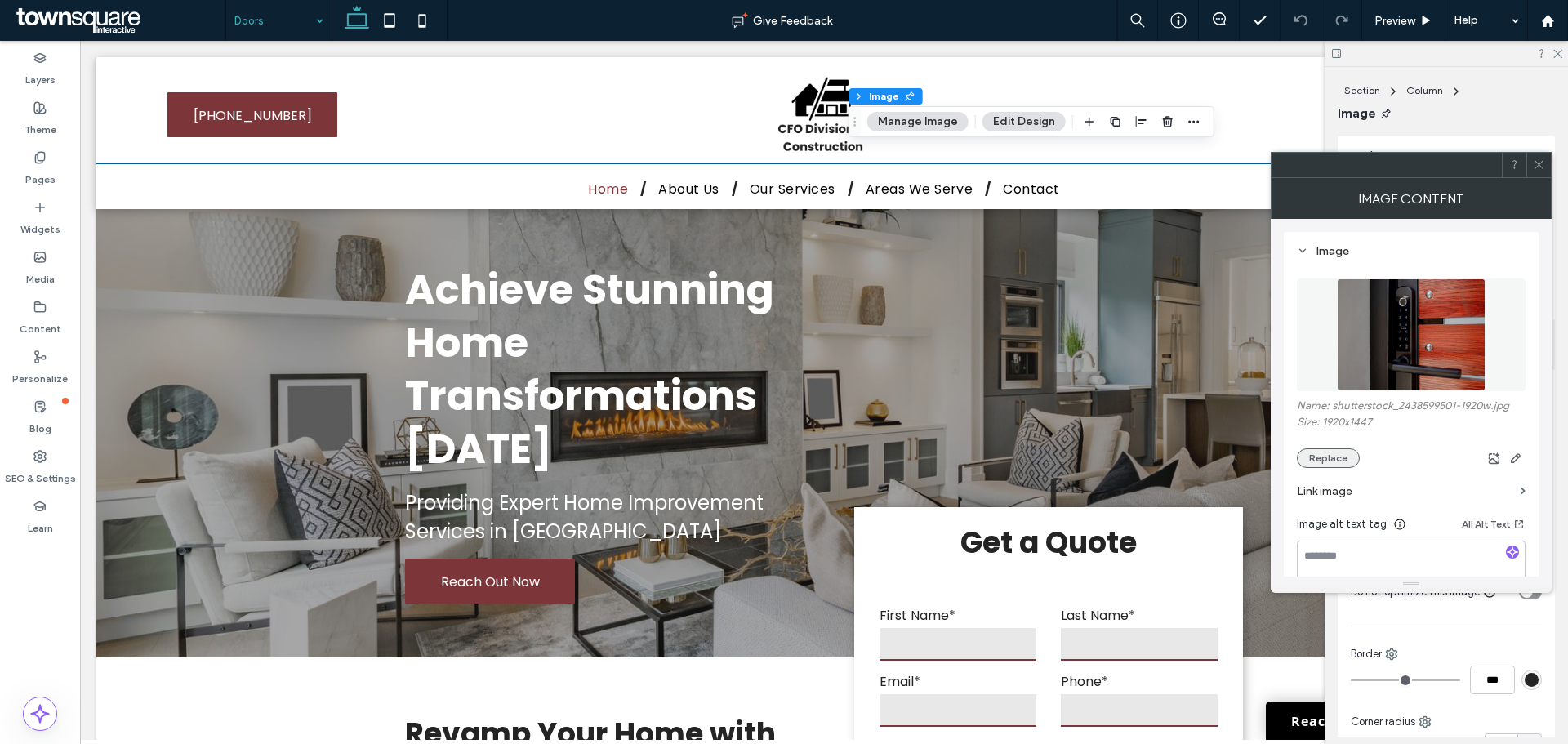
click at [1336, 456] on button "Replace" at bounding box center [1328, 457] width 63 height 19
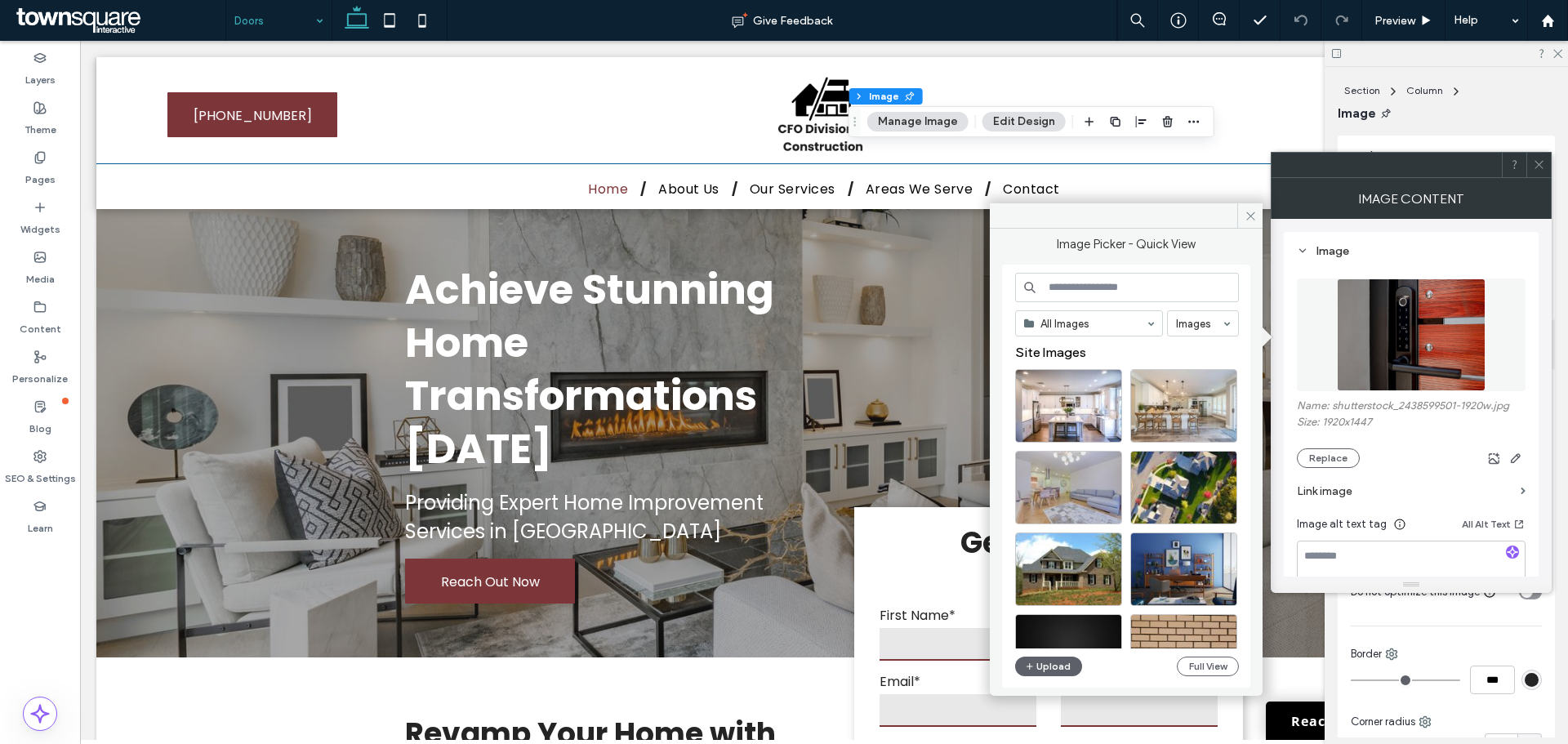
click at [1114, 278] on input at bounding box center [1127, 287] width 224 height 29
type input "**********"
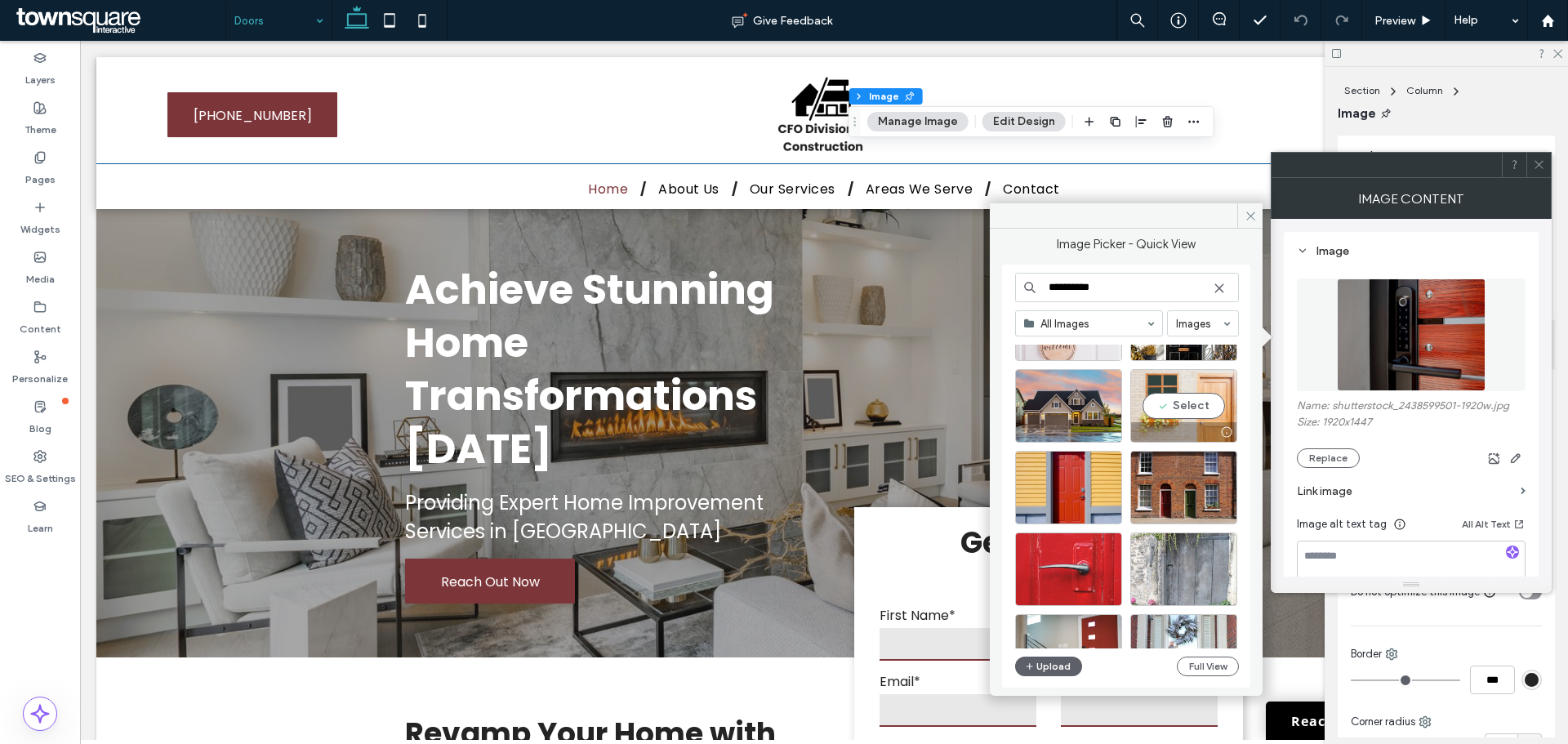
scroll to position [409, 0]
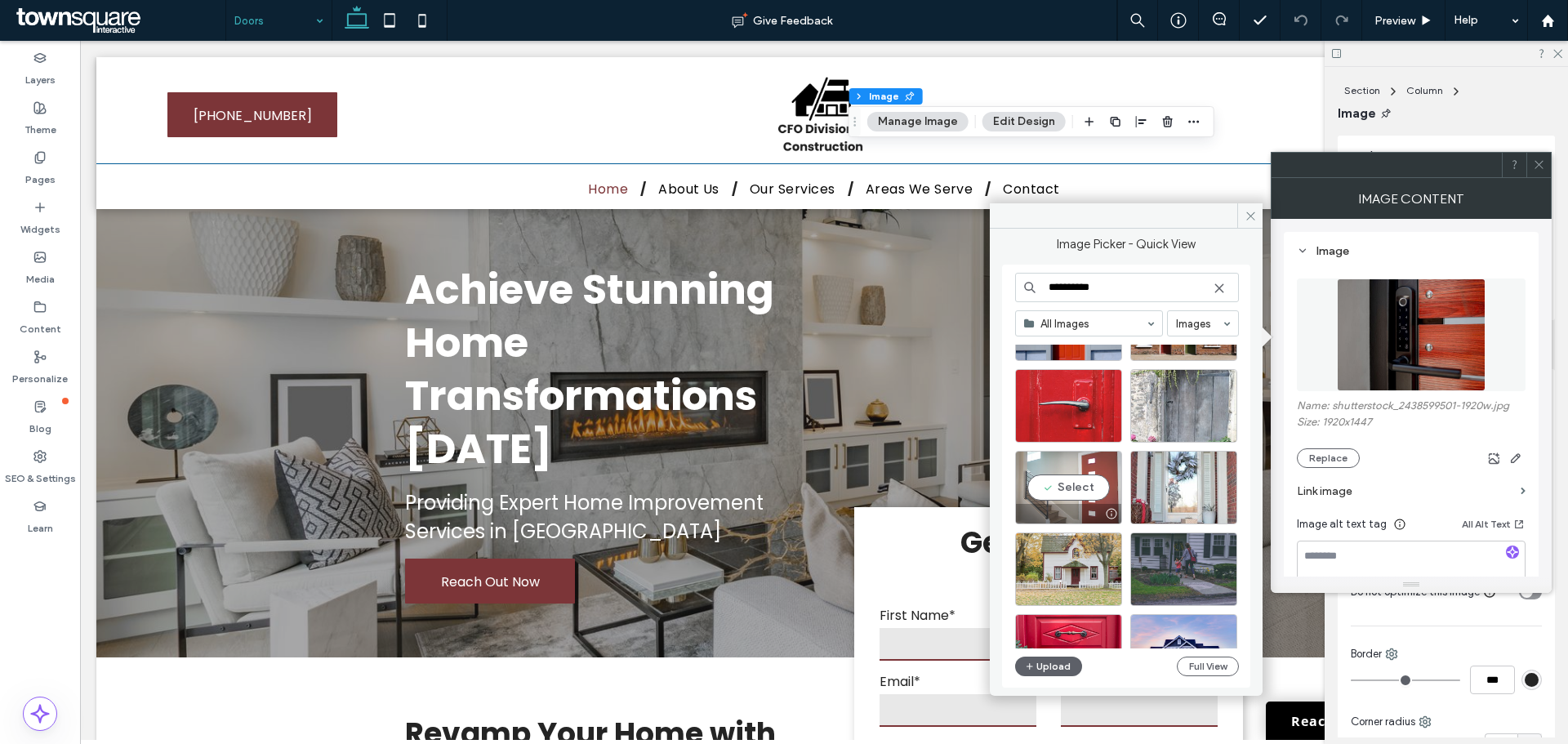
click at [1050, 493] on div "Select" at bounding box center [1068, 487] width 107 height 73
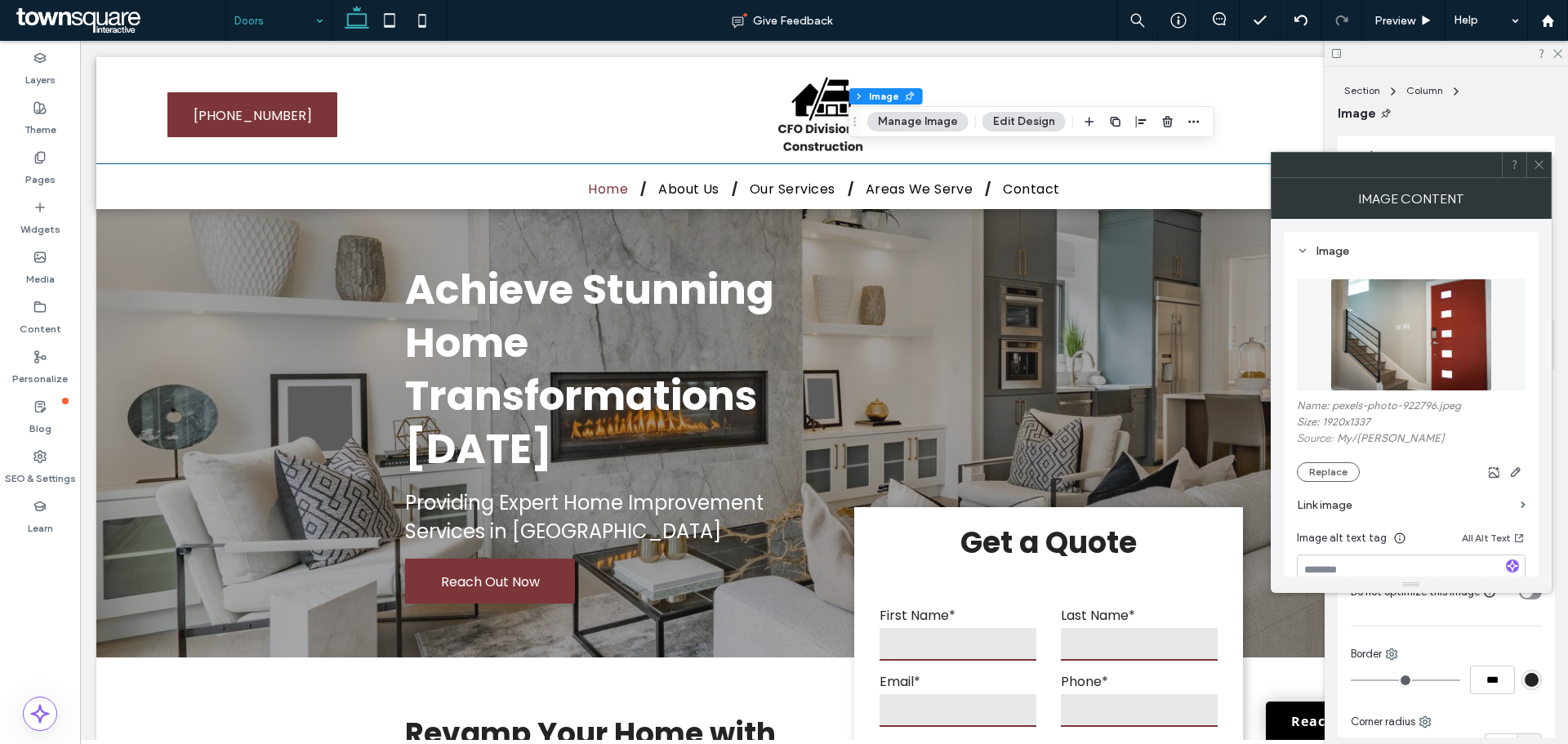
click at [1007, 129] on button "Edit Design" at bounding box center [1024, 121] width 83 height 19
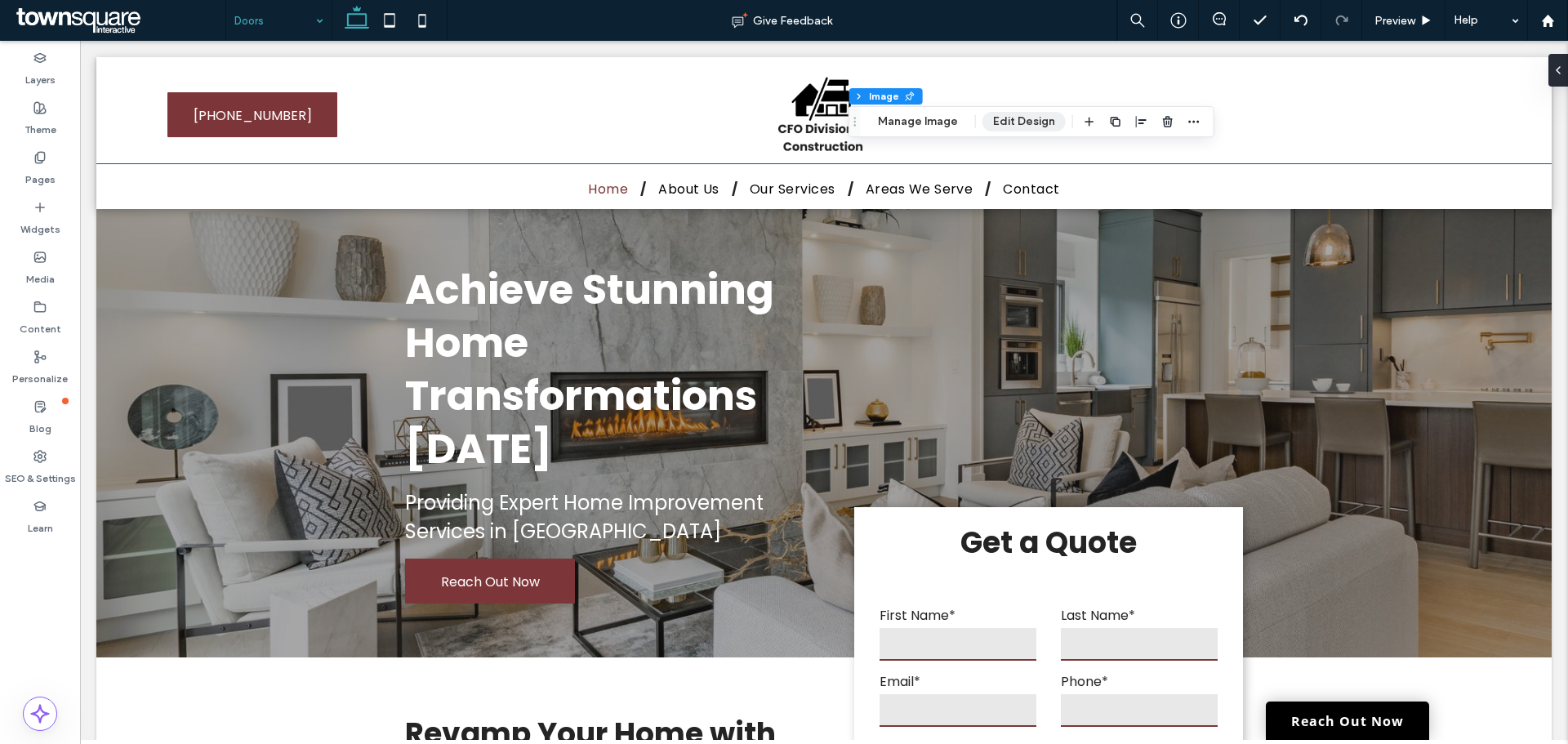
click at [1020, 116] on button "Edit Design" at bounding box center [1024, 121] width 83 height 19
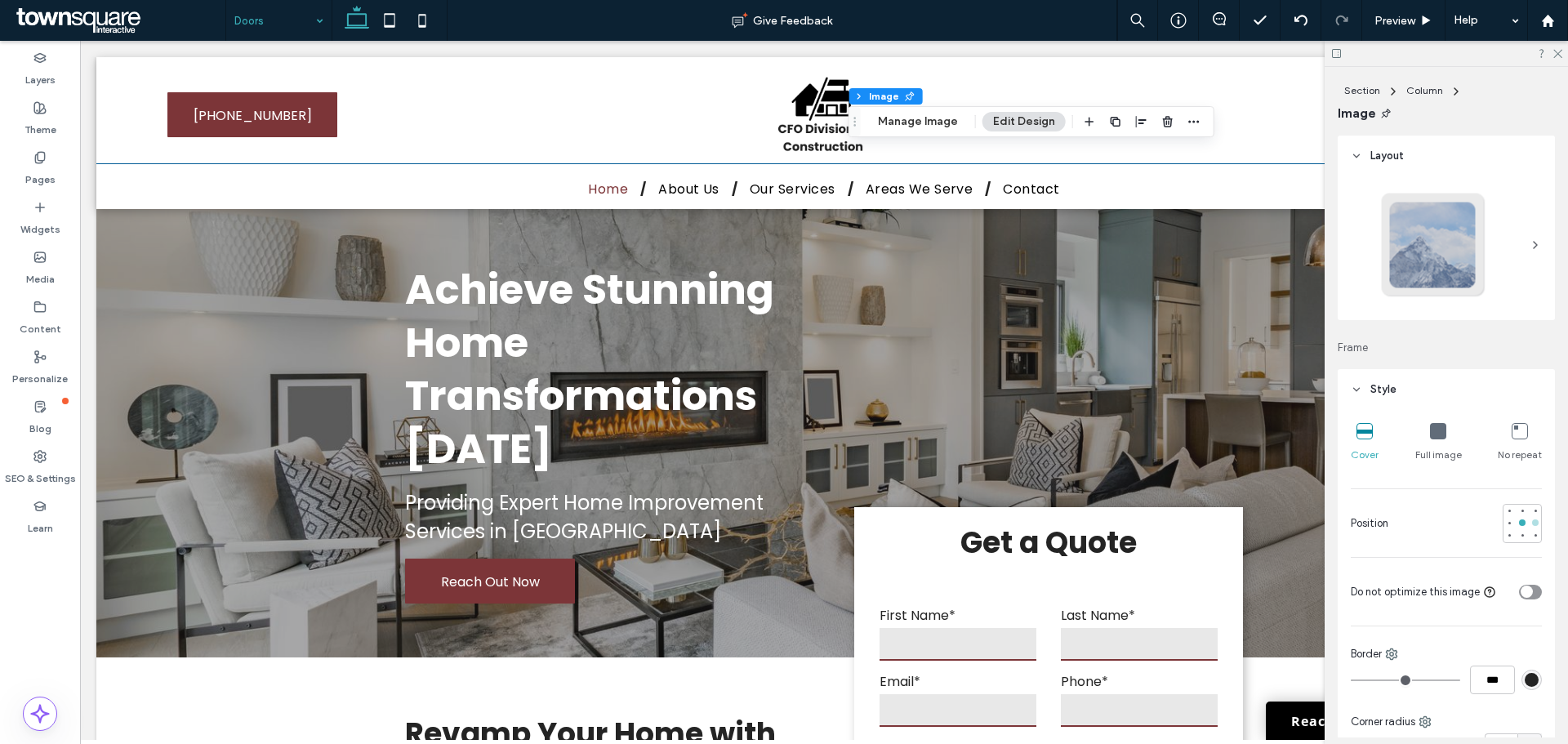
click at [1533, 520] on div at bounding box center [1536, 523] width 12 height 12
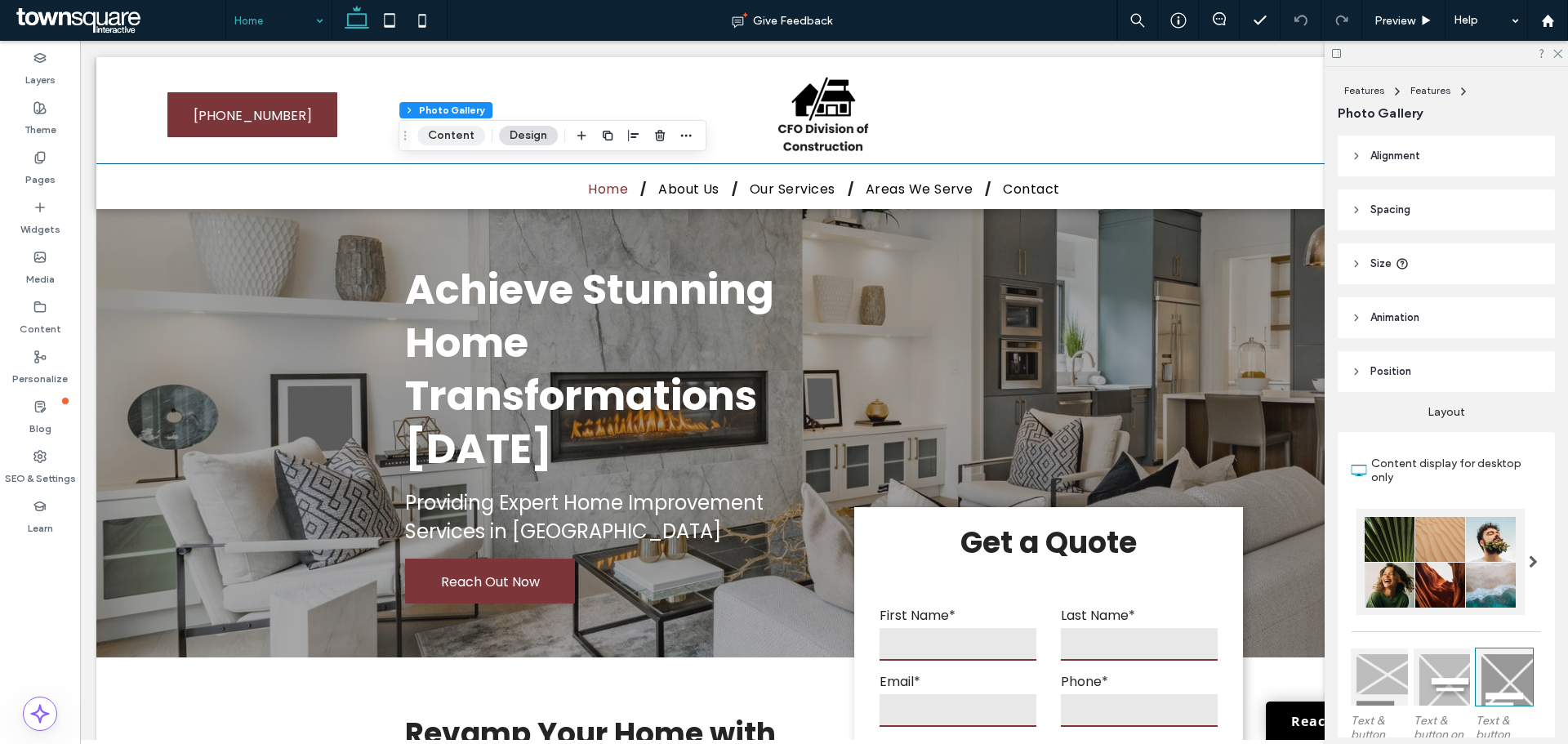
click at [454, 130] on button "Content" at bounding box center [451, 135] width 68 height 19
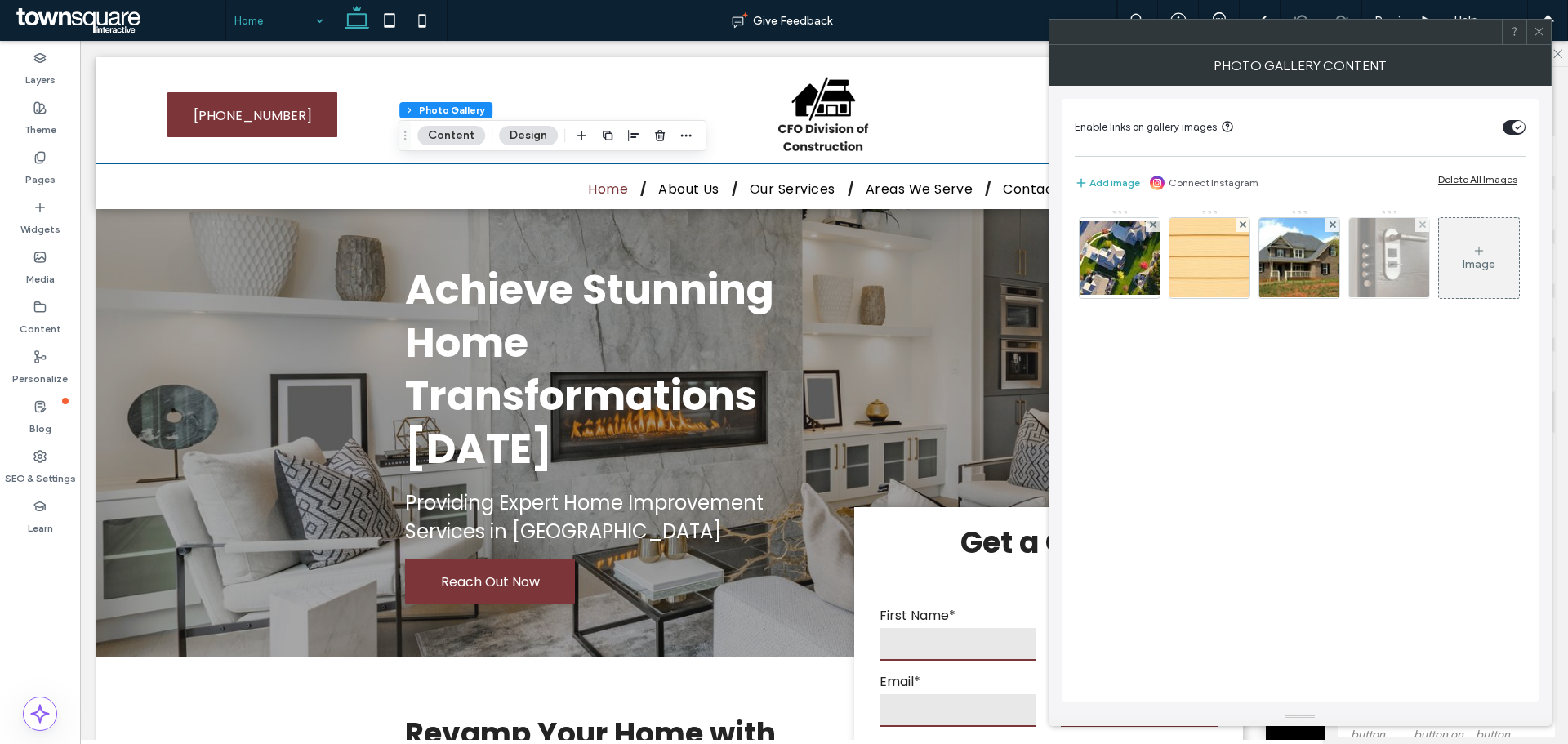
click at [1378, 282] on img at bounding box center [1390, 257] width 120 height 80
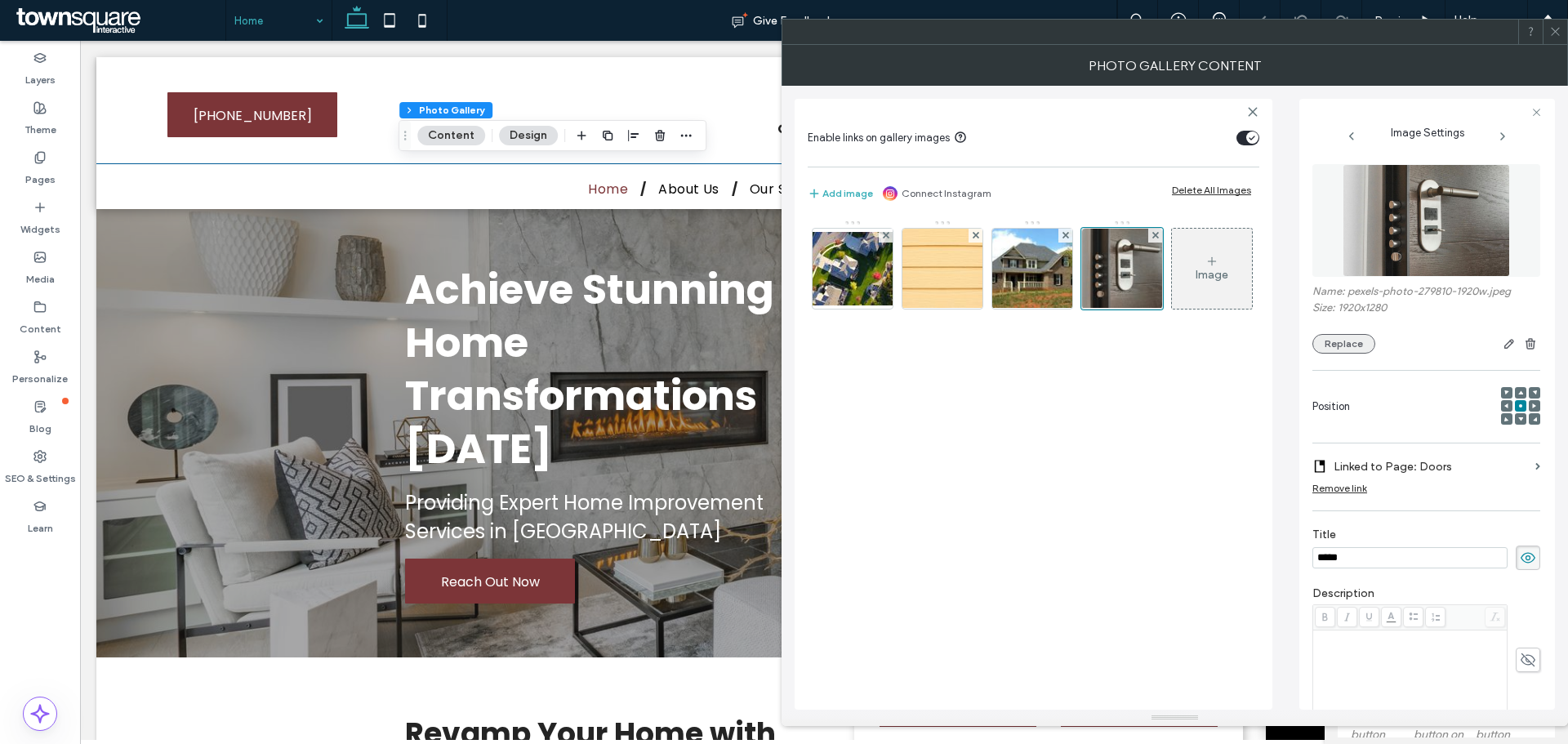
click at [1352, 342] on button "Replace" at bounding box center [1344, 343] width 63 height 19
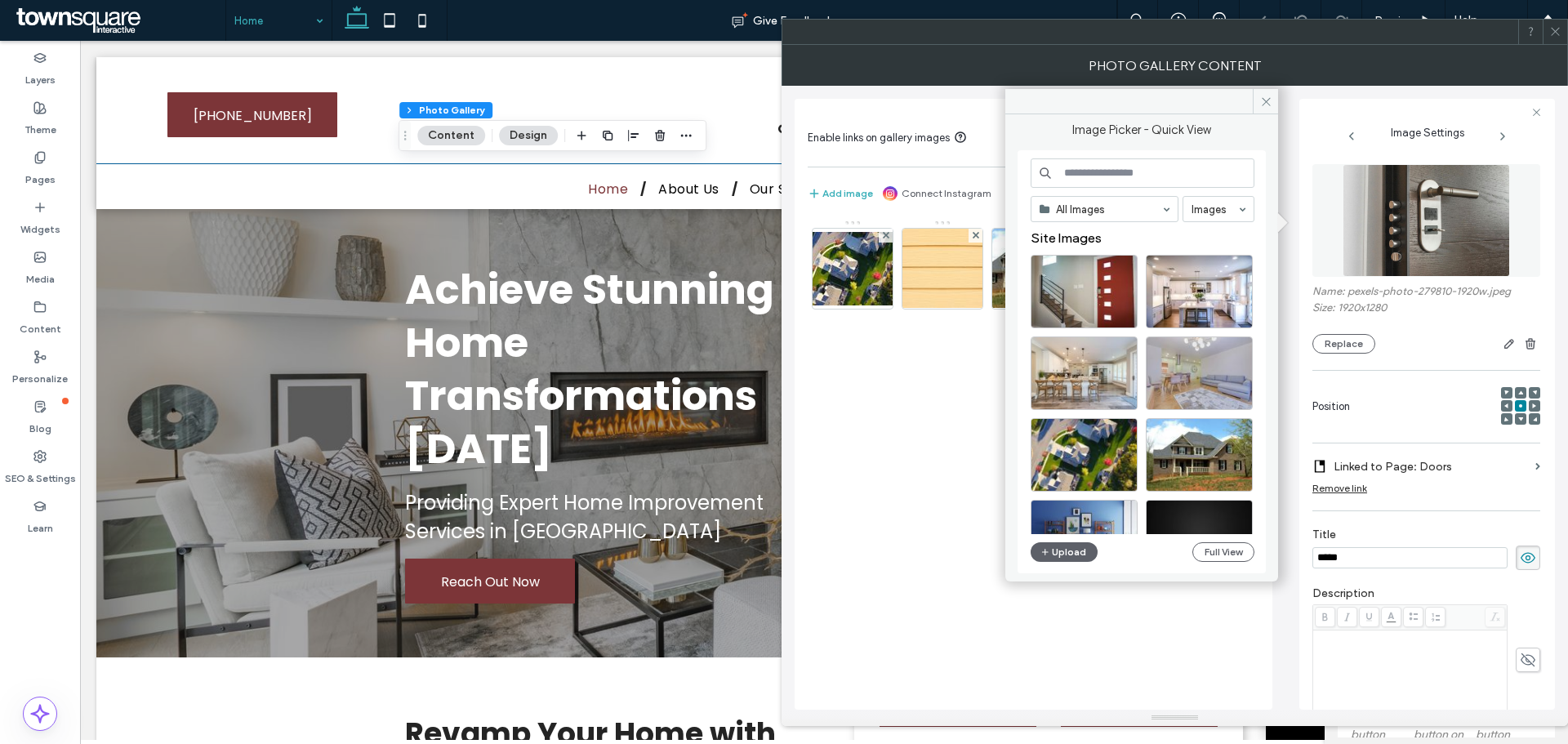
click at [1154, 160] on input at bounding box center [1142, 172] width 224 height 29
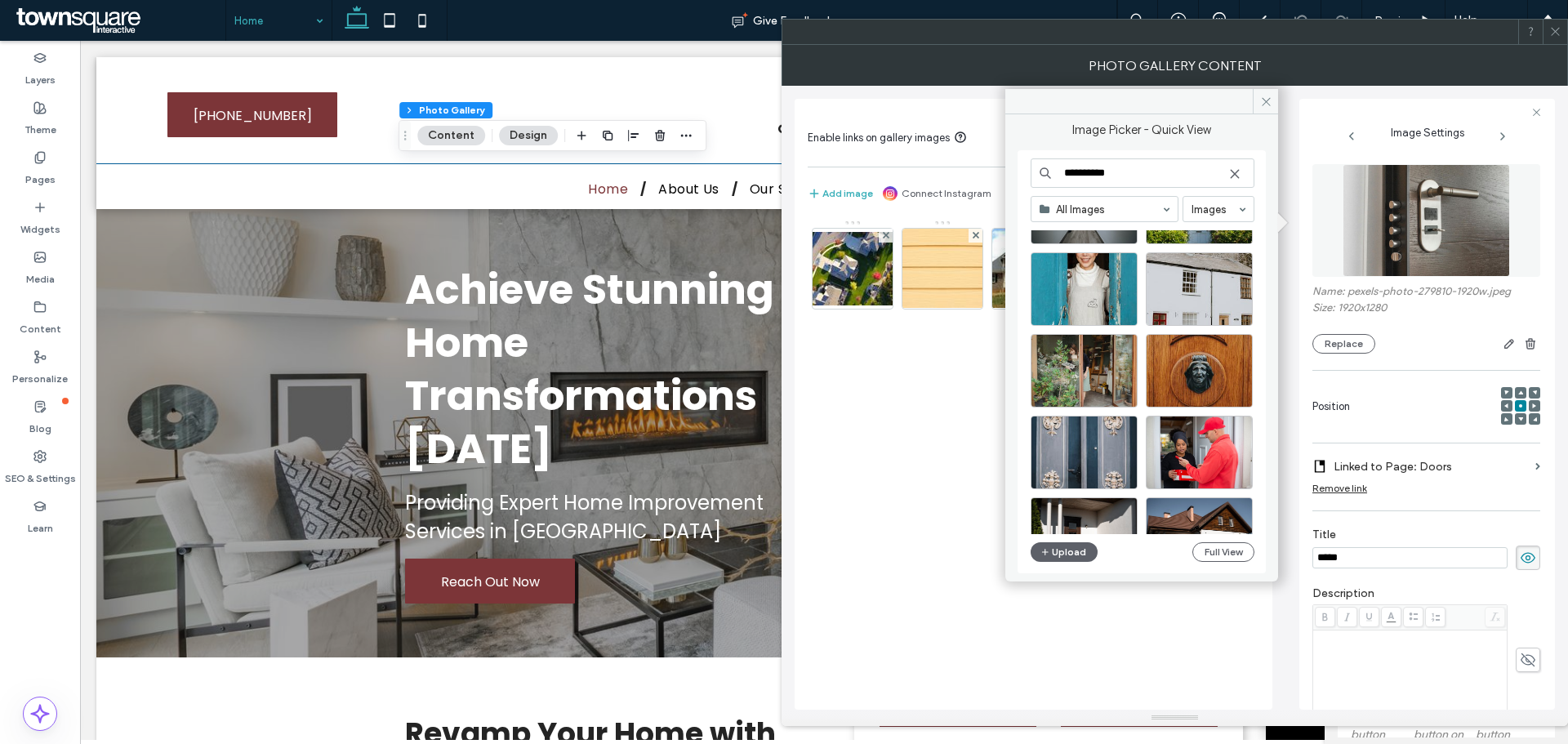
scroll to position [3084, 0]
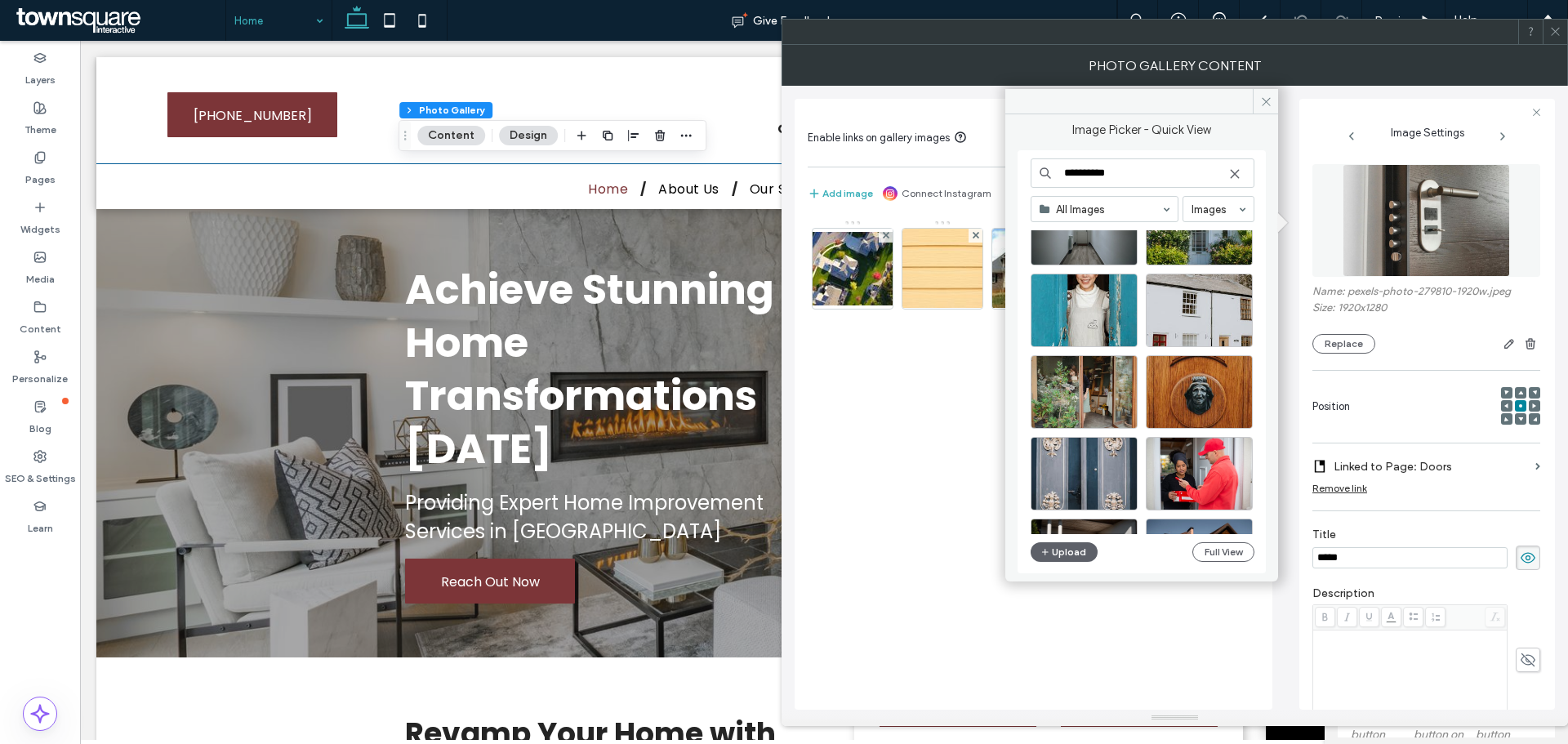
drag, startPoint x: 1119, startPoint y: 182, endPoint x: 1030, endPoint y: 168, distance: 90.1
click at [1013, 167] on div "**********" at bounding box center [1142, 341] width 273 height 455
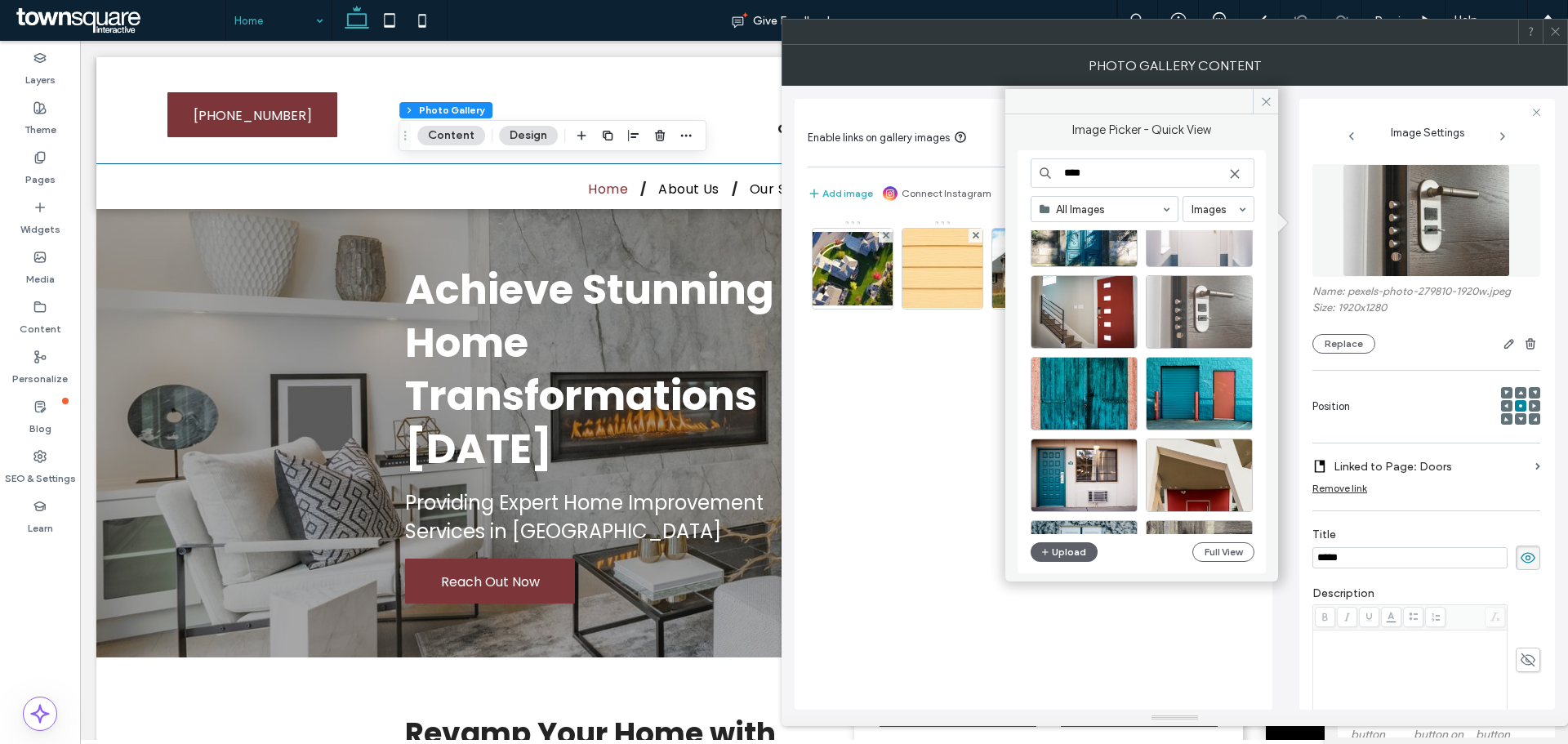
scroll to position [994, 0]
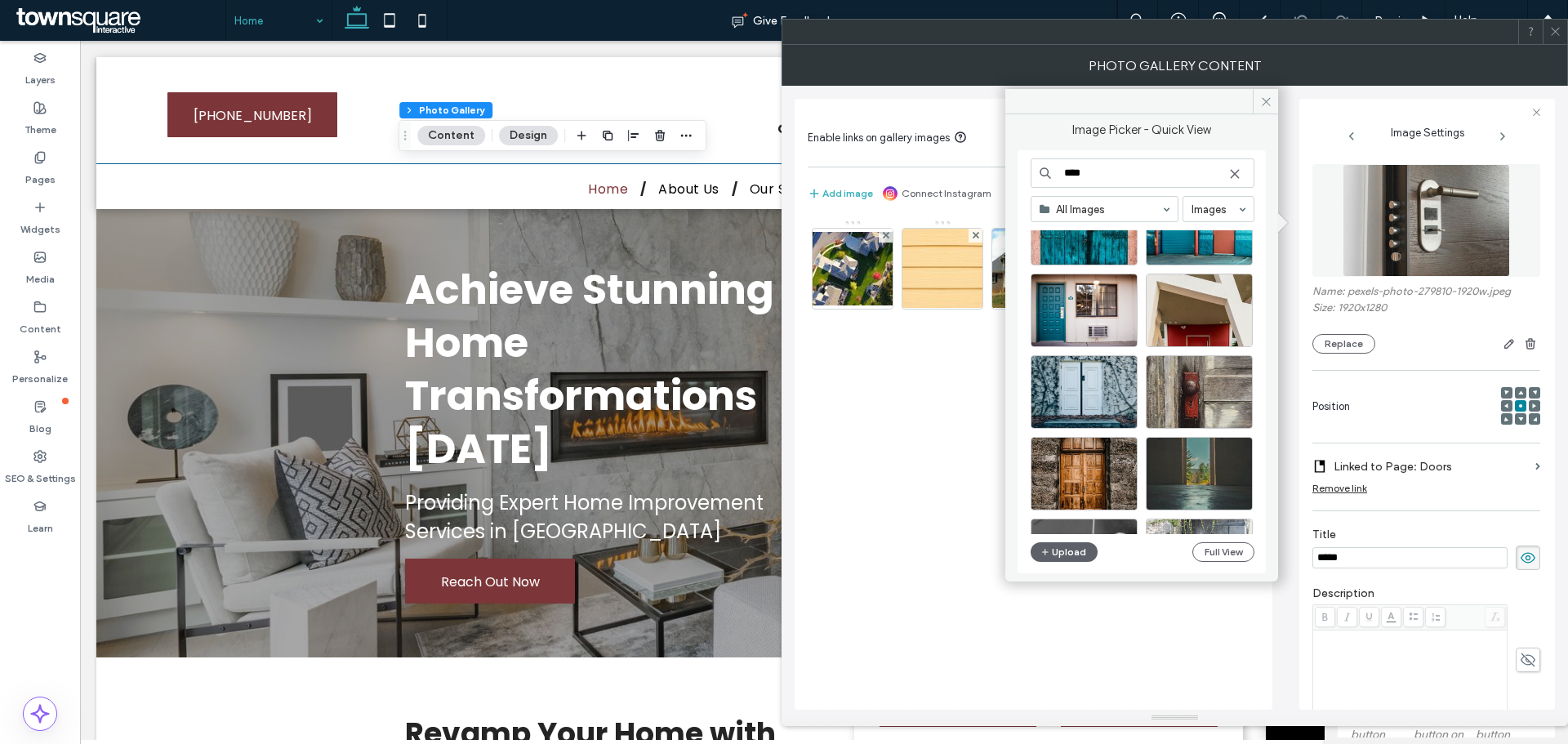
drag, startPoint x: 1140, startPoint y: 169, endPoint x: 805, endPoint y: 176, distance: 335.1
click at [805, 176] on div "Image Picker - Quick View **** All Images Images Upload Full View Photo Gallery…" at bounding box center [1174, 385] width 787 height 681
type input "*****"
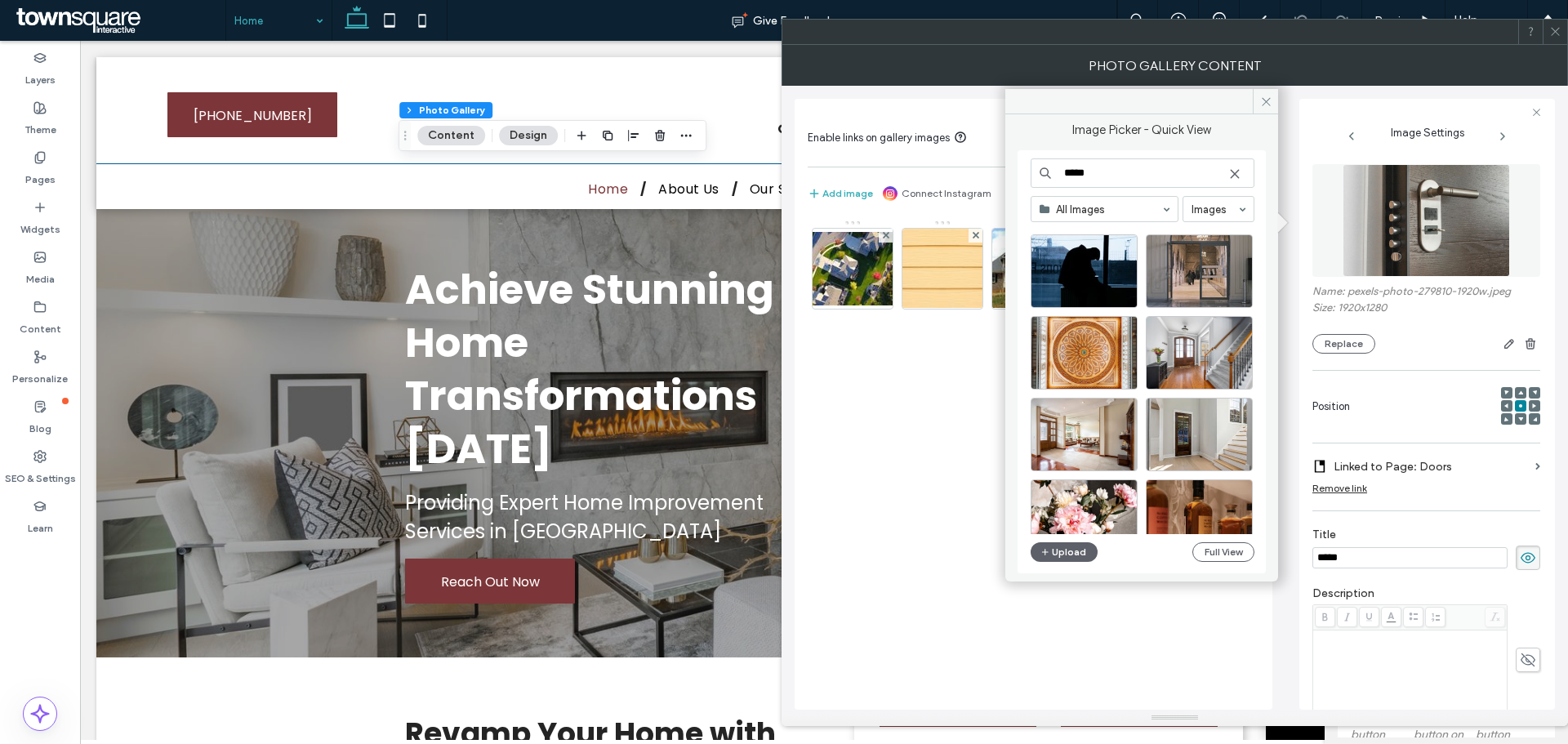
scroll to position [1762, 0]
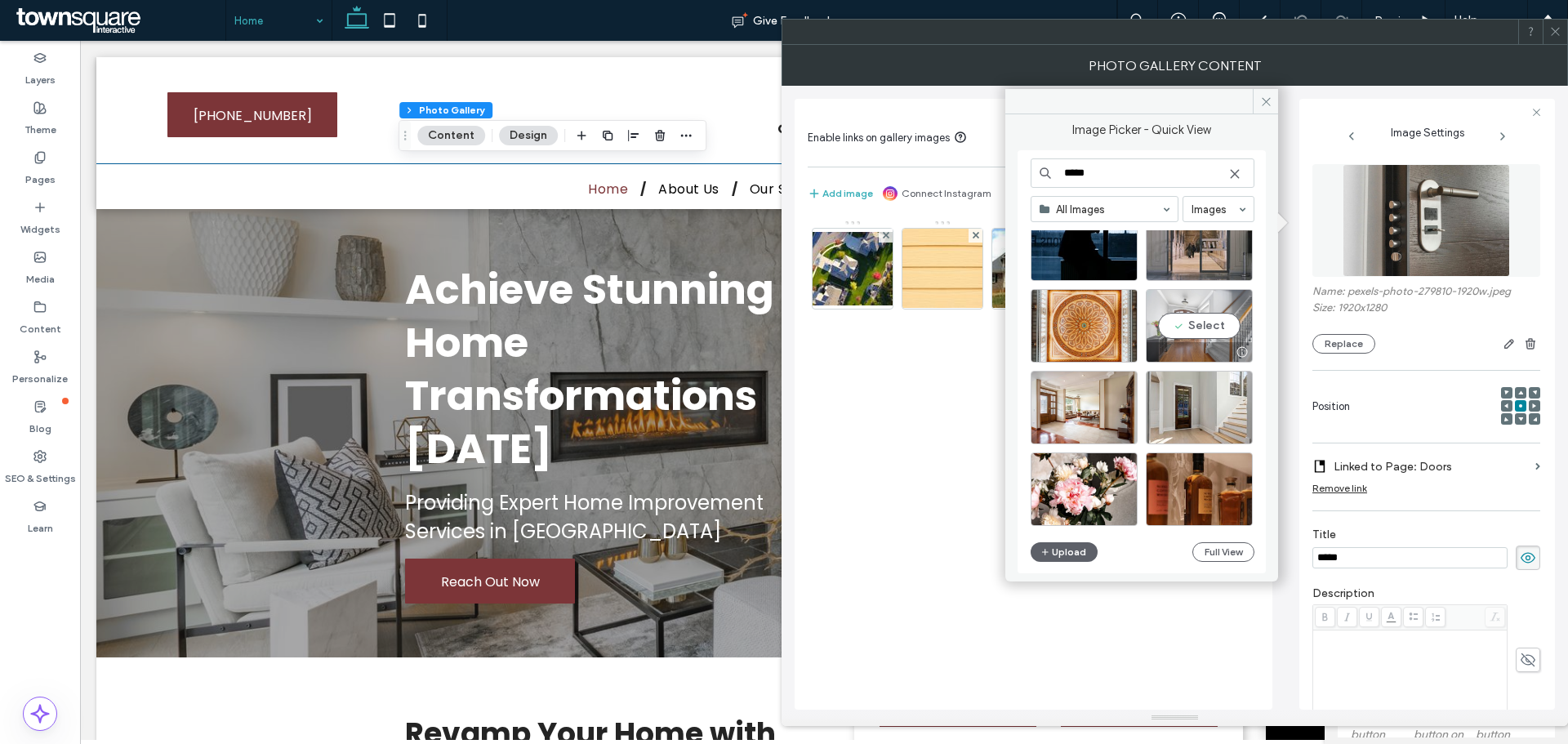
click at [1199, 318] on div "Select" at bounding box center [1199, 325] width 107 height 73
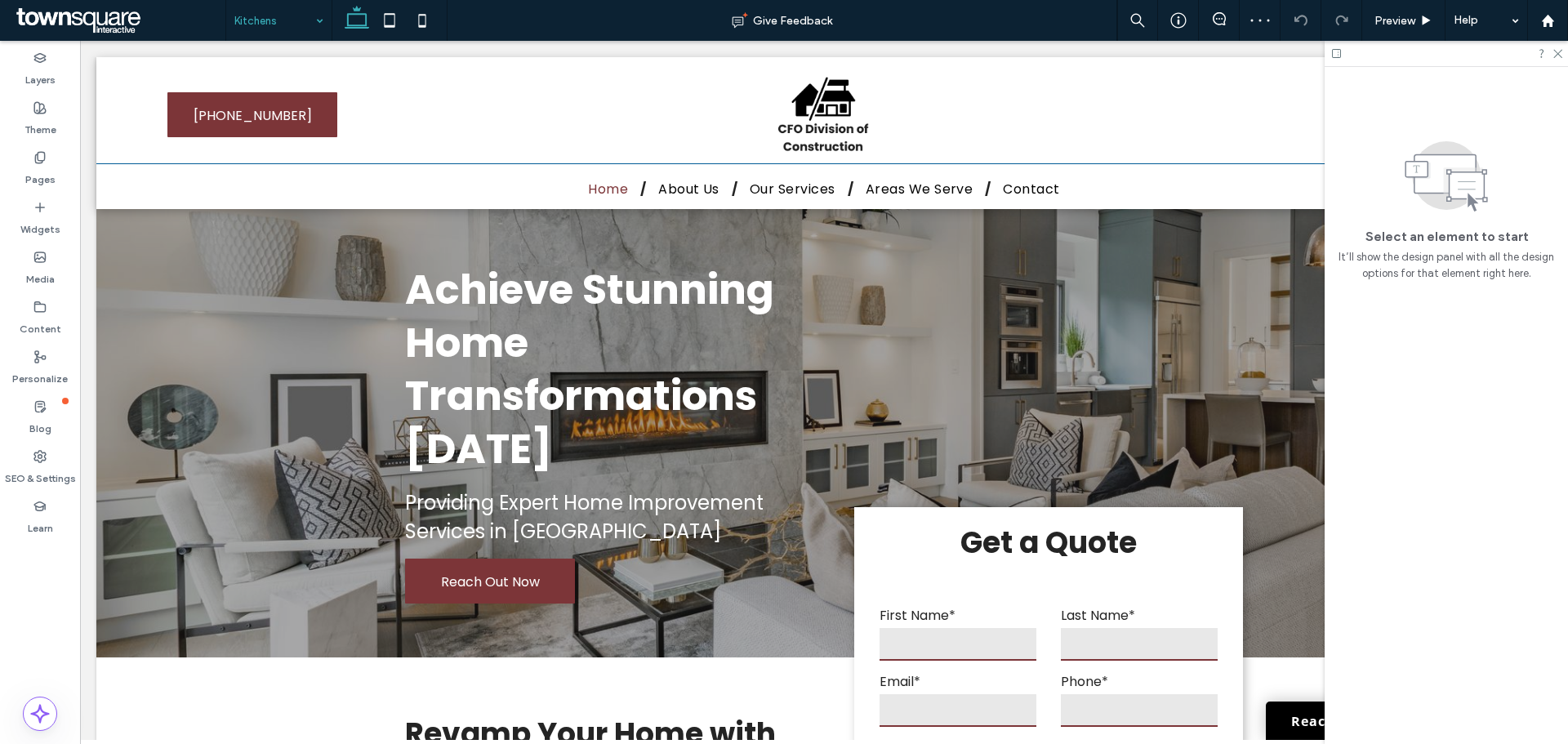
click at [296, 14] on input at bounding box center [275, 20] width 81 height 41
click at [292, 28] on input at bounding box center [275, 20] width 81 height 41
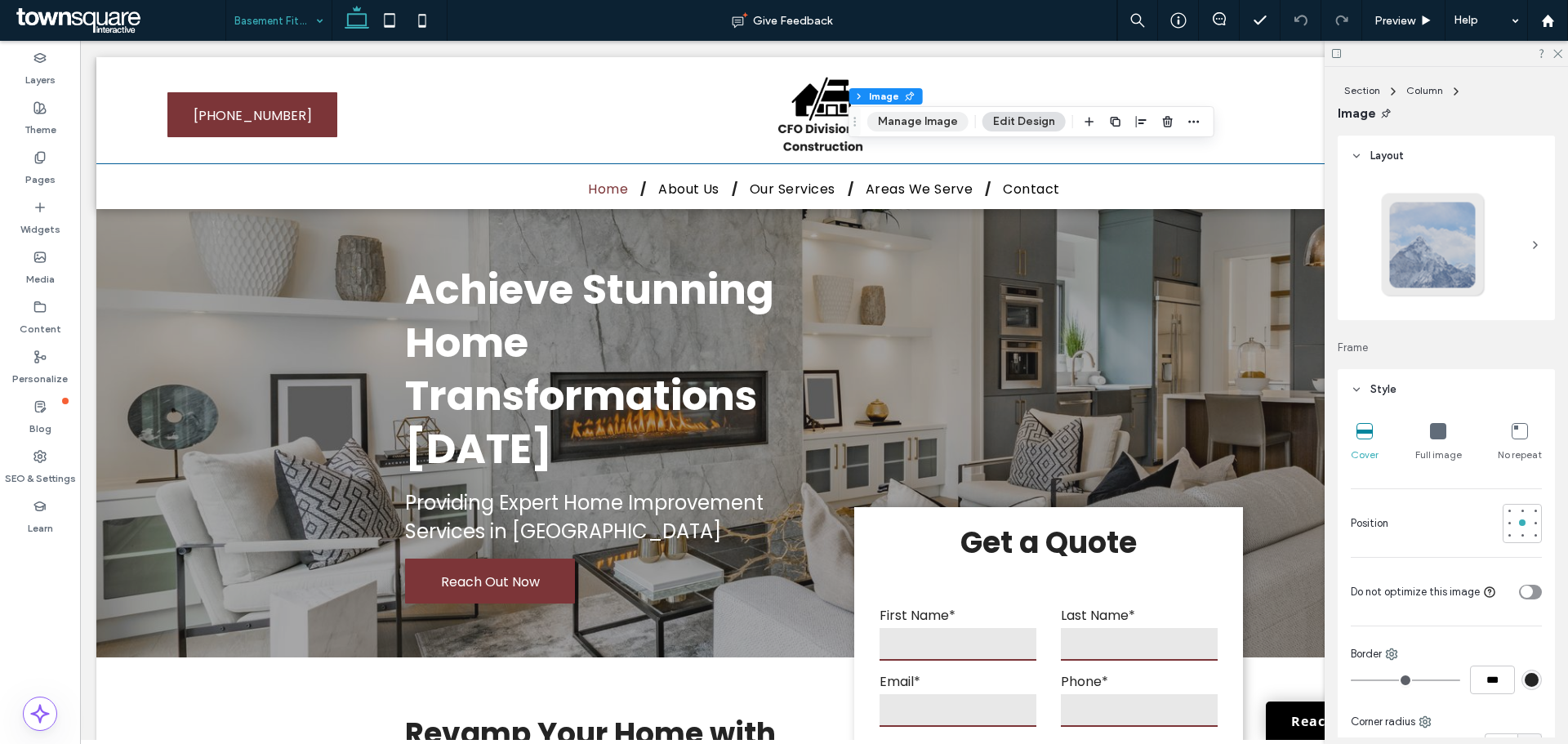
click at [929, 127] on button "Manage Image" at bounding box center [918, 121] width 101 height 19
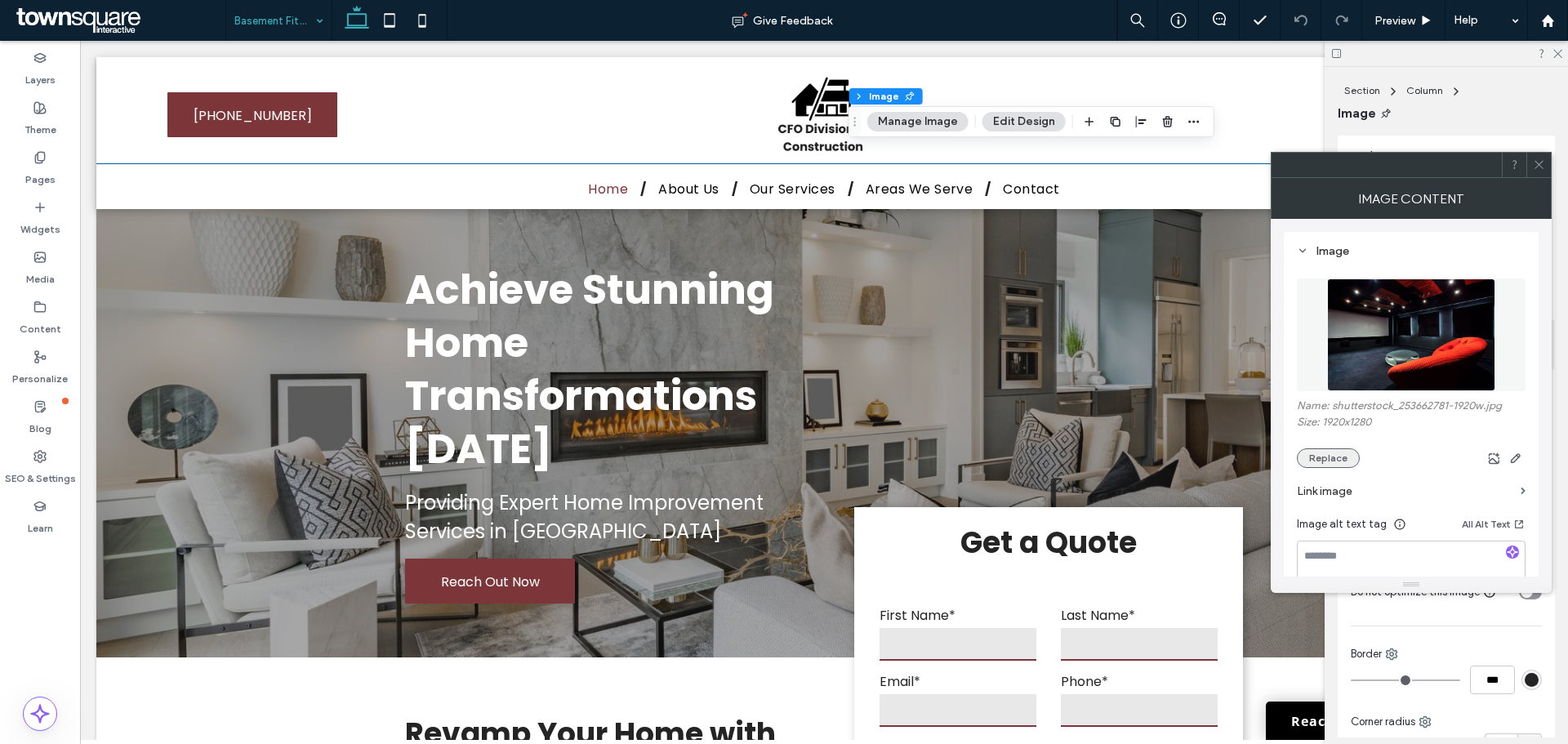
click at [1338, 462] on button "Replace" at bounding box center [1328, 457] width 63 height 19
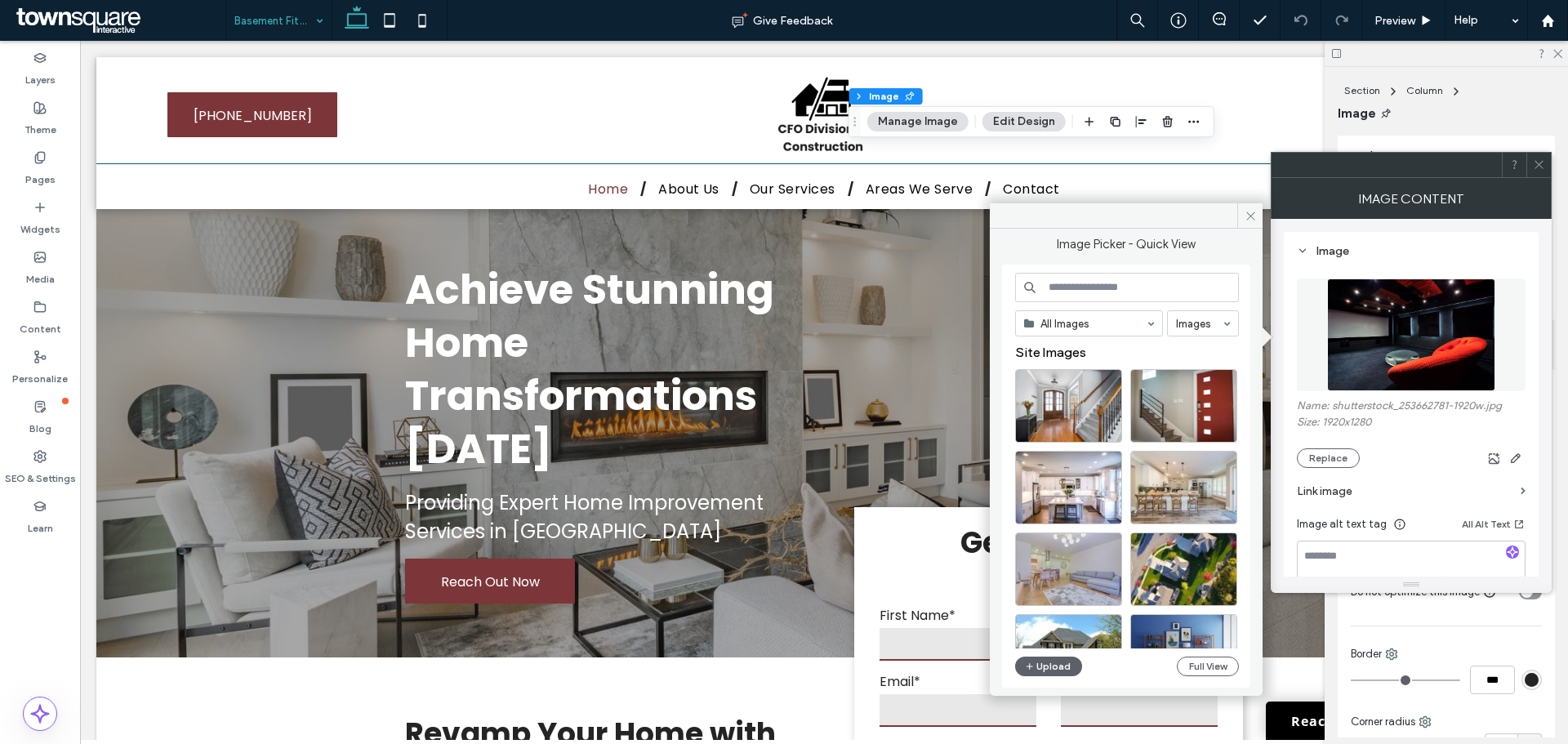
click at [1079, 277] on input at bounding box center [1127, 287] width 224 height 29
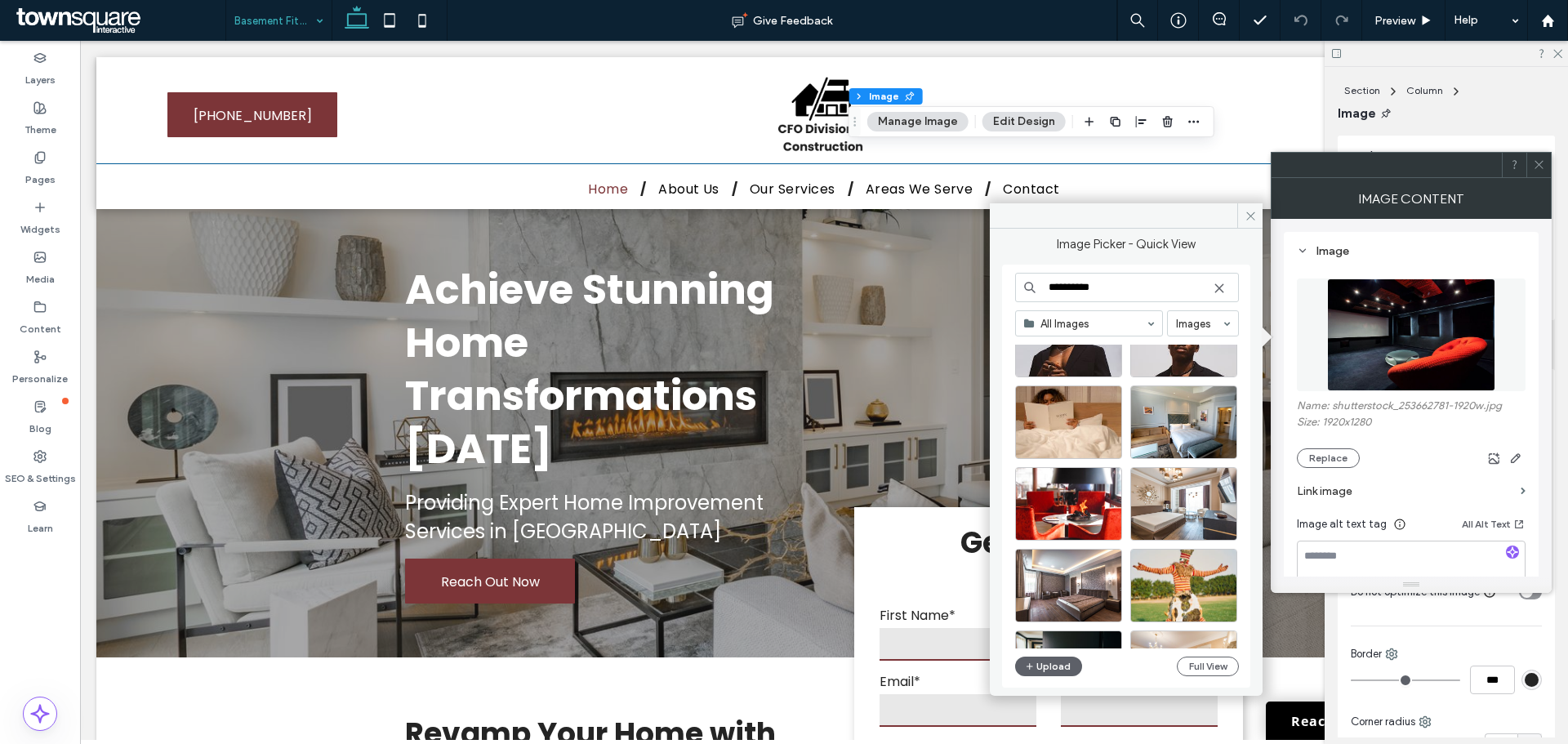
scroll to position [490, 0]
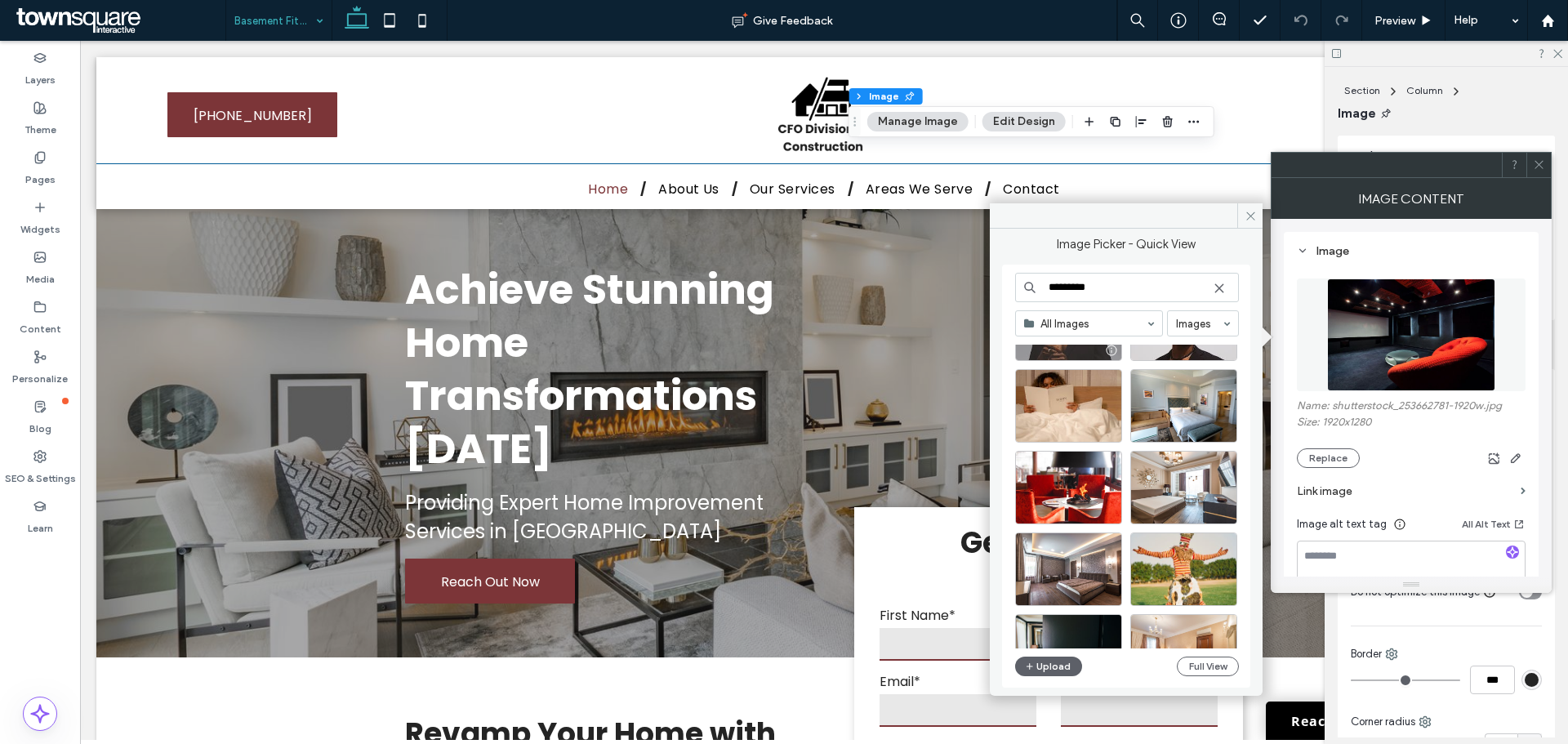
type input "*********"
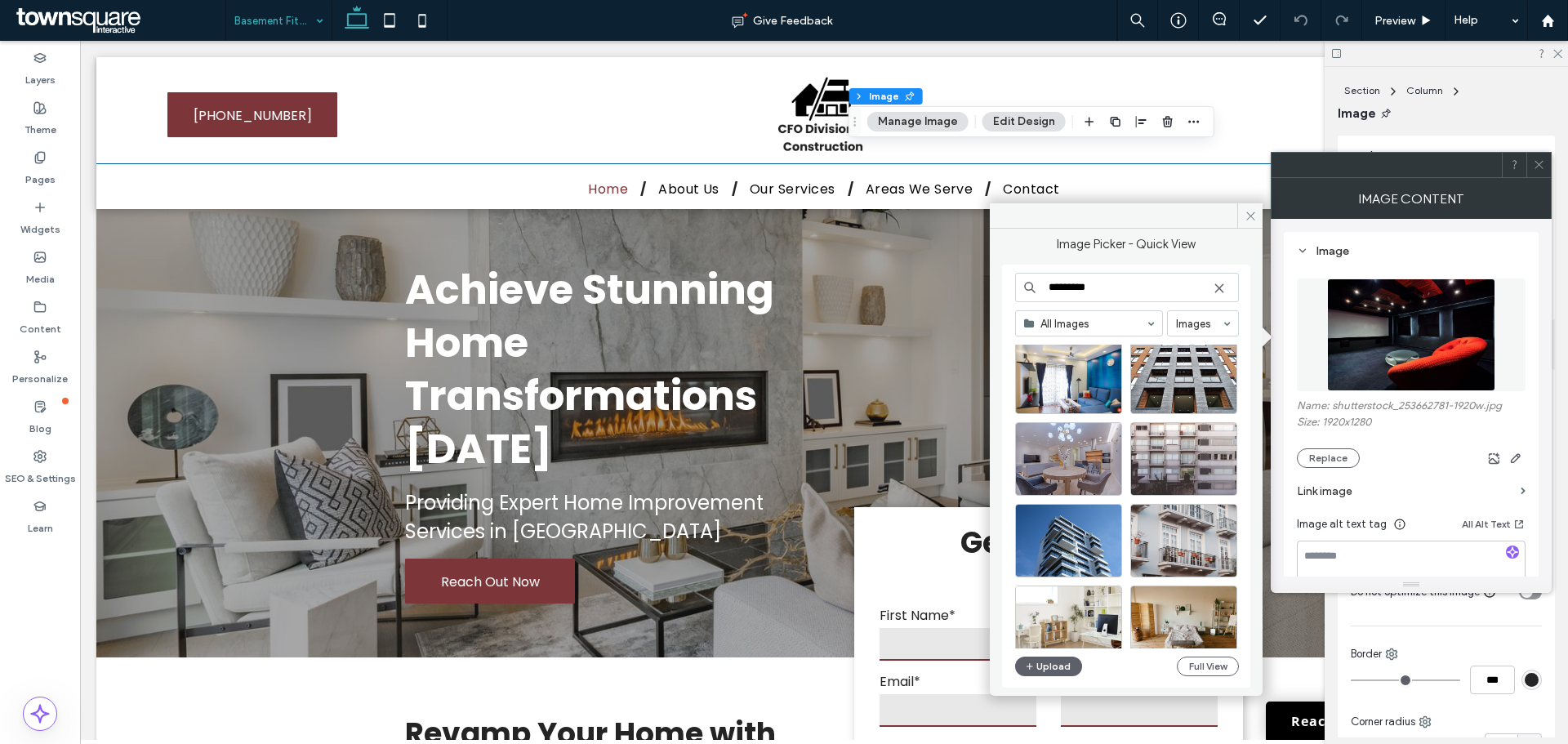
scroll to position [1272, 0]
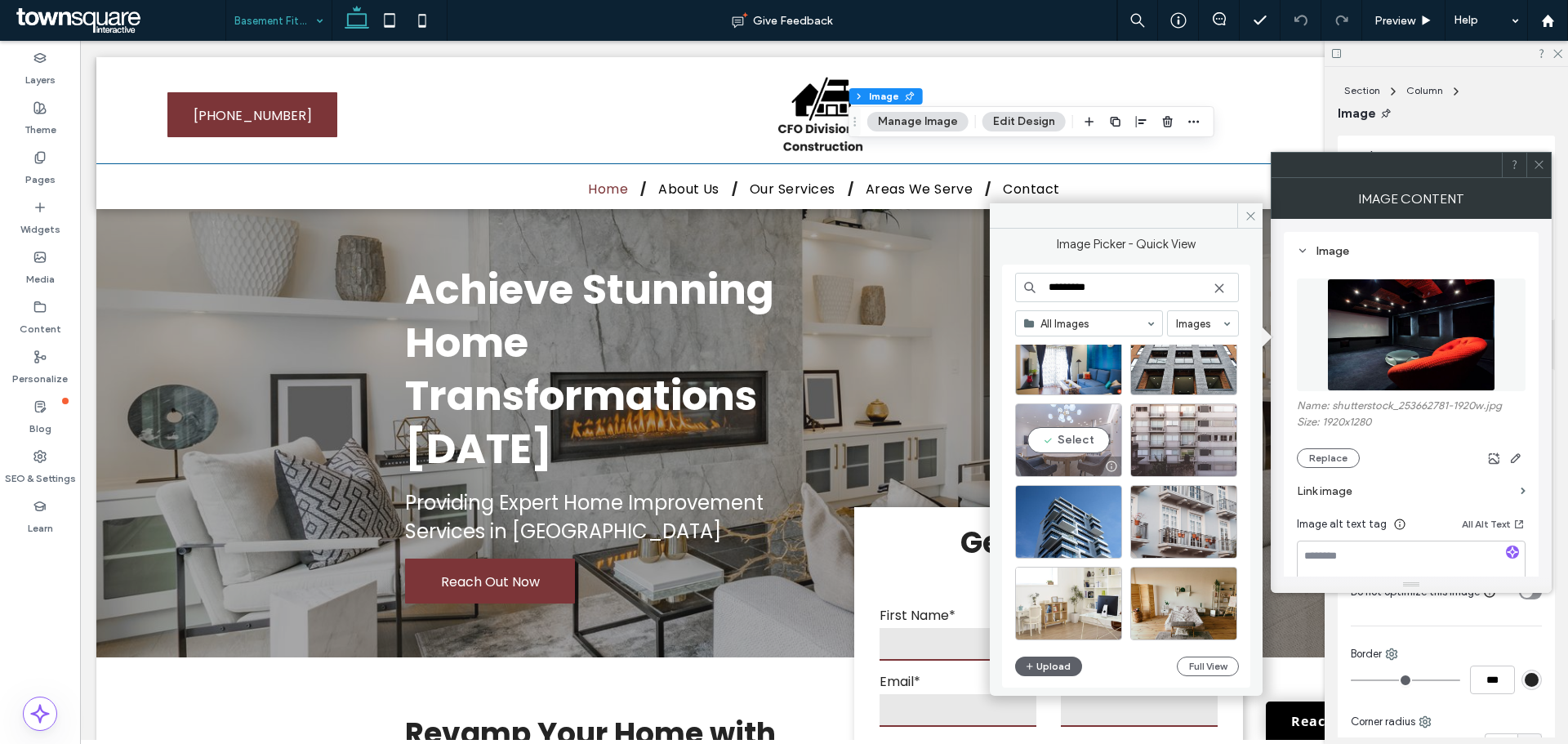
click at [1087, 434] on div "Select" at bounding box center [1068, 440] width 107 height 73
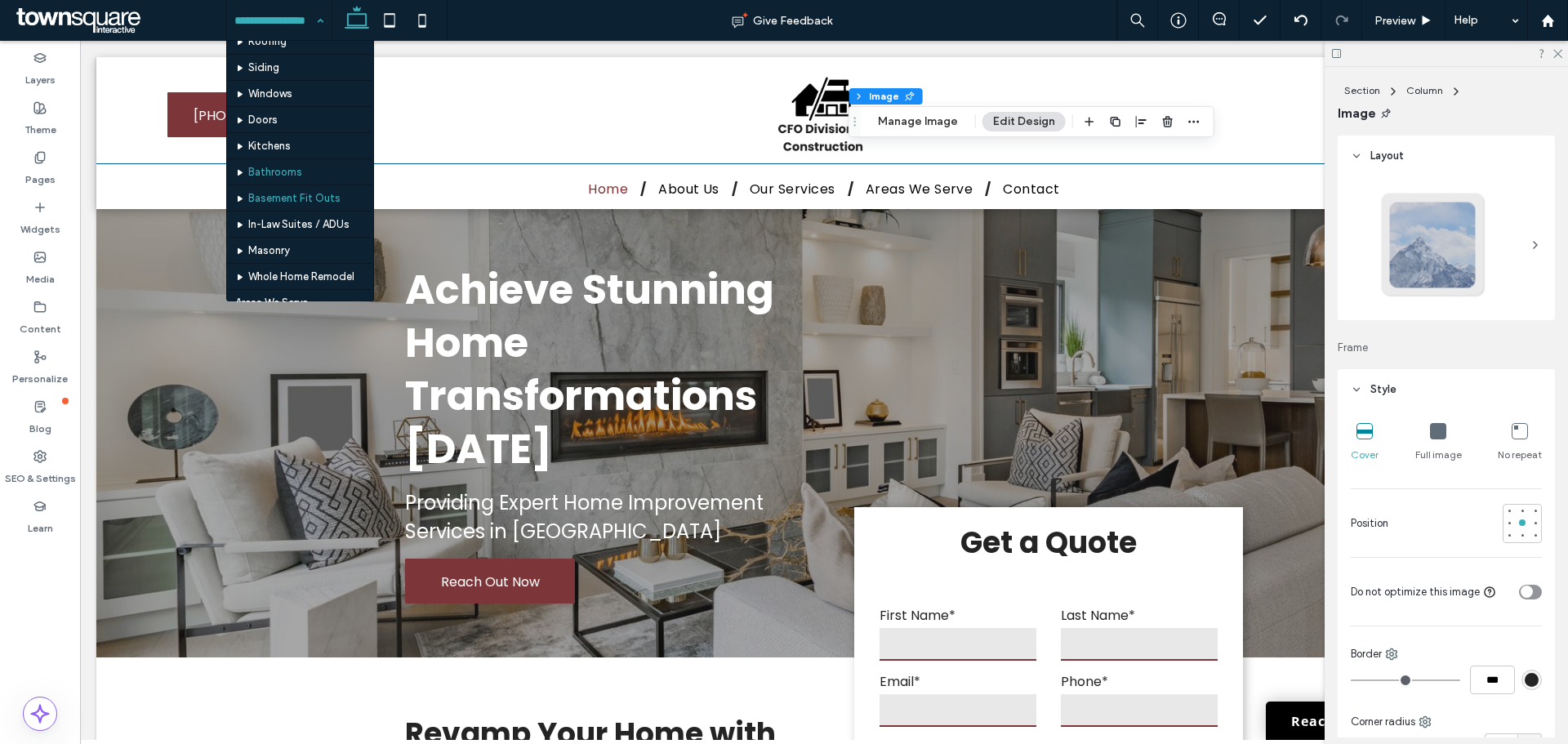
scroll to position [142, 0]
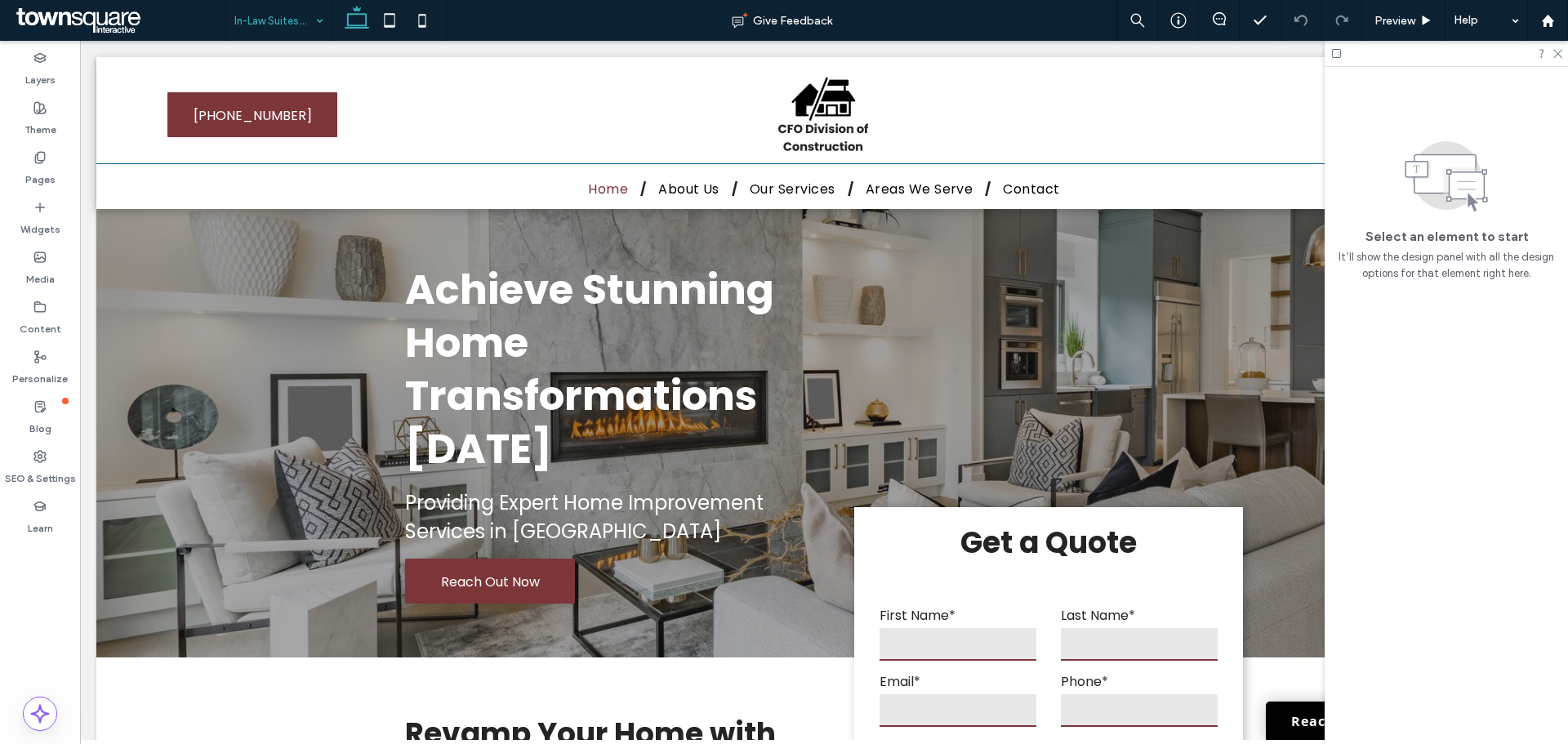
click at [269, 23] on input at bounding box center [275, 20] width 81 height 41
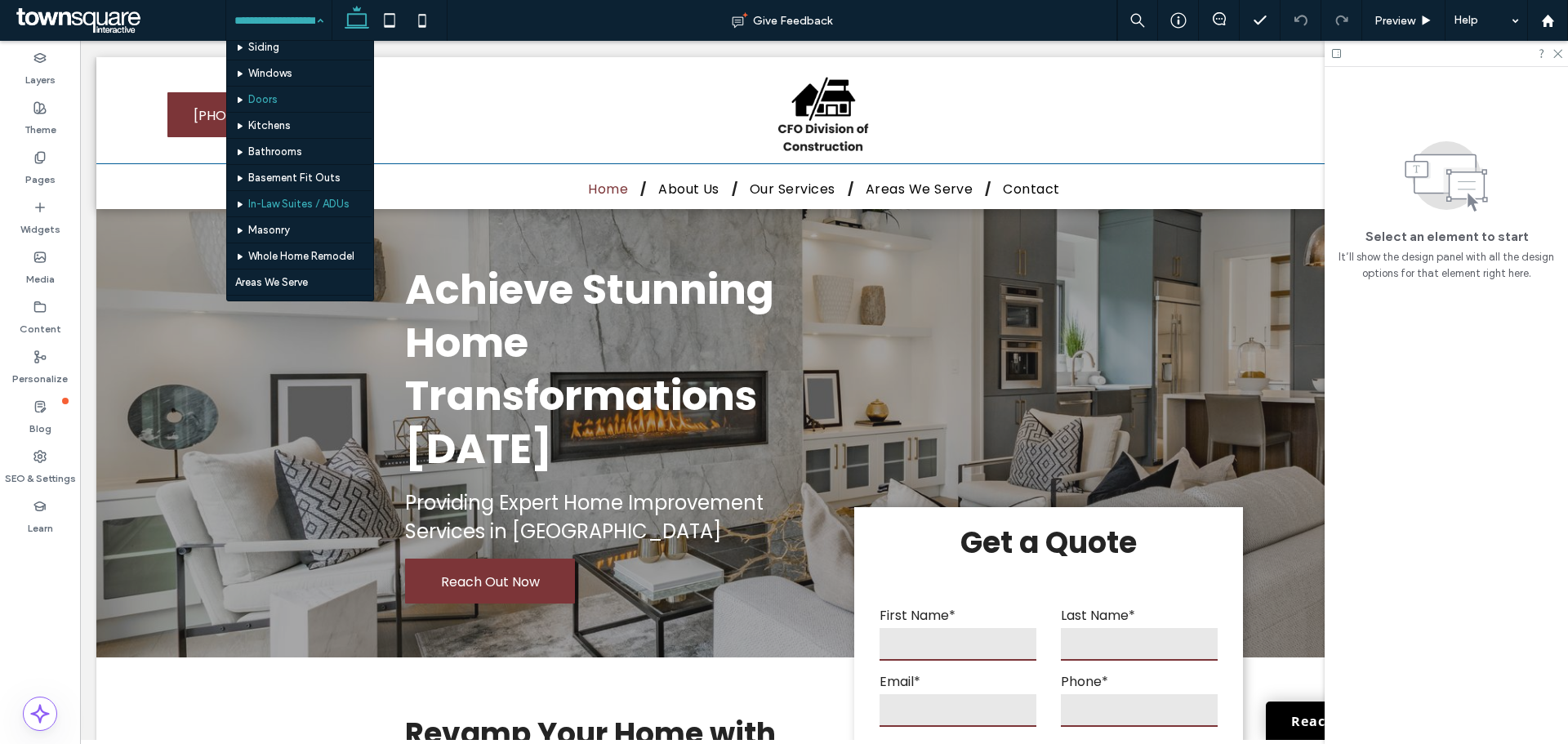
scroll to position [142, 0]
click at [265, 30] on input at bounding box center [275, 20] width 81 height 41
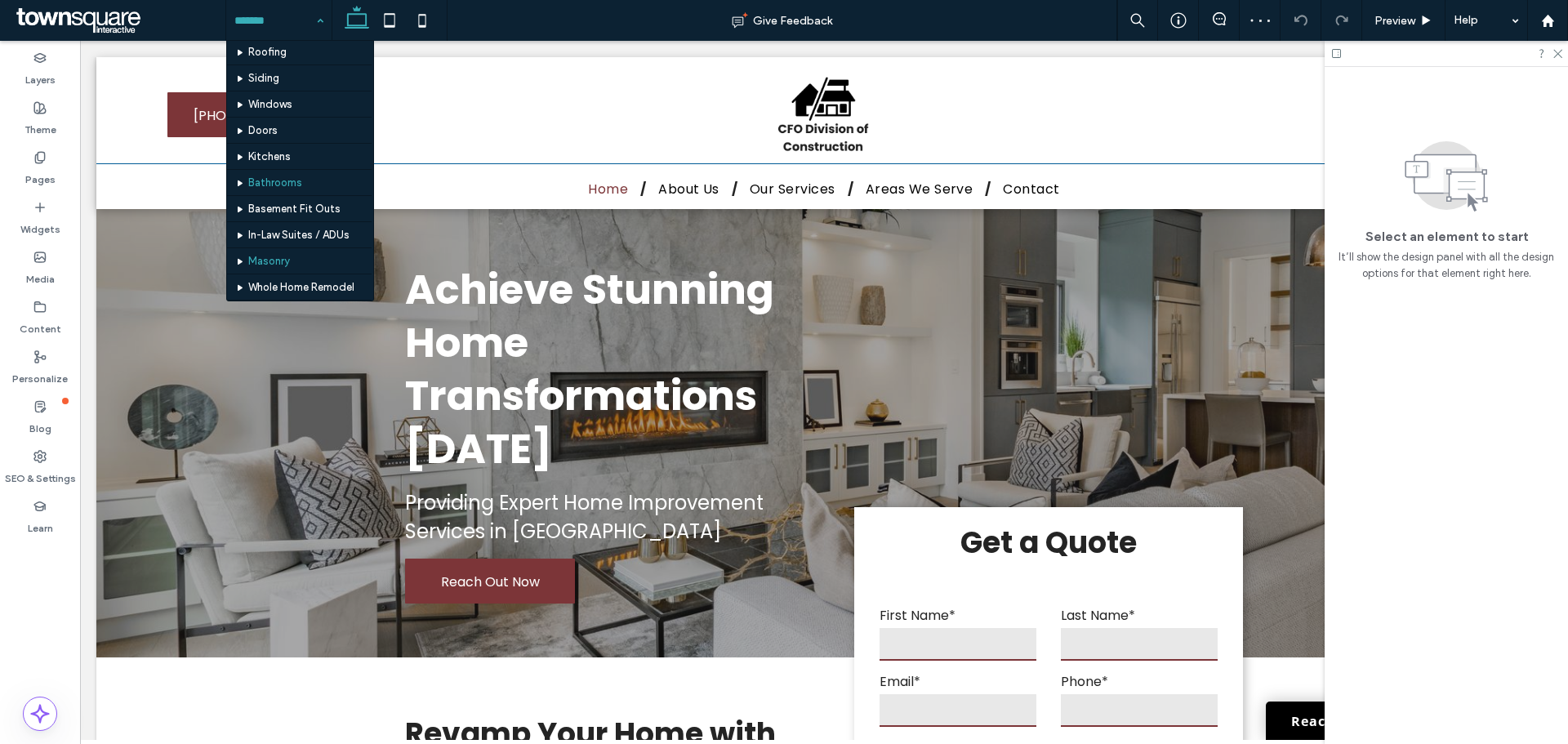
scroll to position [82, 0]
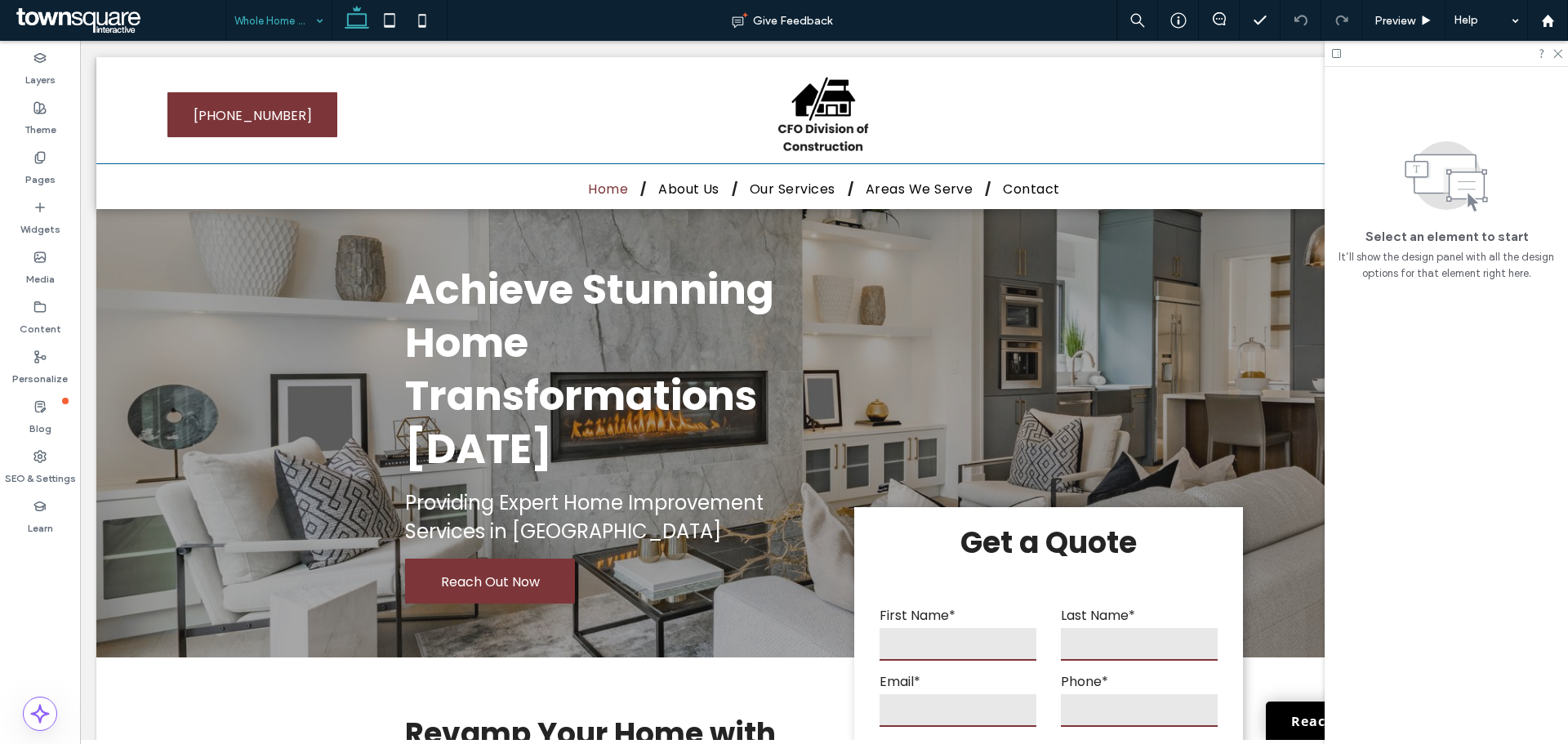
click at [1563, 48] on div at bounding box center [1446, 54] width 243 height 25
click at [1557, 57] on icon at bounding box center [1557, 52] width 11 height 11
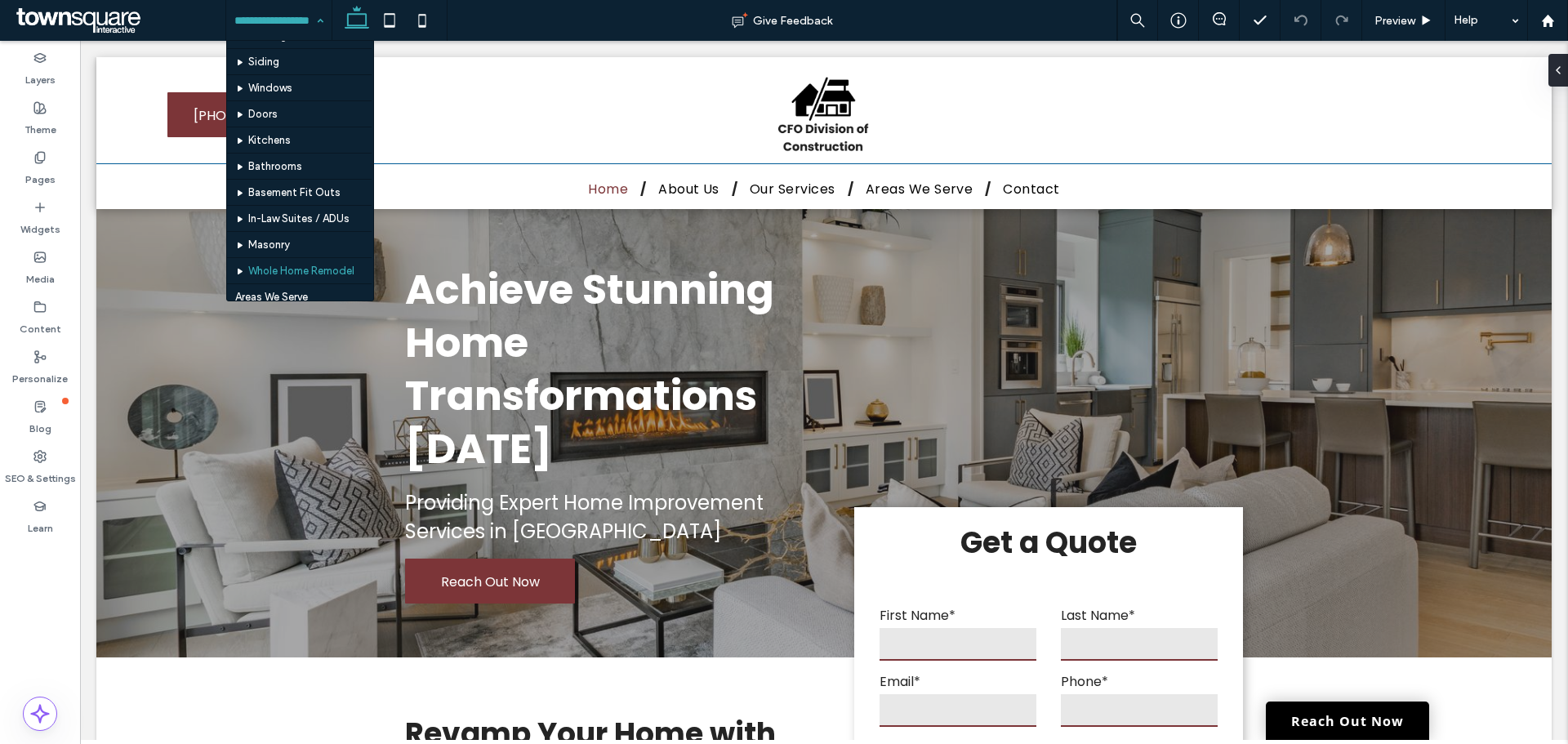
scroll to position [142, 0]
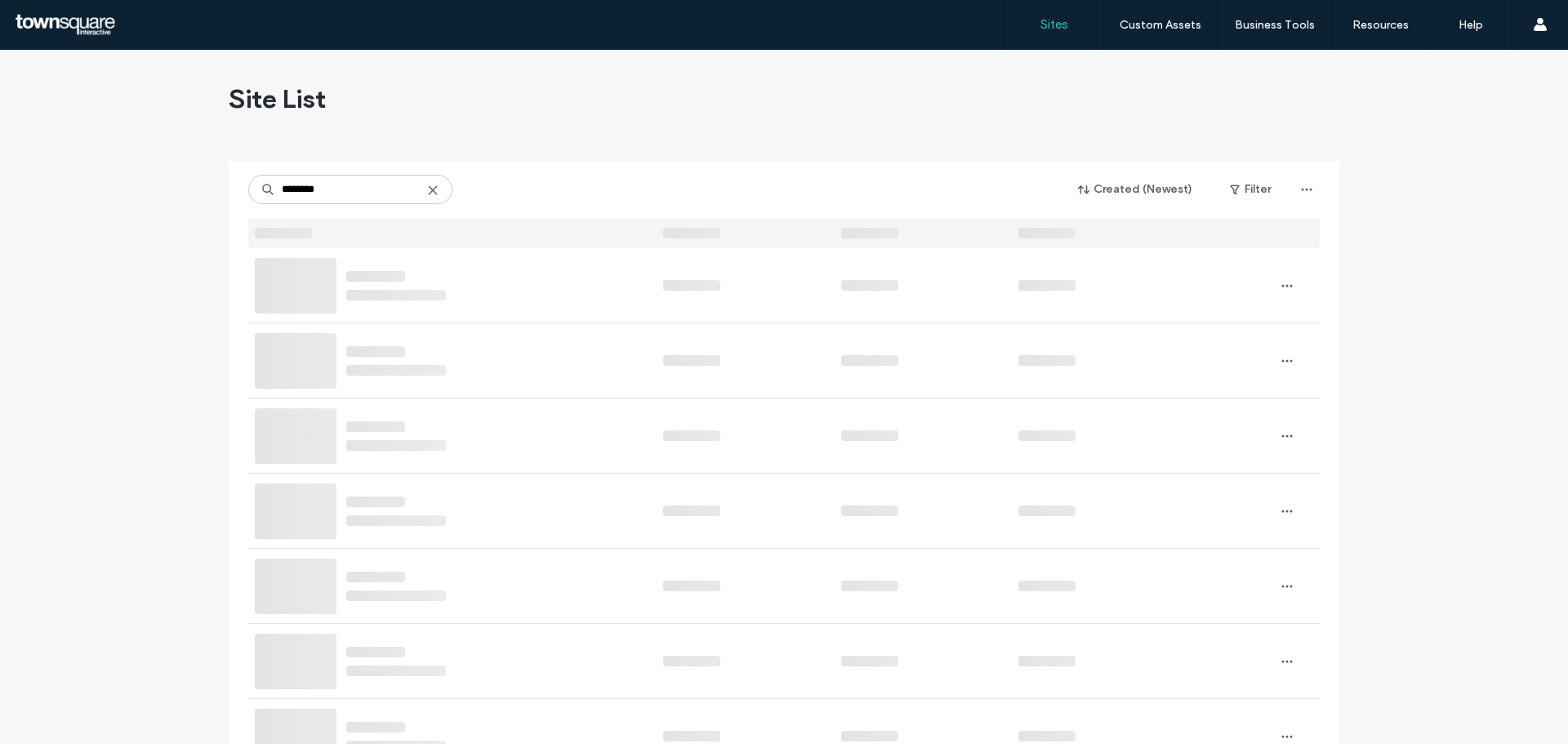
type input "********"
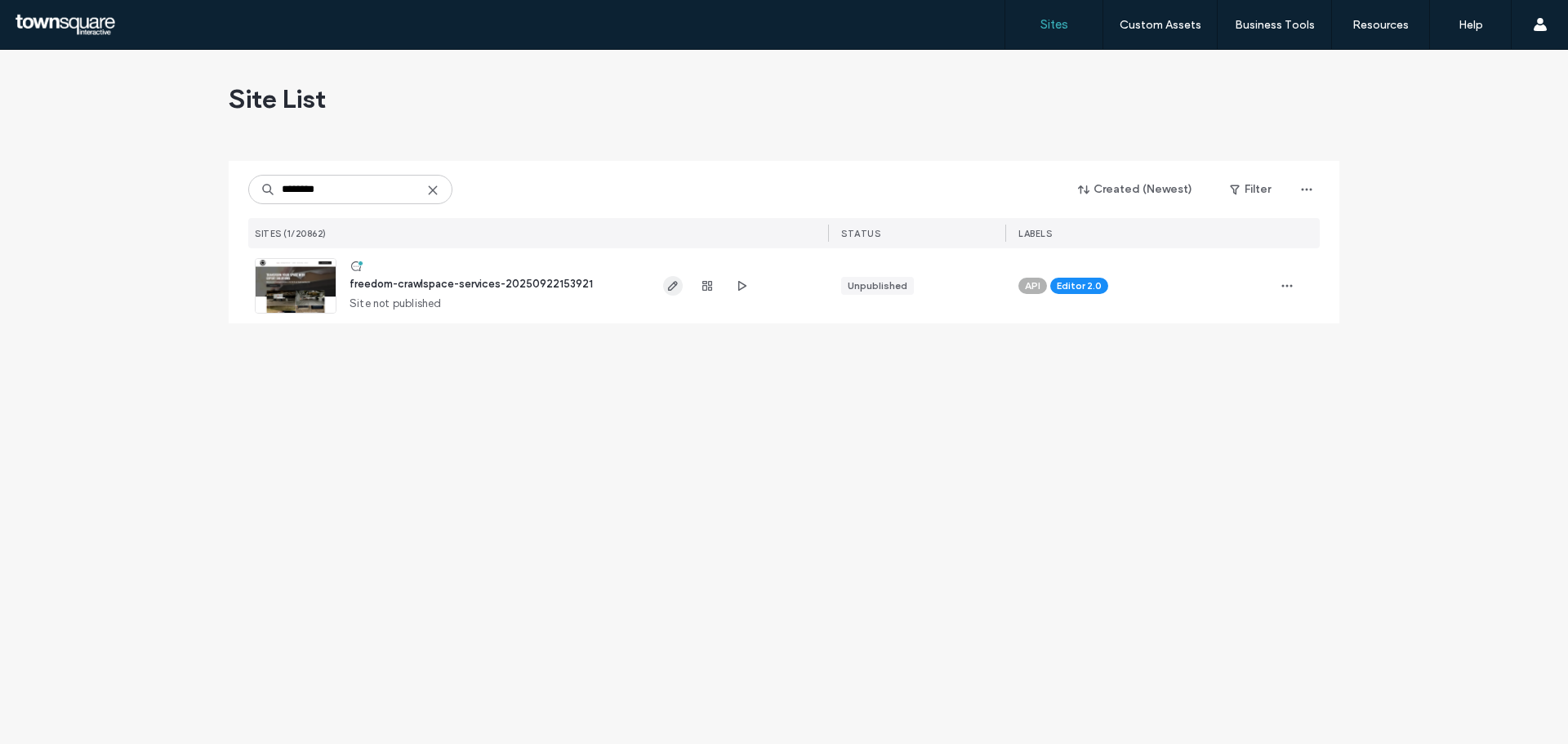
click at [677, 279] on icon "button" at bounding box center [673, 286] width 13 height 13
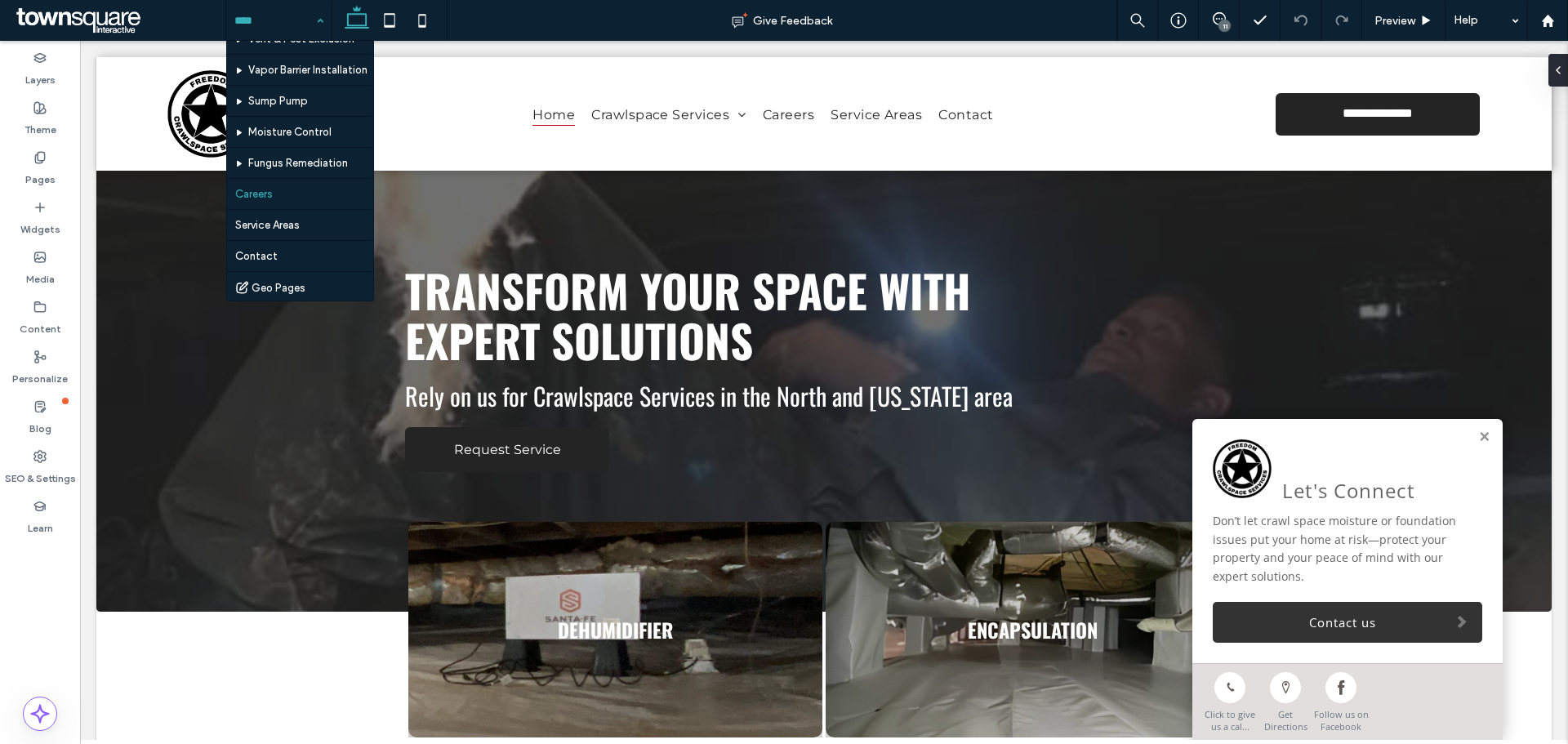
scroll to position [173, 0]
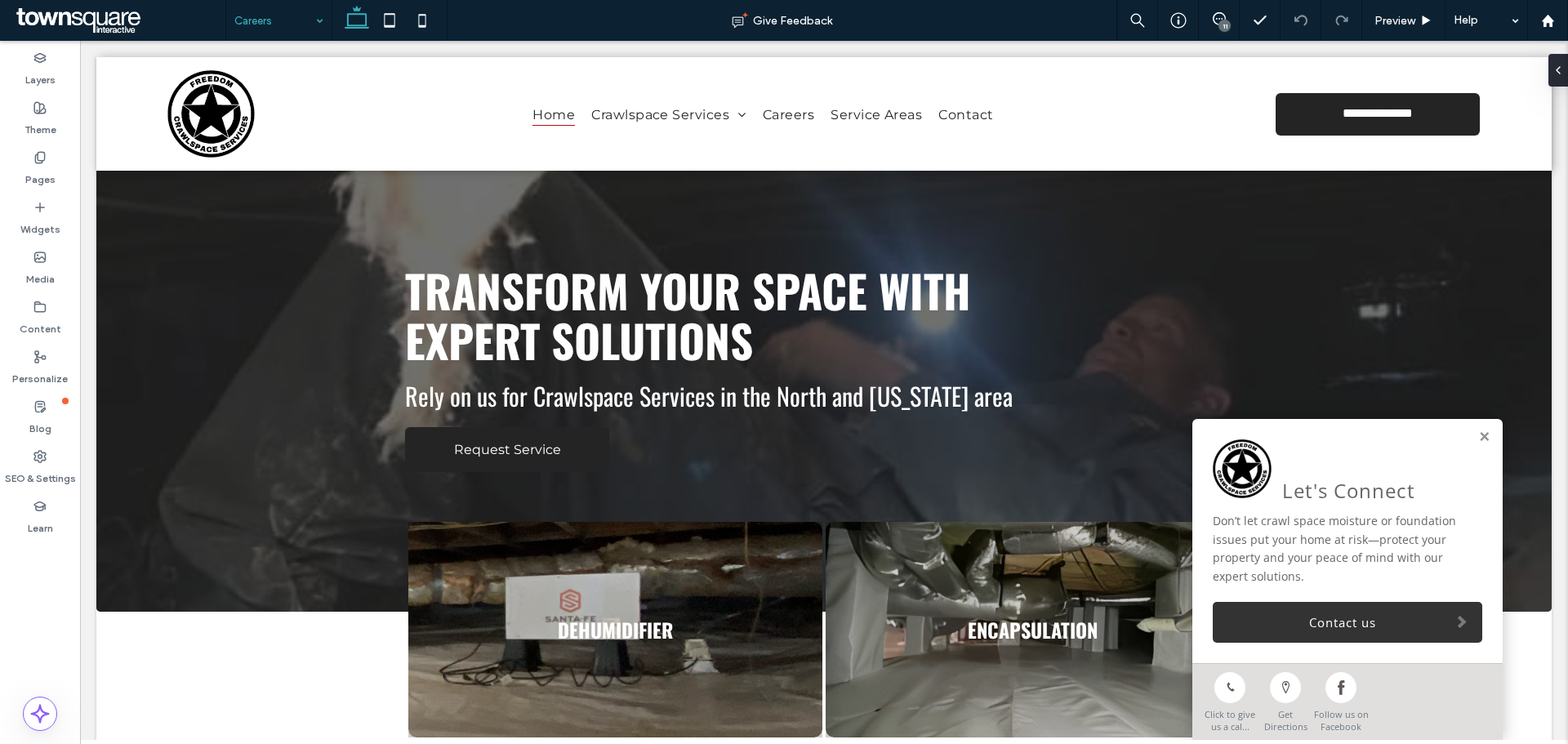
click at [279, 13] on div at bounding box center [784, 372] width 1568 height 744
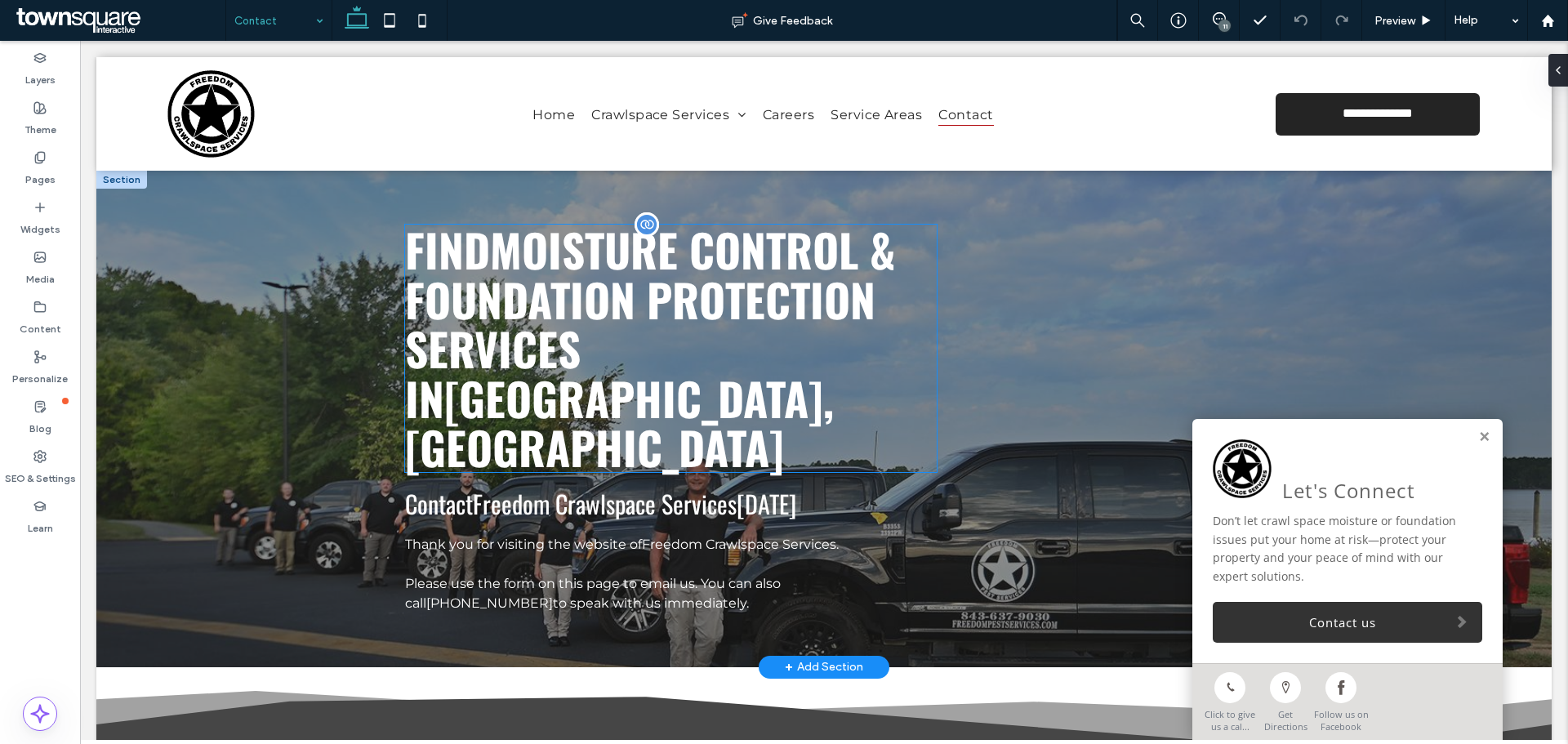
click at [559, 307] on span "Moisture Control & Foundation Protection Services" at bounding box center [650, 298] width 490 height 166
click at [559, 307] on div "Find Moisture Control & Foundation Protection Services in Charlotte, NC" at bounding box center [671, 348] width 532 height 247
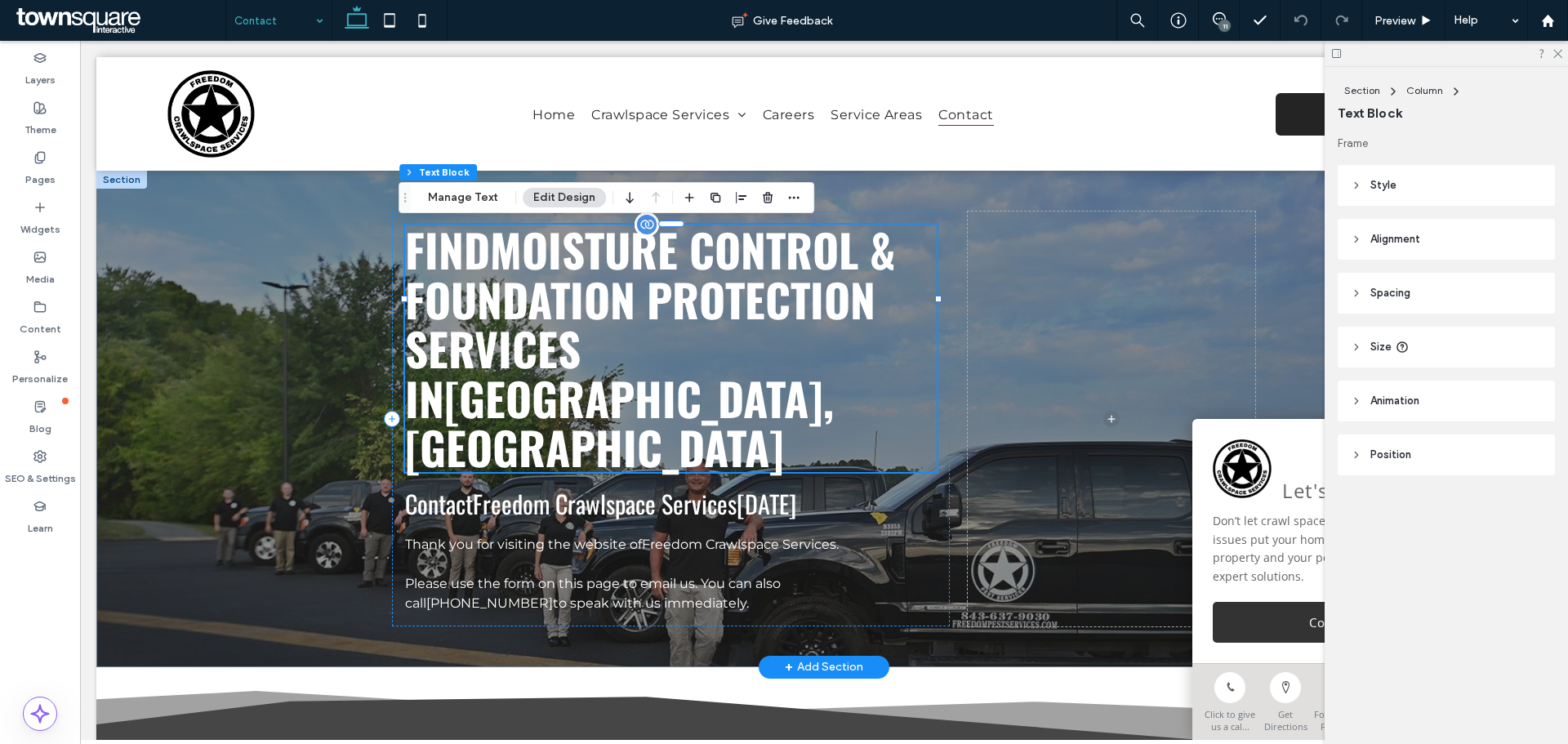
click at [559, 306] on span "Moisture Control & Foundation Protection Services" at bounding box center [650, 298] width 490 height 166
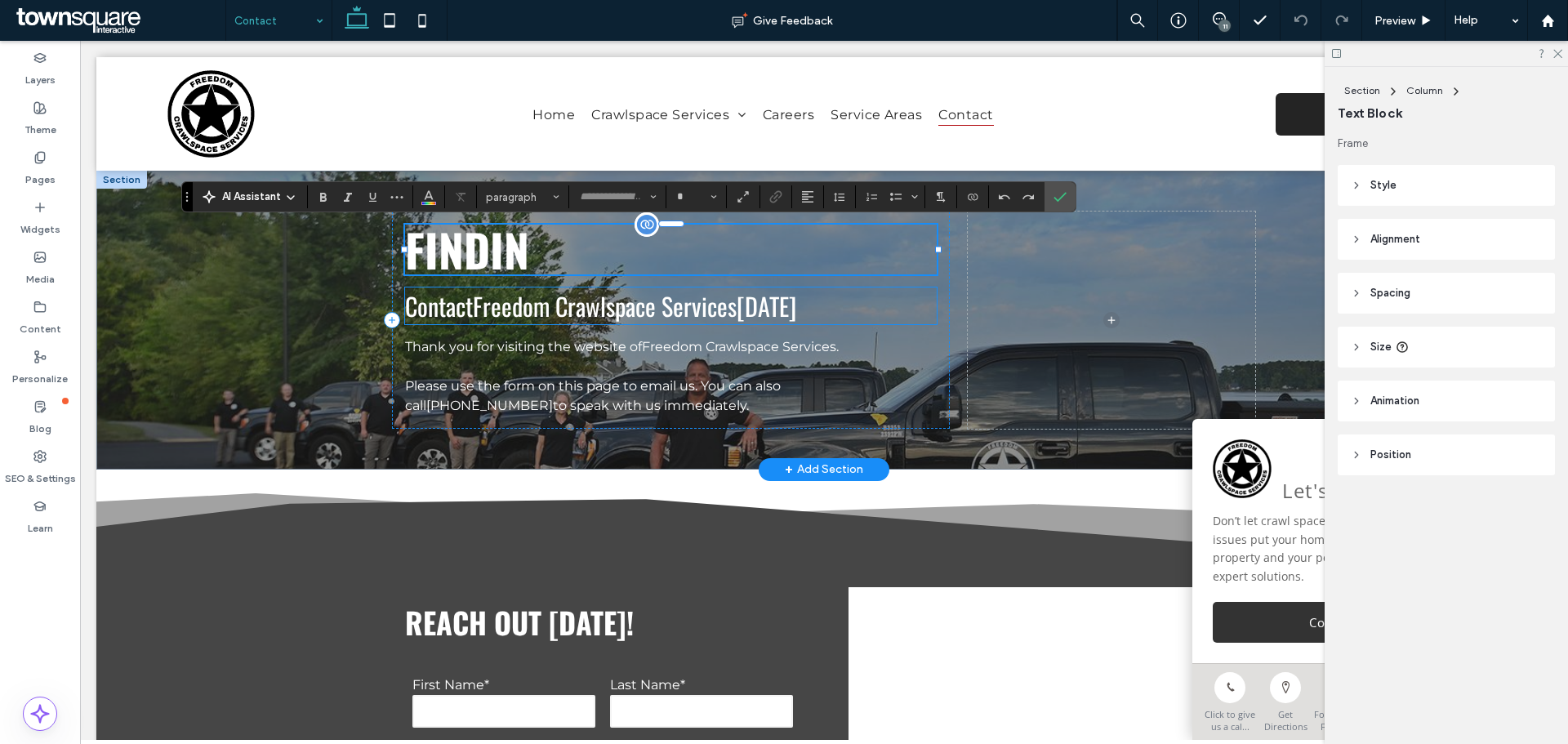
type input "******"
type input "**"
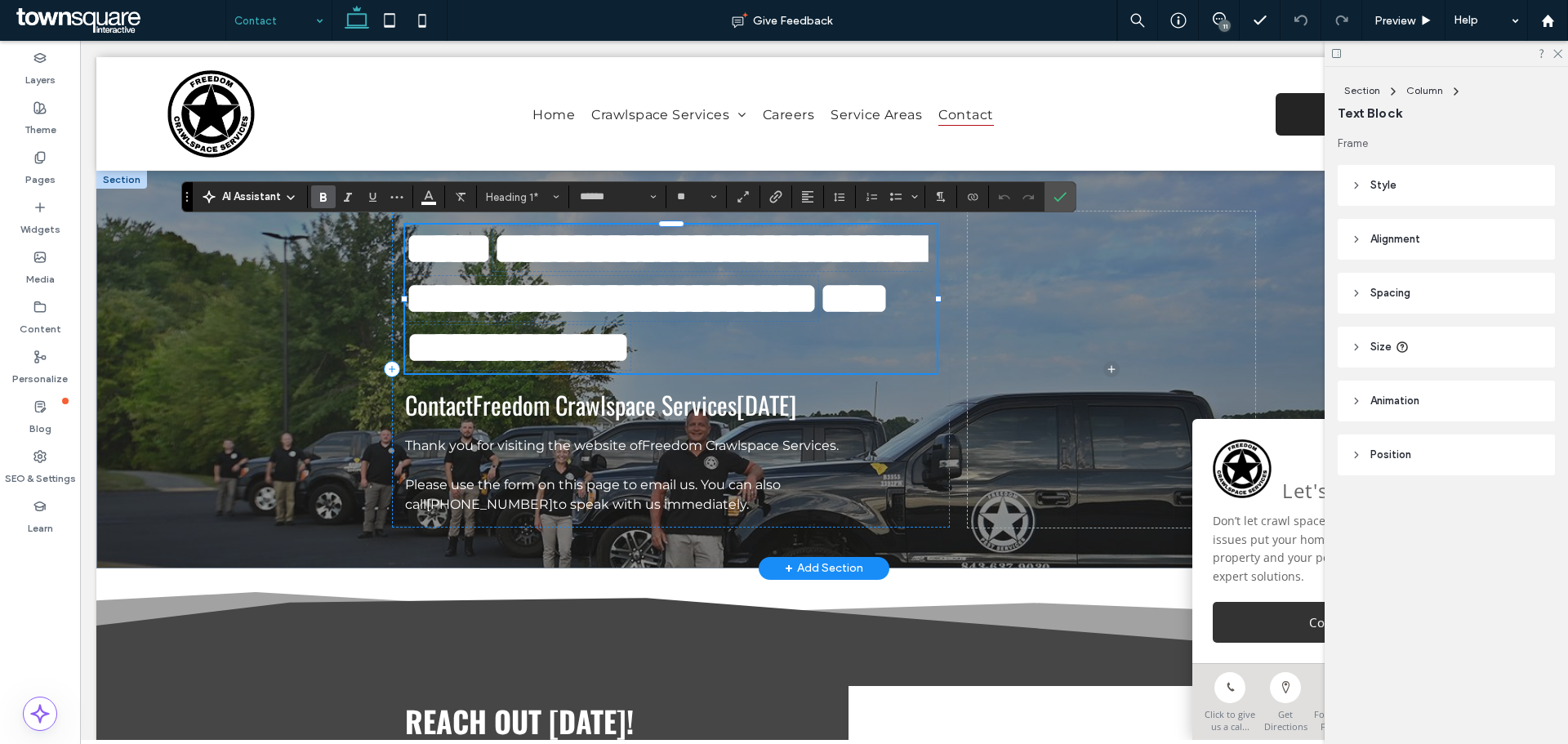
type input "**********"
type input "**"
